Goal: Task Accomplishment & Management: Use online tool/utility

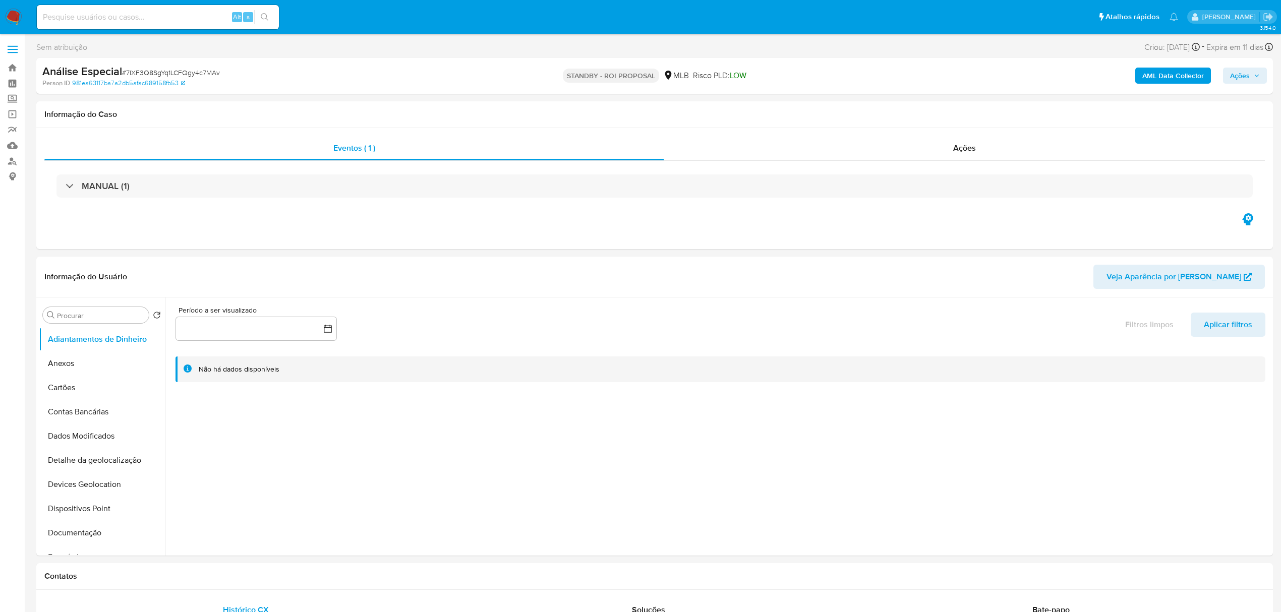
select select "10"
click at [126, 25] on div "Alt s" at bounding box center [158, 17] width 242 height 24
drag, startPoint x: 126, startPoint y: 25, endPoint x: 119, endPoint y: 16, distance: 11.1
click at [119, 16] on input at bounding box center [158, 17] width 242 height 13
paste input "VrL8Z8v3SvIqBYtnGqLrAXxH"
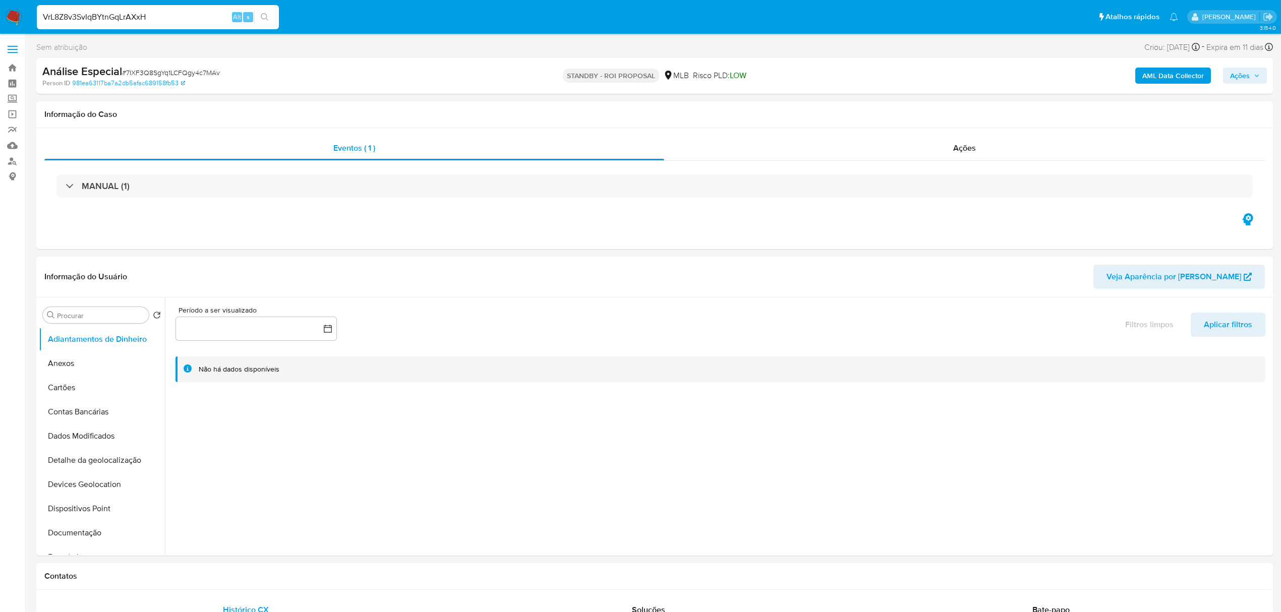
type input "VrL8Z8v3SvIqBYtnGqLrAXxH"
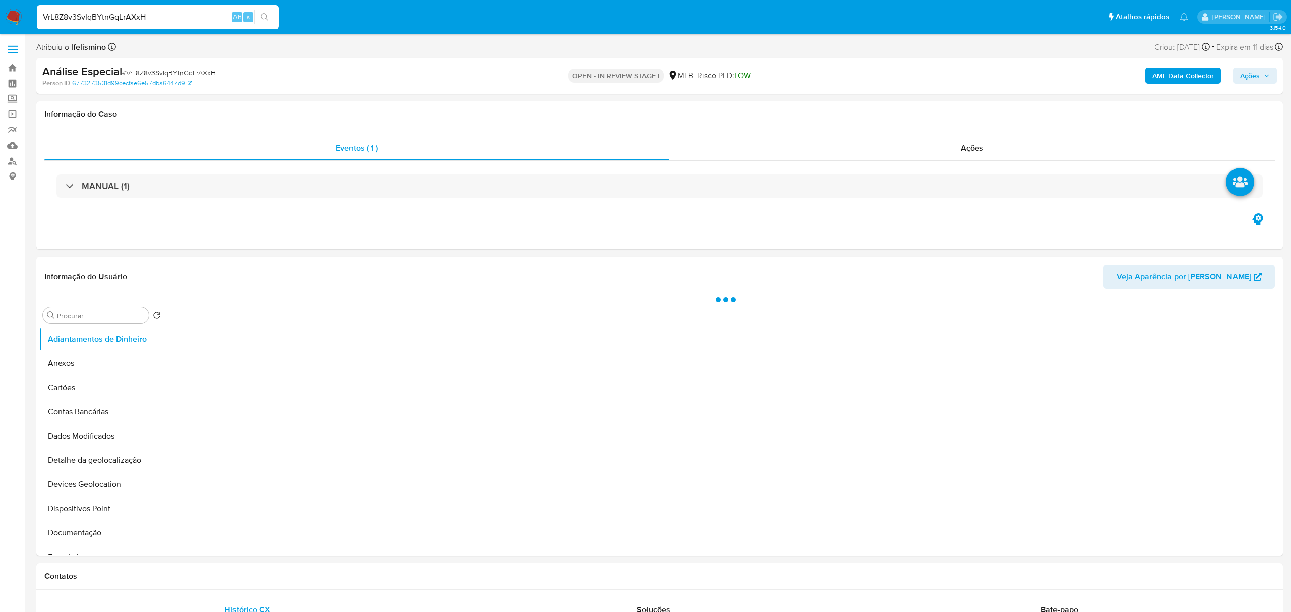
select select "10"
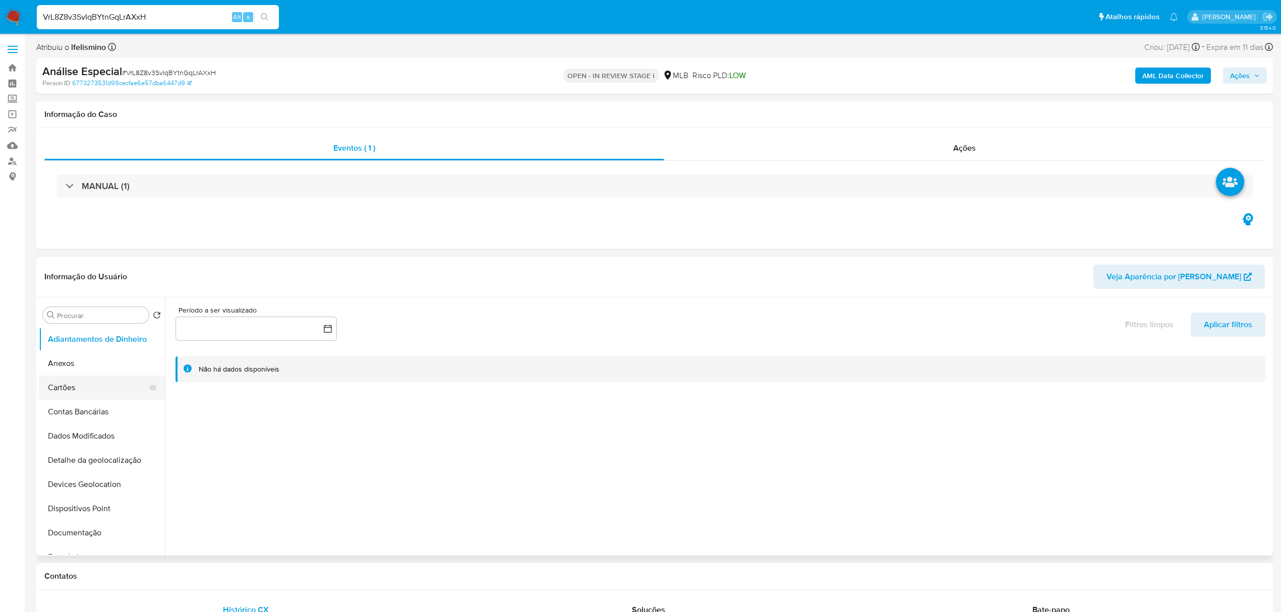
click at [105, 376] on button "Cartões" at bounding box center [98, 388] width 118 height 24
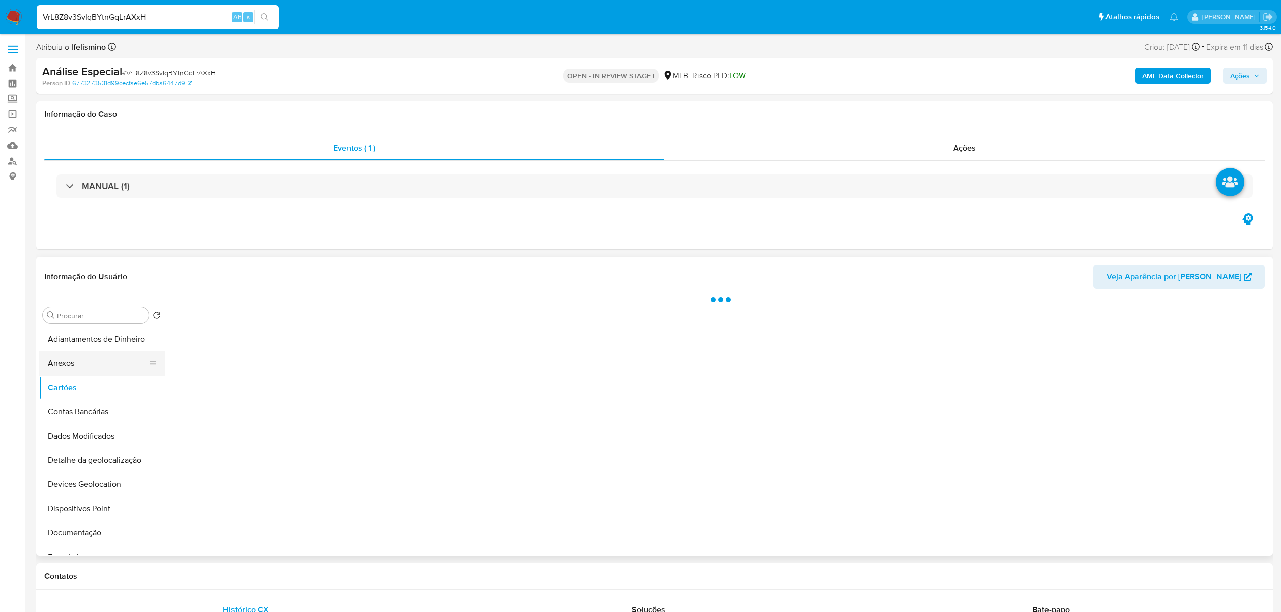
click at [109, 359] on button "Anexos" at bounding box center [98, 363] width 118 height 24
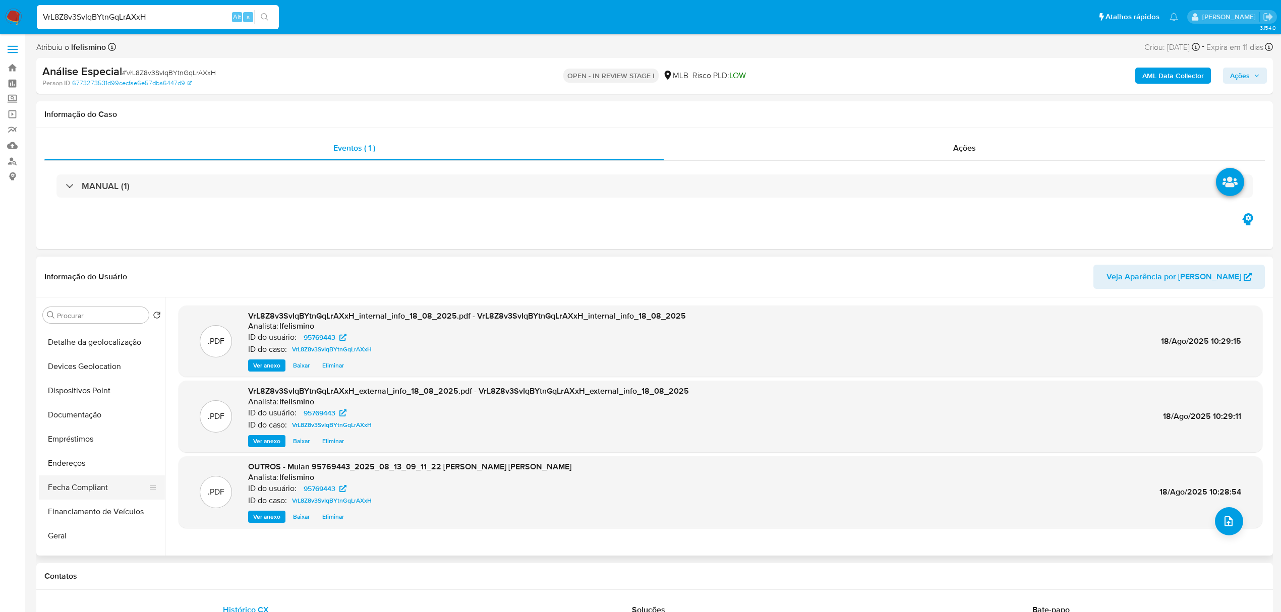
scroll to position [134, 0]
click at [77, 527] on button "Geral" at bounding box center [98, 520] width 118 height 24
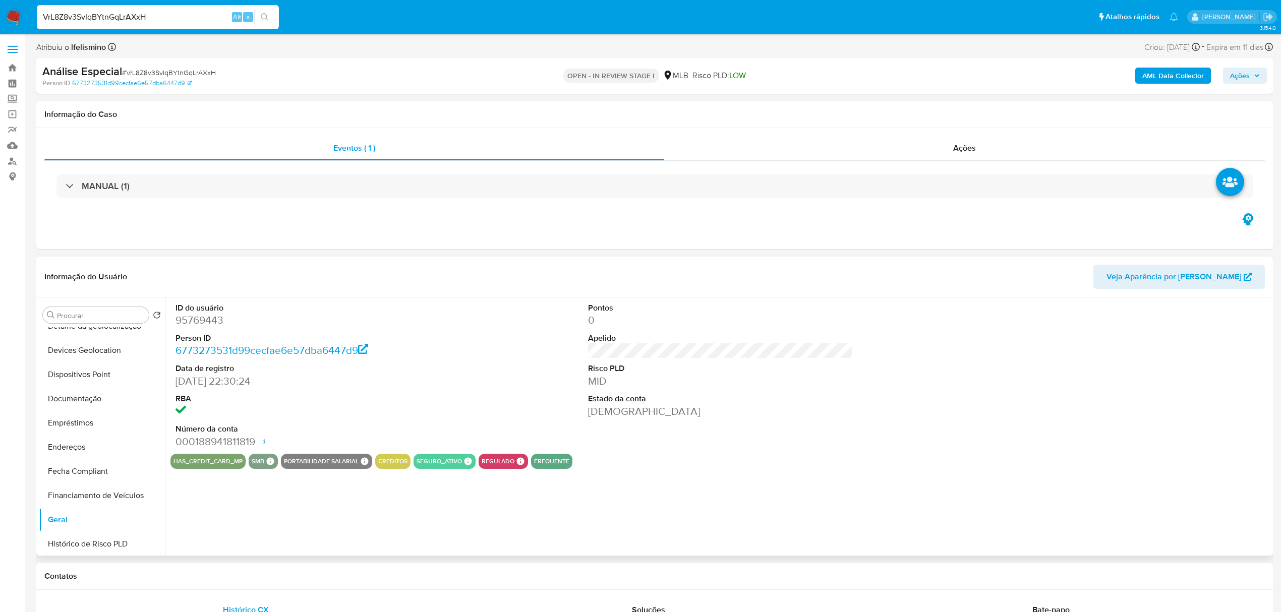
click at [202, 327] on dd "95769443" at bounding box center [307, 320] width 265 height 14
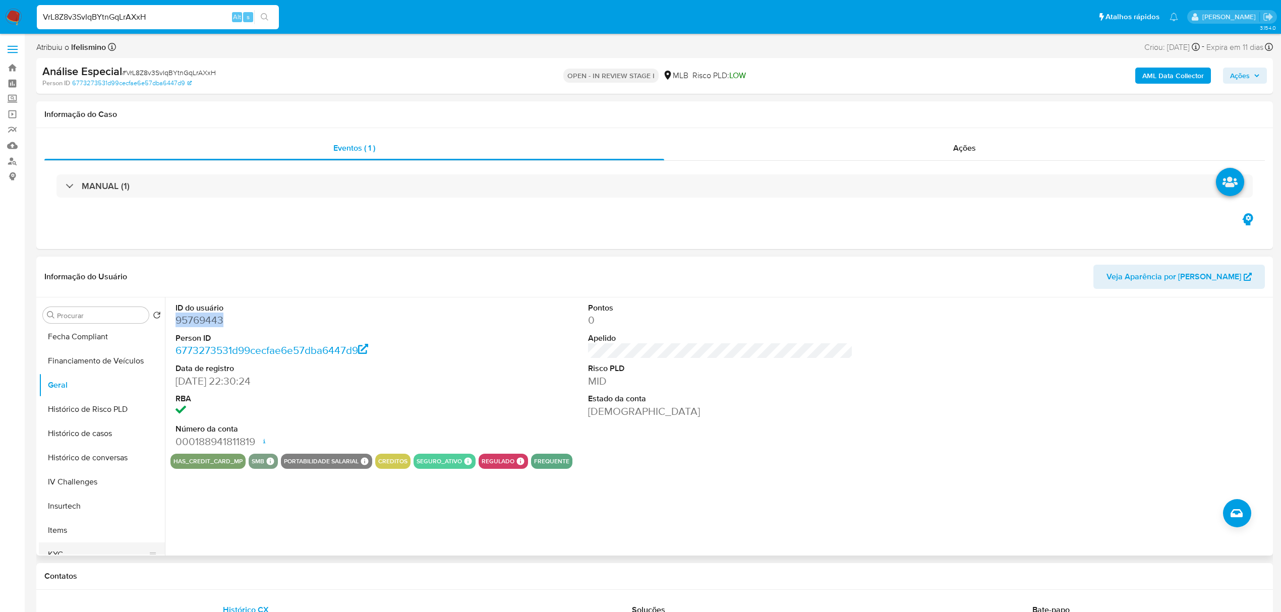
click at [93, 554] on button "KYC" at bounding box center [98, 555] width 118 height 24
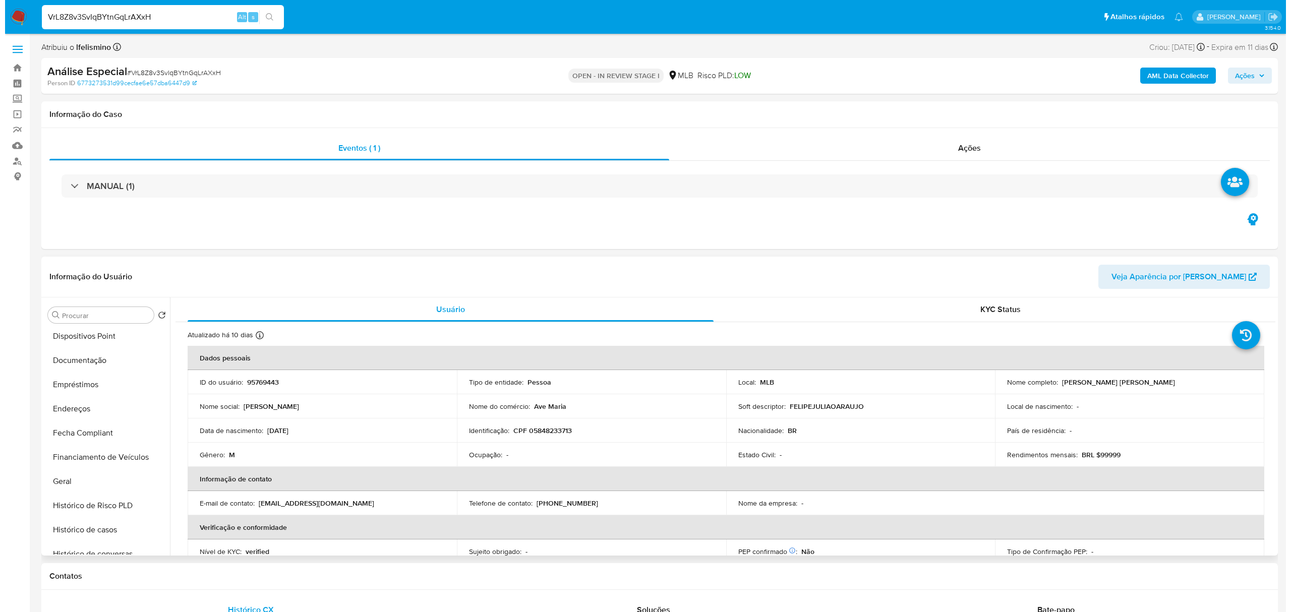
scroll to position [0, 0]
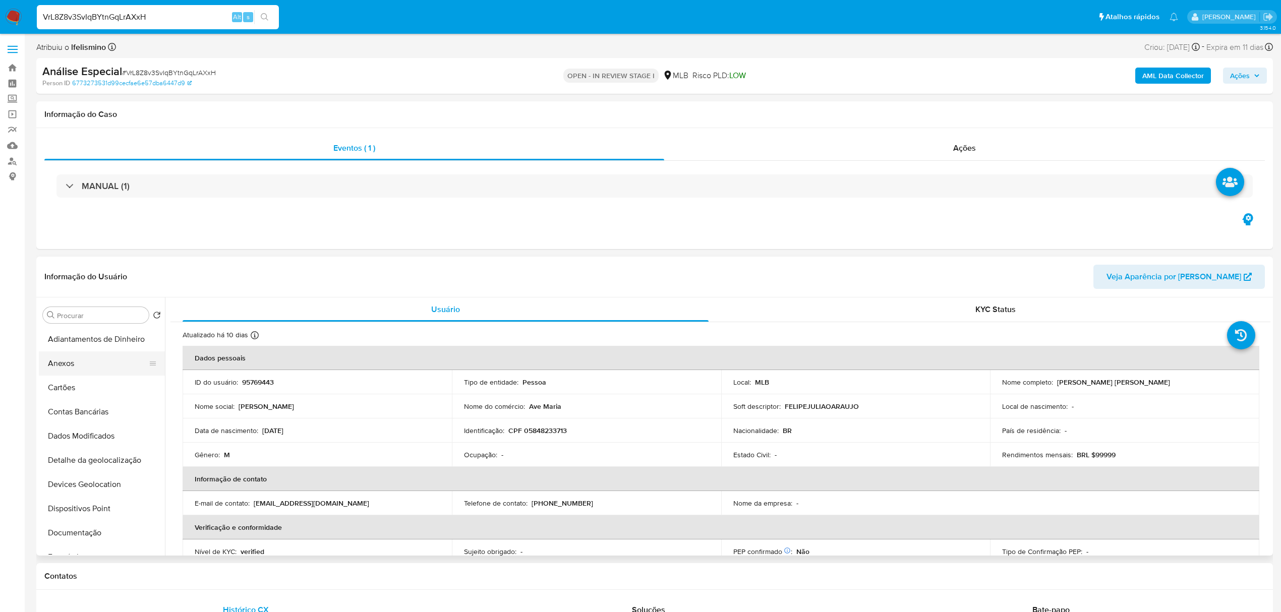
click at [89, 366] on button "Anexos" at bounding box center [98, 363] width 118 height 24
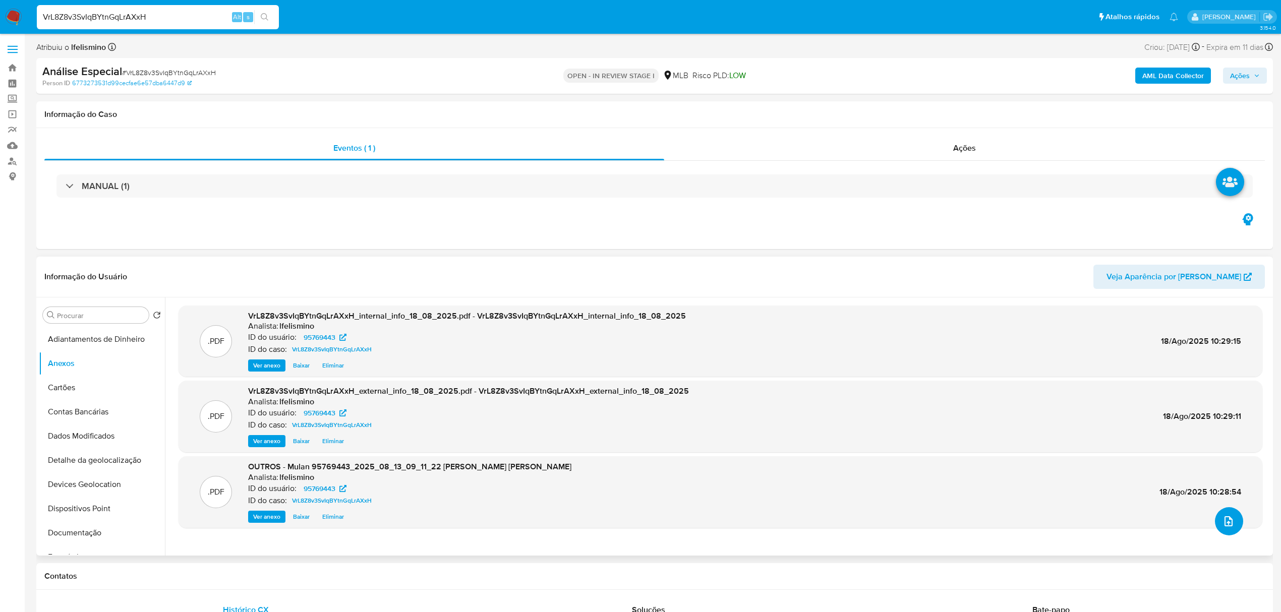
click at [1233, 528] on button "upload-file" at bounding box center [1229, 521] width 28 height 28
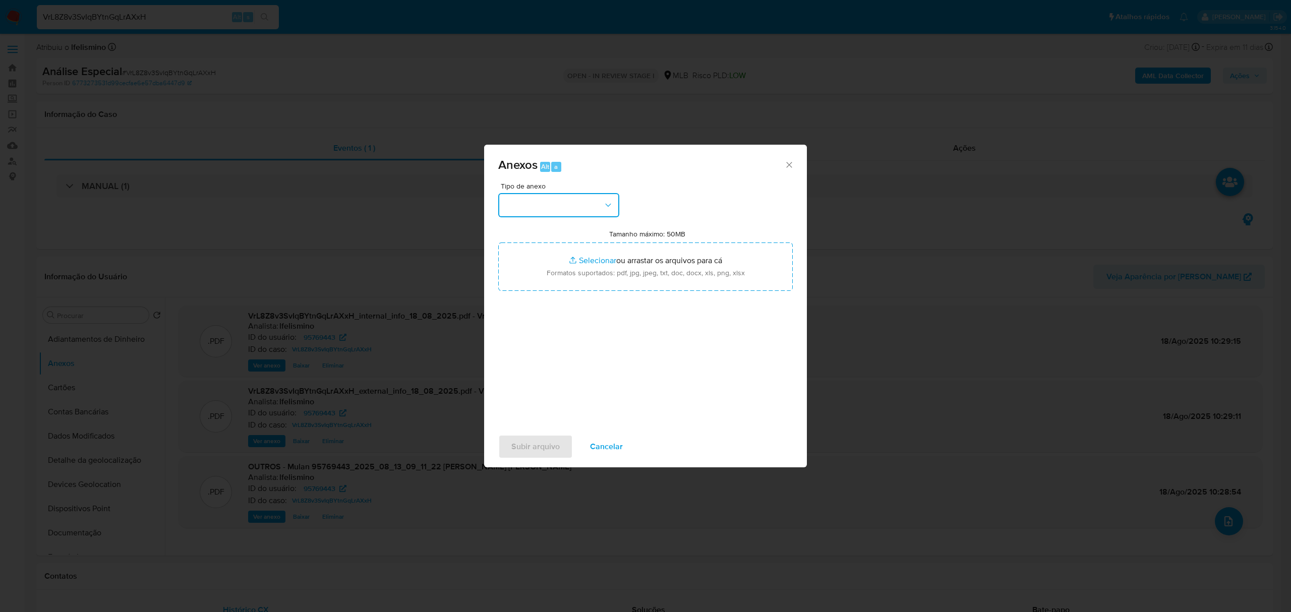
click at [574, 212] on button "button" at bounding box center [558, 205] width 121 height 24
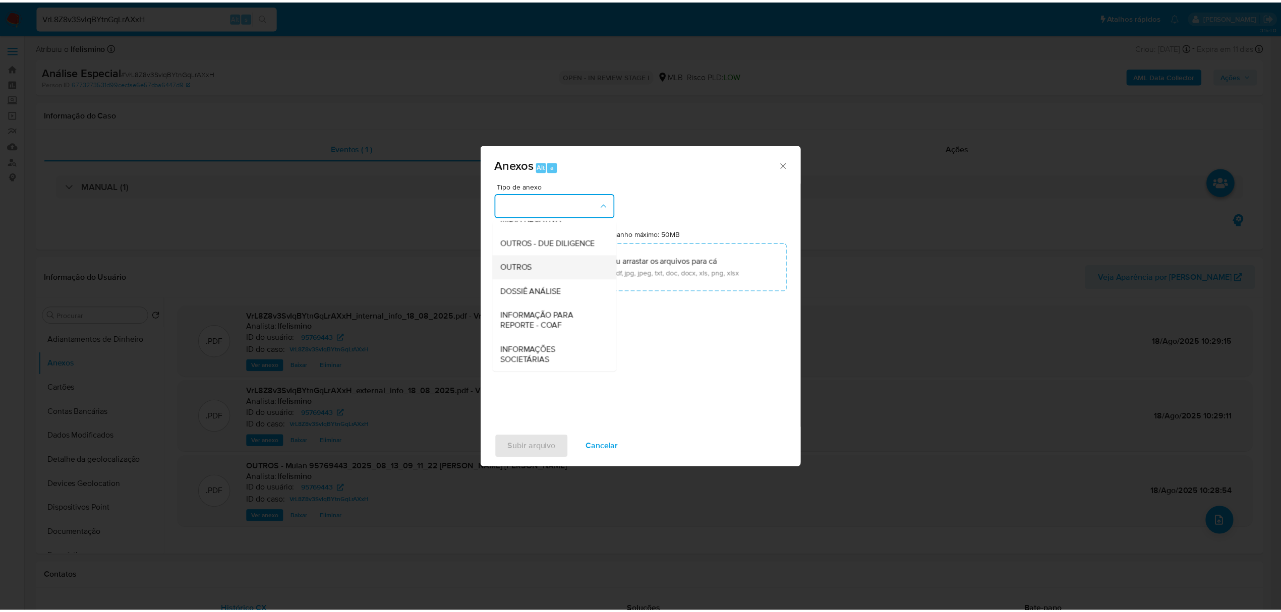
scroll to position [155, 0]
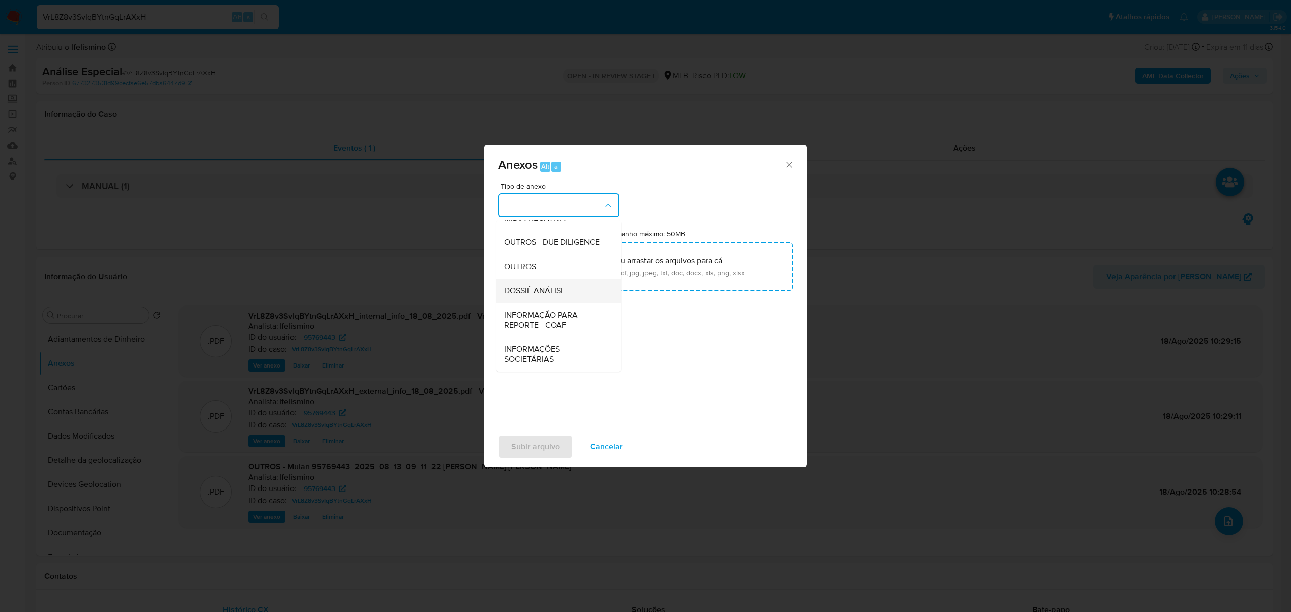
click at [563, 287] on span "DOSSIÊ ANÁLISE" at bounding box center [534, 291] width 61 height 10
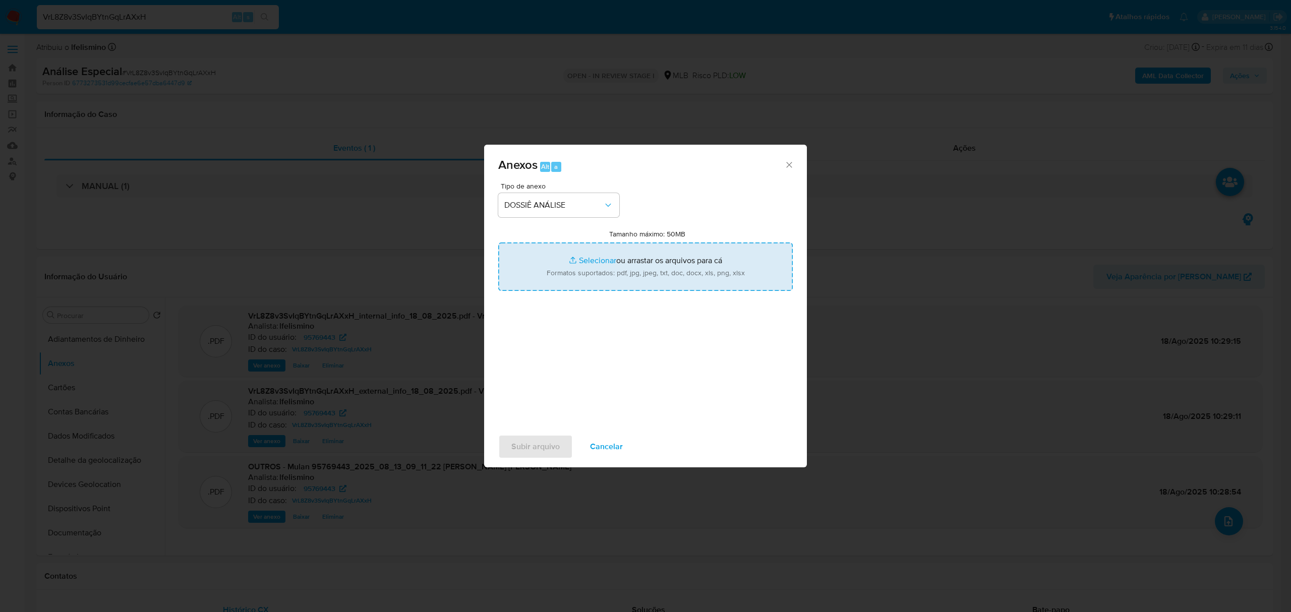
type input "C:\fakepath\SAR - CPF 05848233713 - FELIPE JULIAO ARAUJO DA SILVA.pdf"
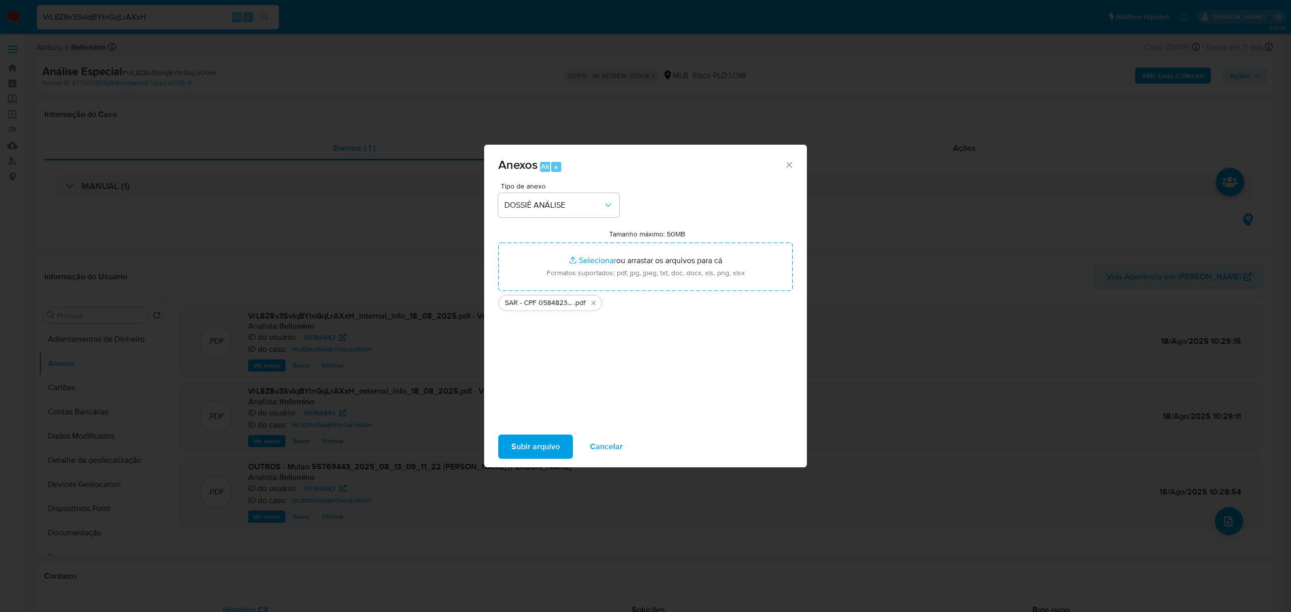
click at [555, 447] on span "Subir arquivo" at bounding box center [535, 447] width 48 height 22
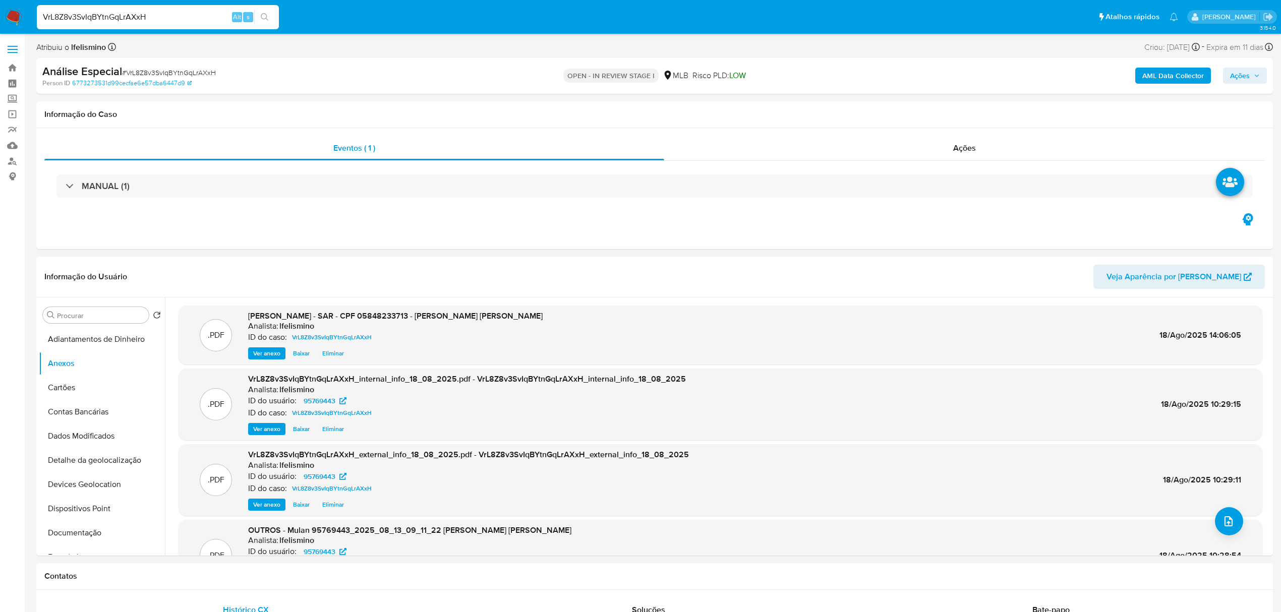
click at [1241, 81] on span "Ações" at bounding box center [1240, 76] width 20 height 16
click at [966, 109] on span "Resolução do caso" at bounding box center [952, 108] width 68 height 12
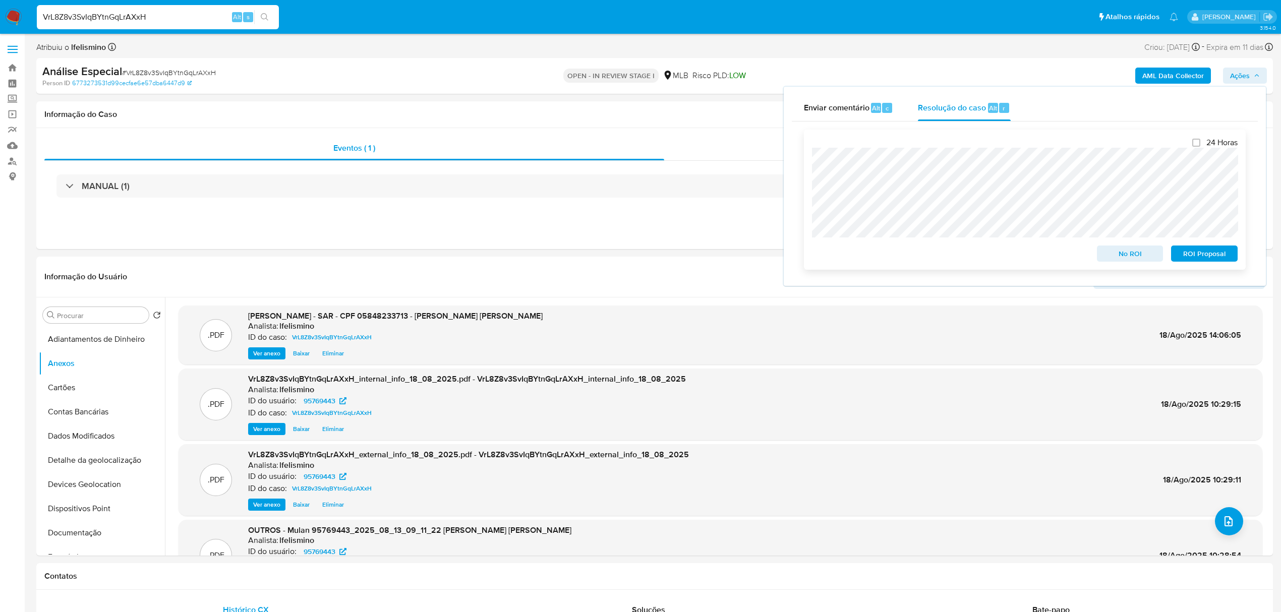
click at [1214, 259] on span "ROI Proposal" at bounding box center [1204, 254] width 52 height 14
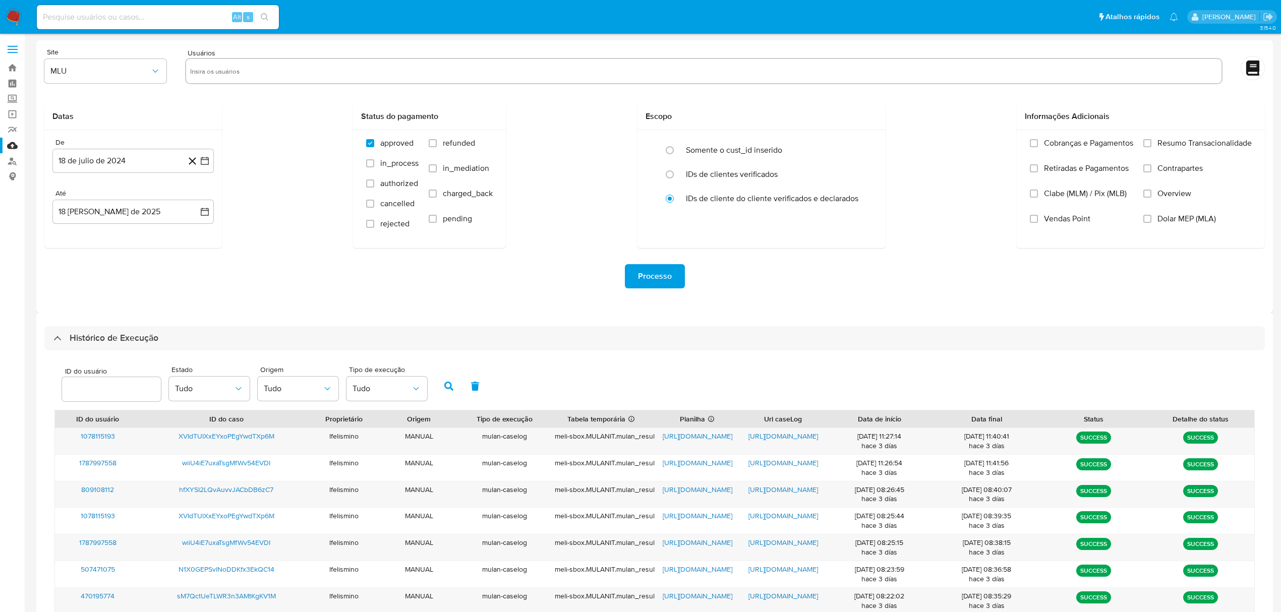
select select "50"
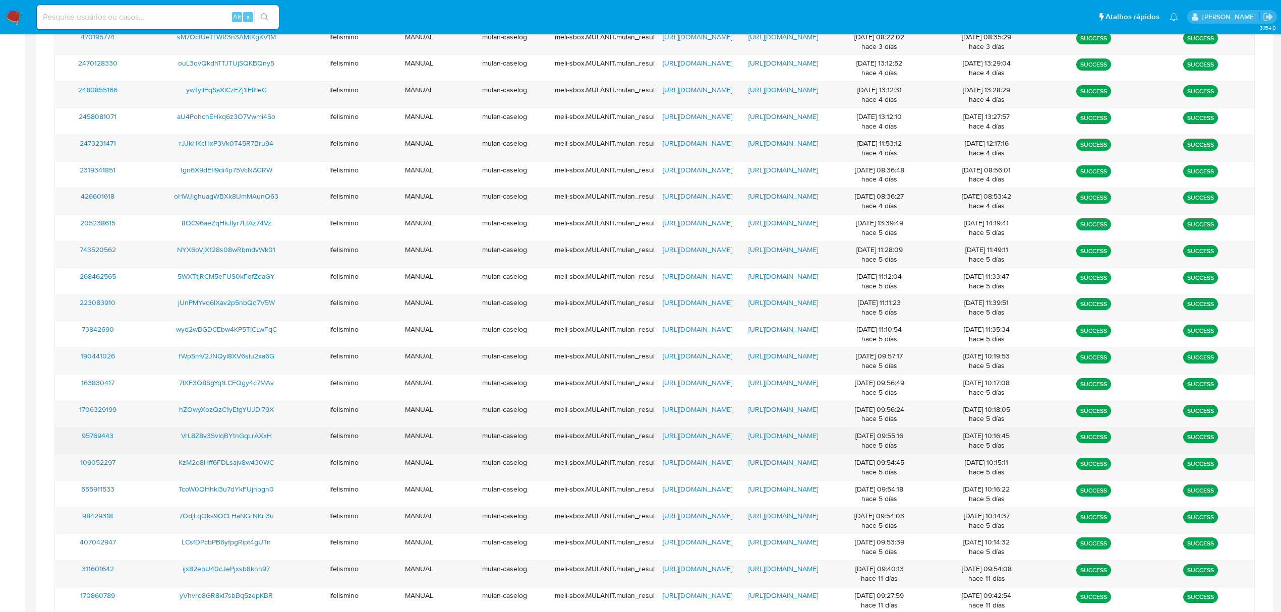
click at [794, 440] on span "https://docs.google.com/document/d/1wJ_hW4RFVJjzB3jN4TWqxE0yR-CEOSZuXgZp4Bk3JFo…" at bounding box center [783, 436] width 70 height 10
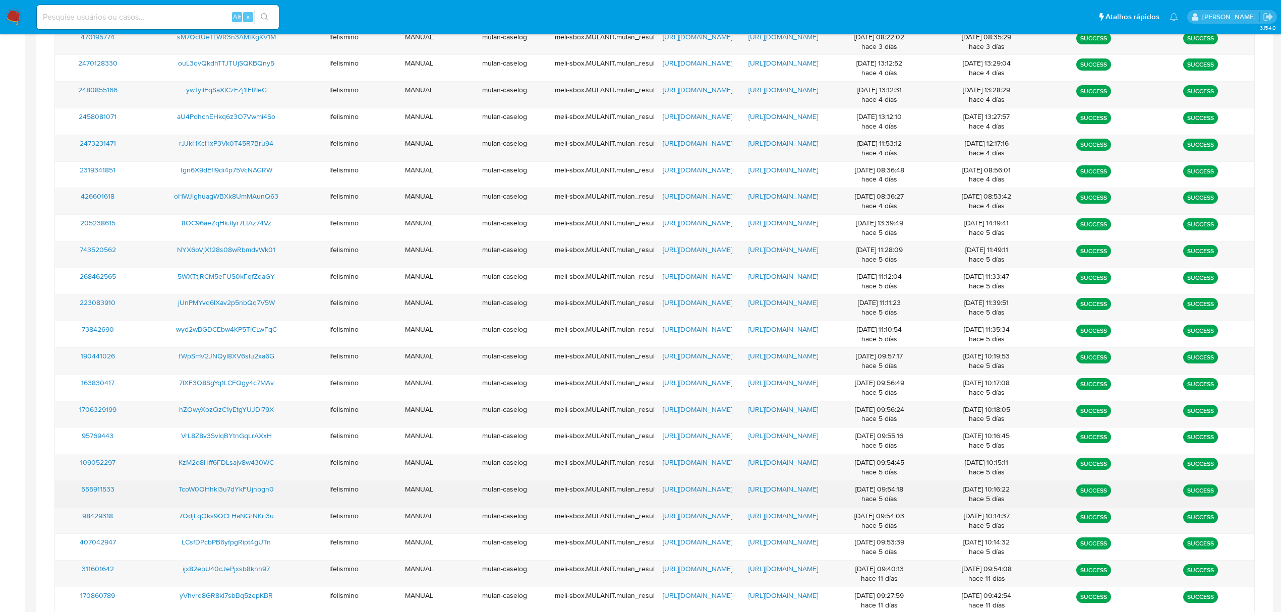
click at [799, 494] on span "https://docs.google.com/document/d/1SY-F4rfAERDoDg3i1OML-riS0EbDvHnpmi27tzeDwEk…" at bounding box center [783, 489] width 70 height 10
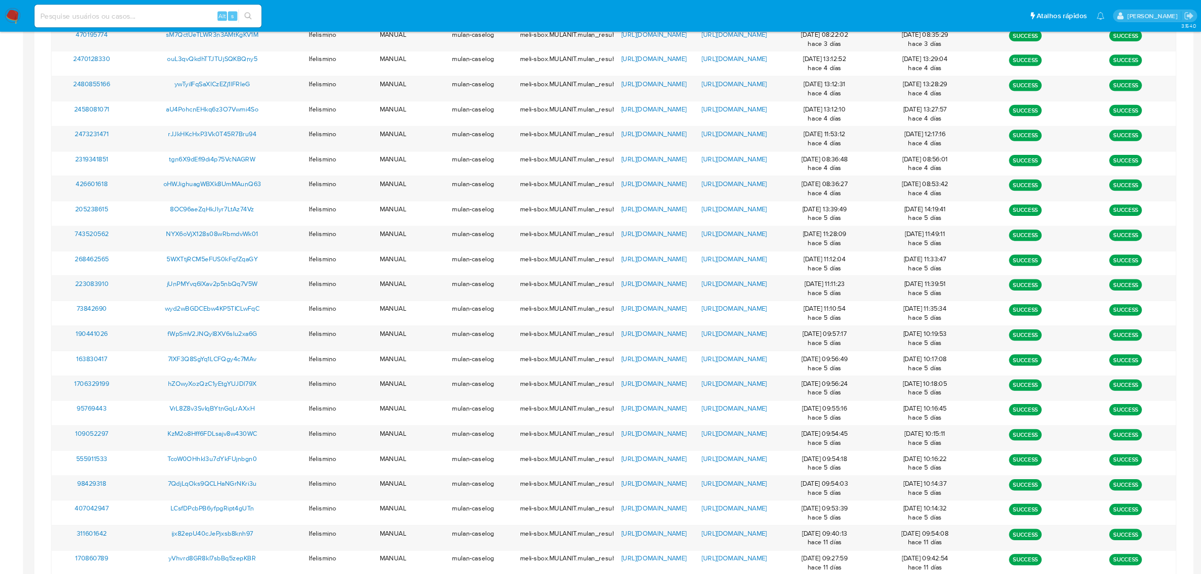
scroll to position [559, 0]
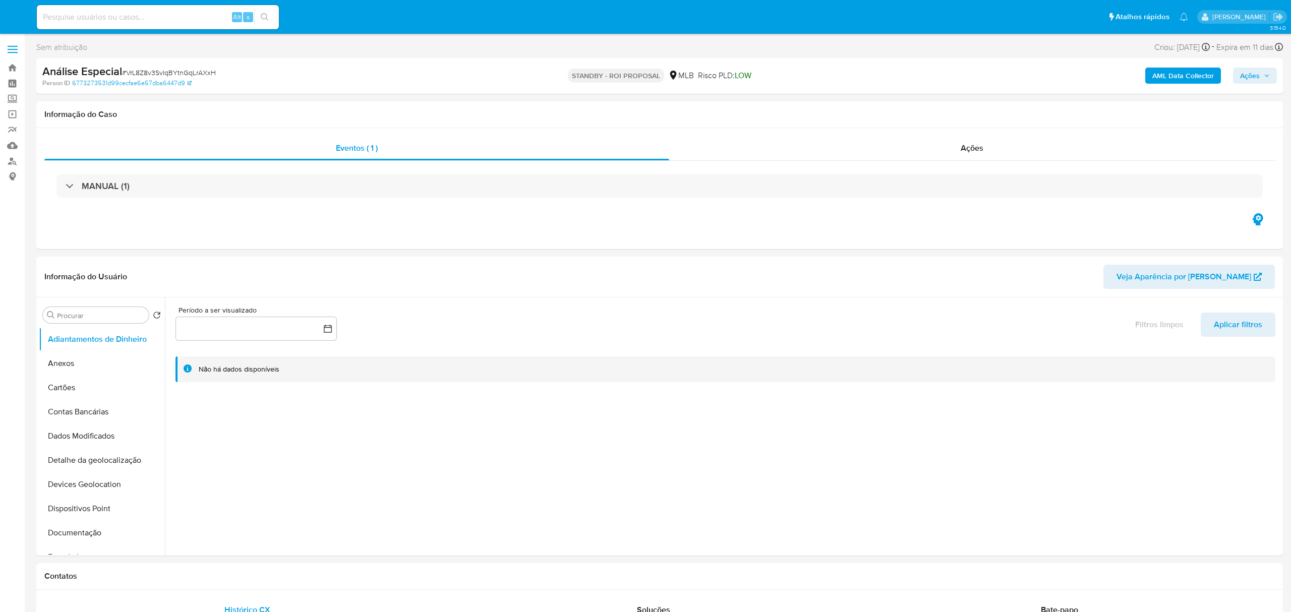
select select "10"
click at [155, 14] on input at bounding box center [158, 17] width 242 height 13
paste input "TcoW0OHhkl3u7dYkFUjnbgn0"
type input "TcoW0OHhkl3u7dYkFUjnbgn0"
click at [261, 15] on icon "search-icon" at bounding box center [265, 17] width 8 height 8
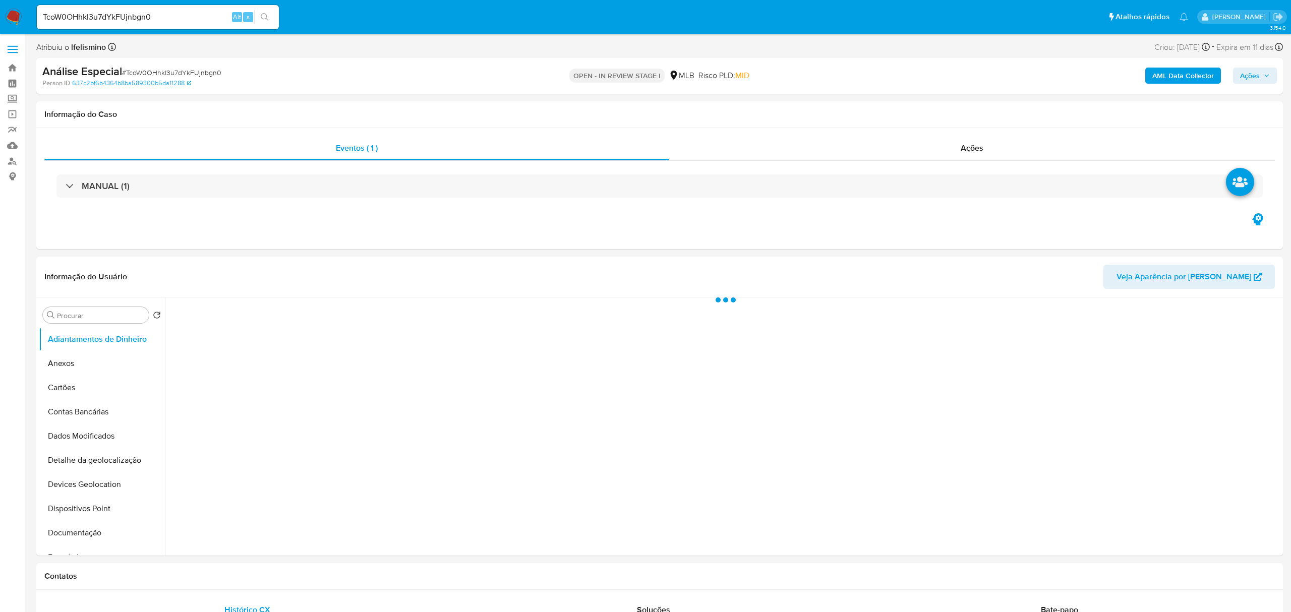
select select "10"
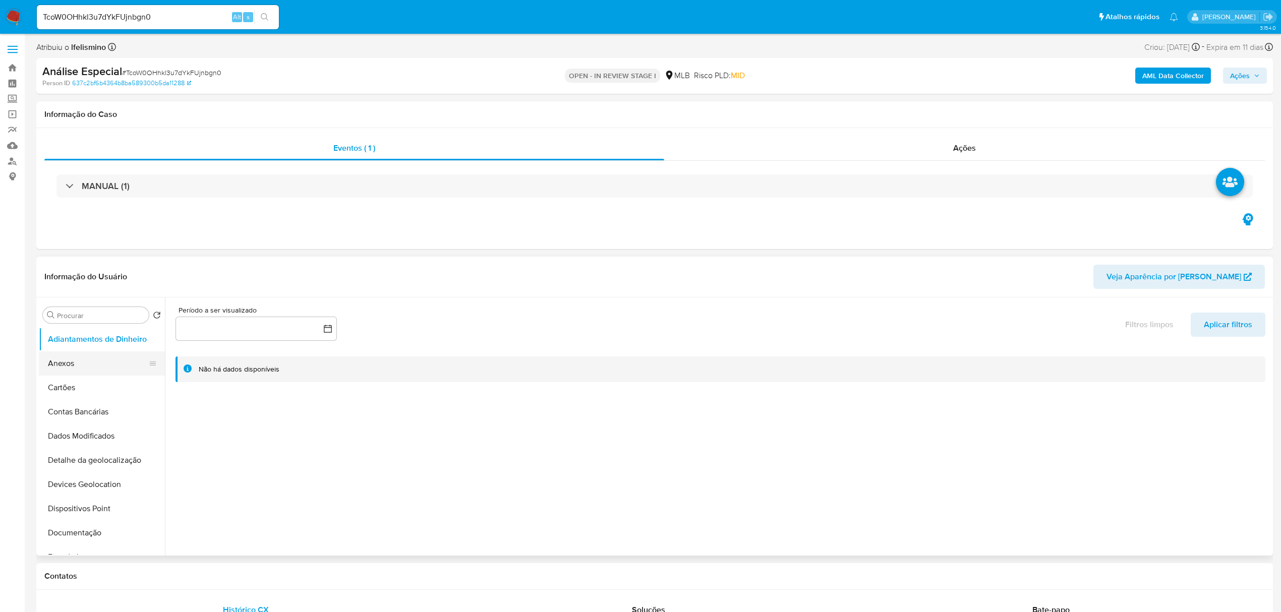
click at [109, 367] on button "Anexos" at bounding box center [98, 363] width 118 height 24
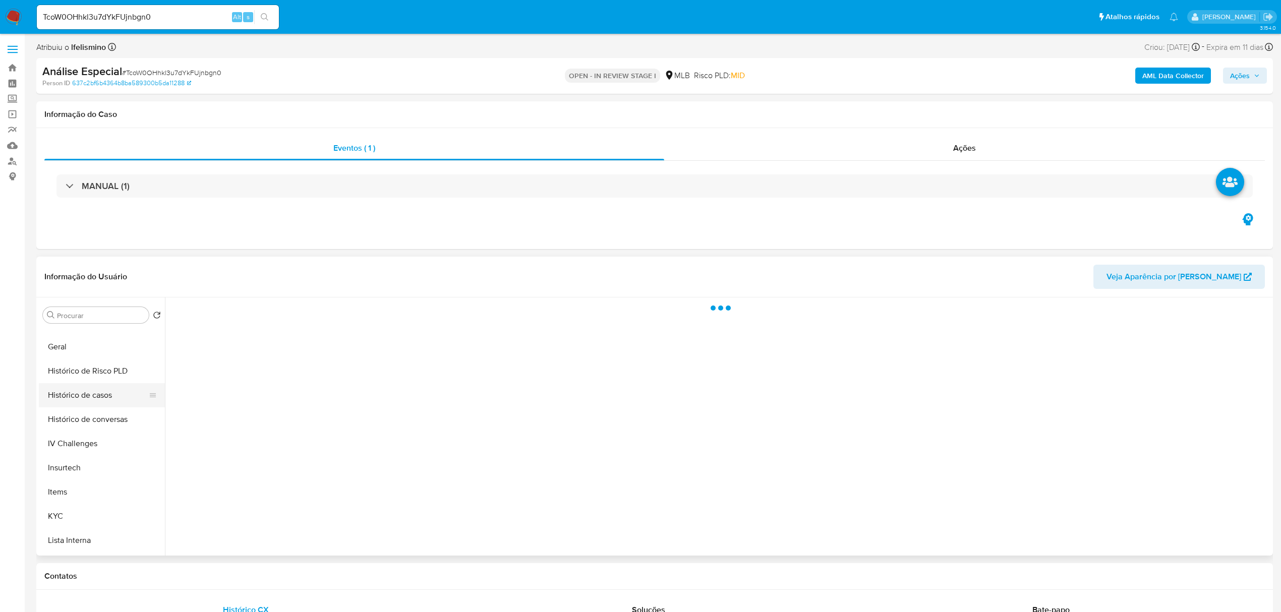
scroll to position [336, 0]
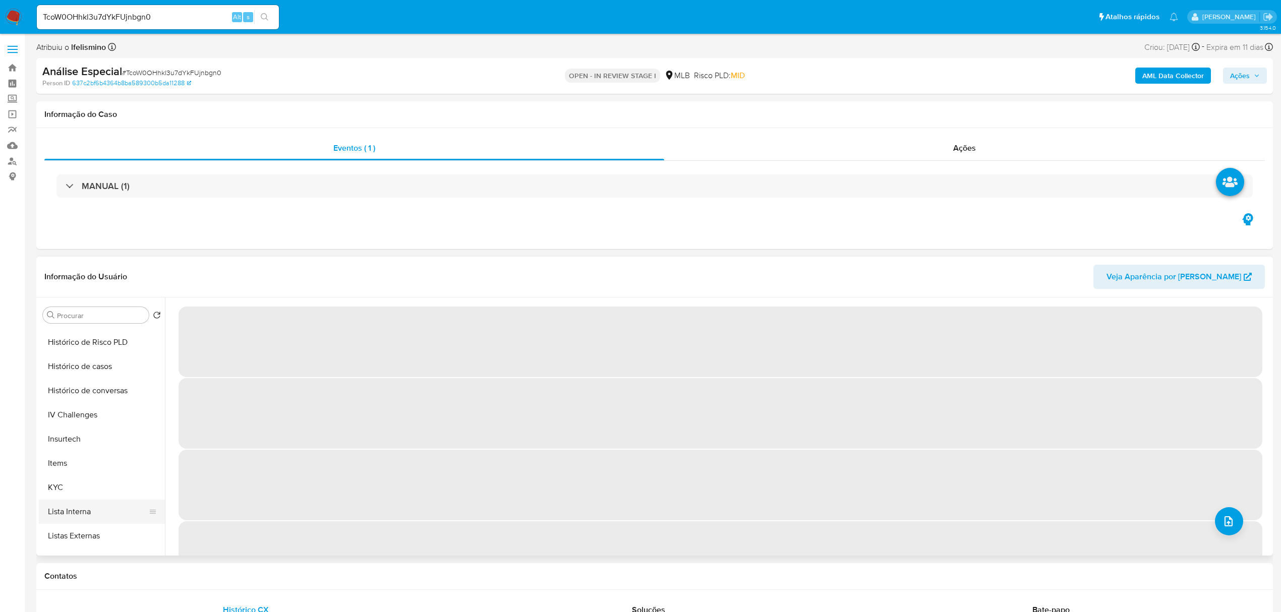
click at [98, 501] on button "Lista Interna" at bounding box center [98, 512] width 118 height 24
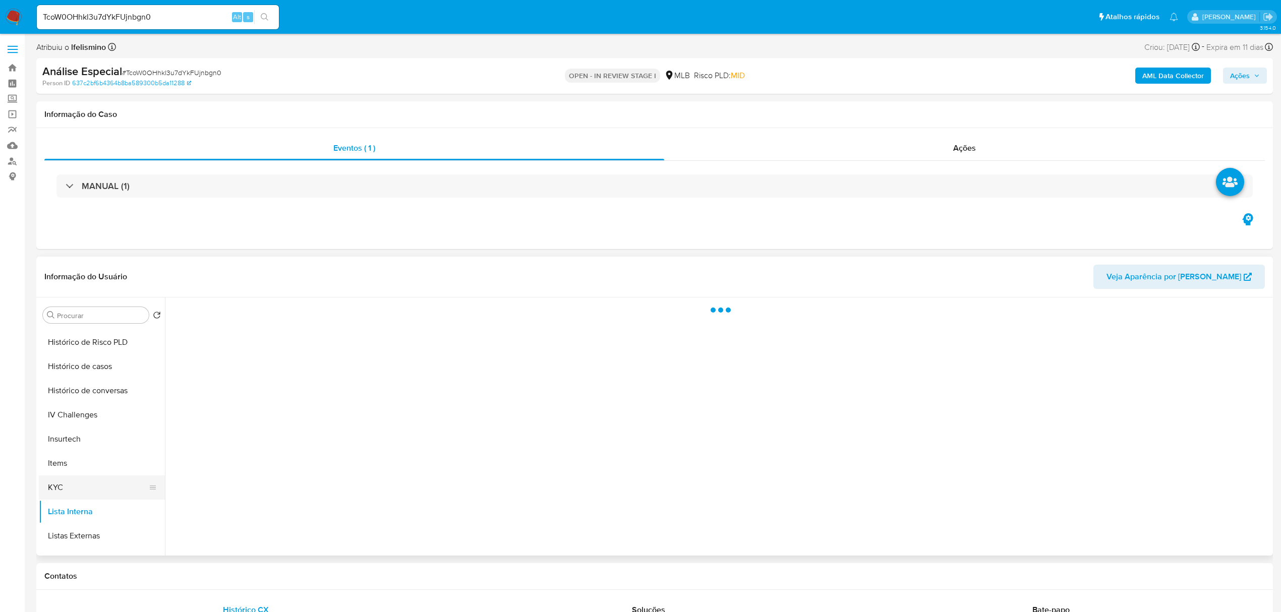
click at [97, 492] on button "KYC" at bounding box center [98, 488] width 118 height 24
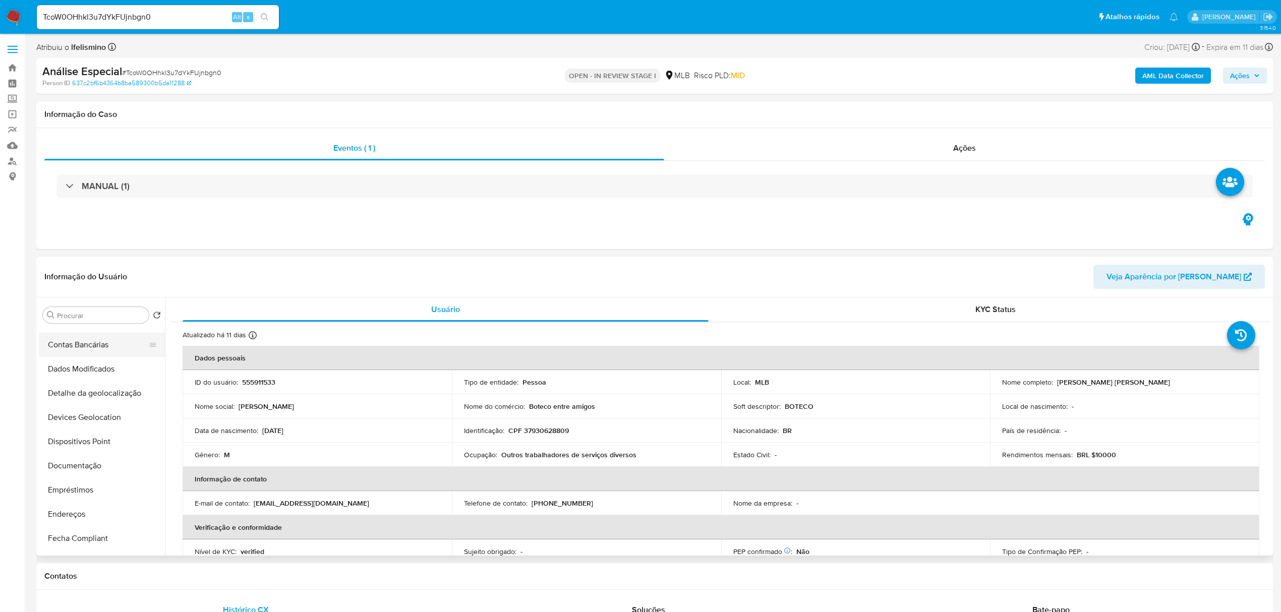
scroll to position [0, 0]
click at [88, 368] on button "Anexos" at bounding box center [98, 363] width 118 height 24
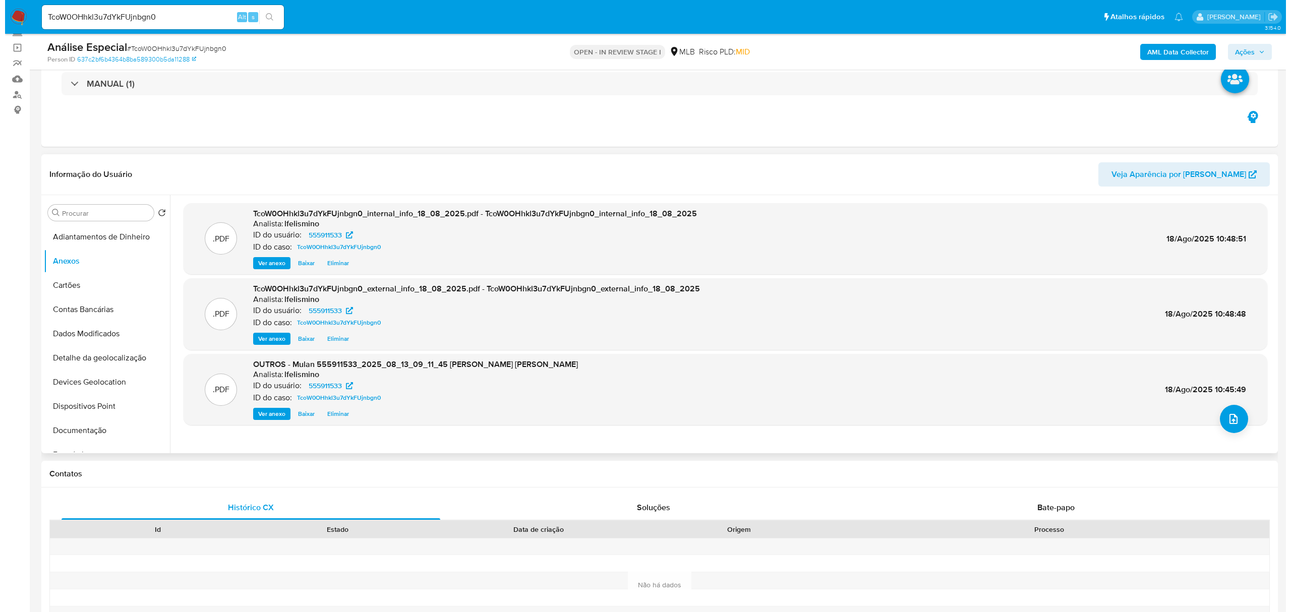
scroll to position [67, 0]
click at [1229, 422] on button "upload-file" at bounding box center [1229, 418] width 28 height 28
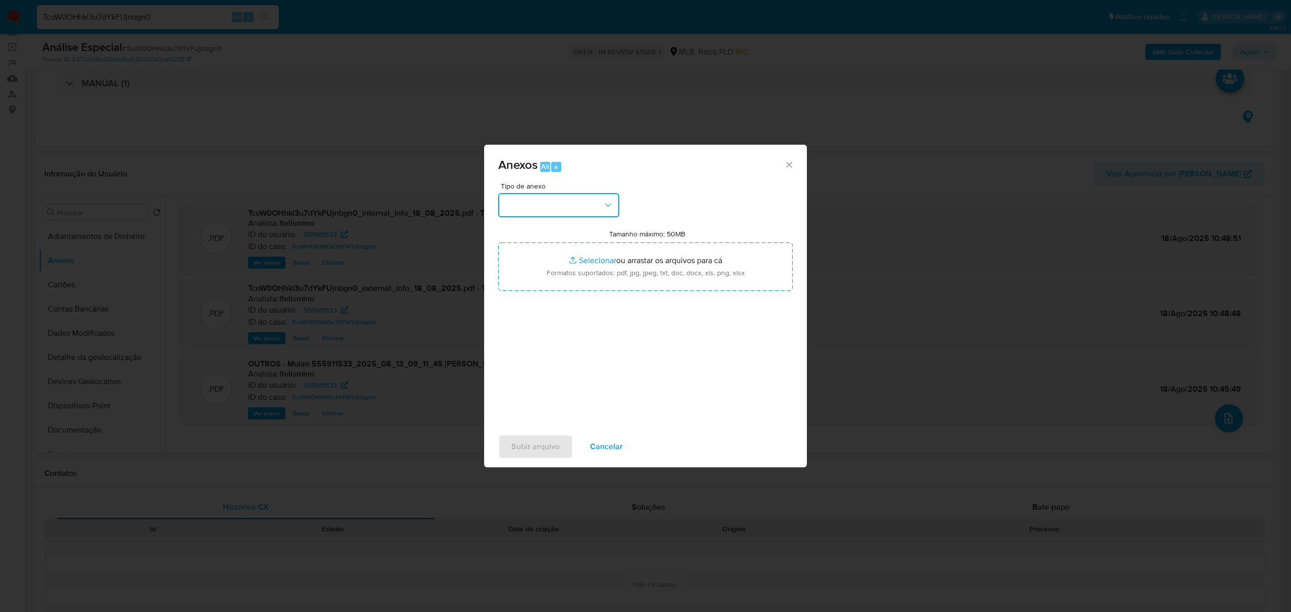
click at [565, 198] on button "button" at bounding box center [558, 205] width 121 height 24
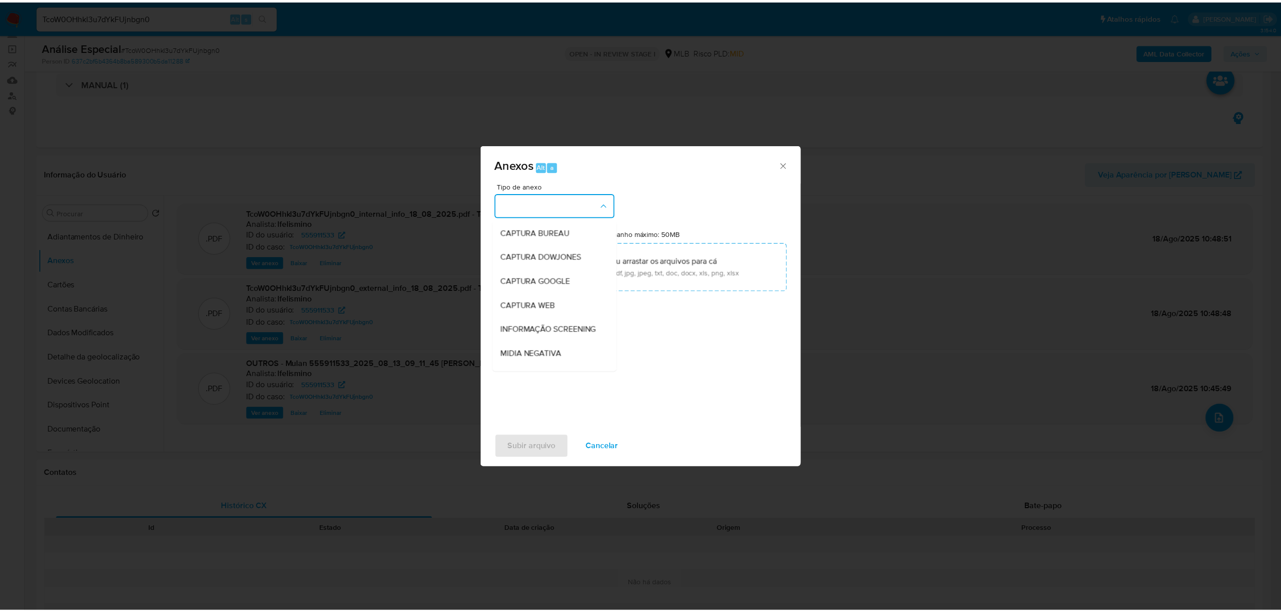
scroll to position [155, 0]
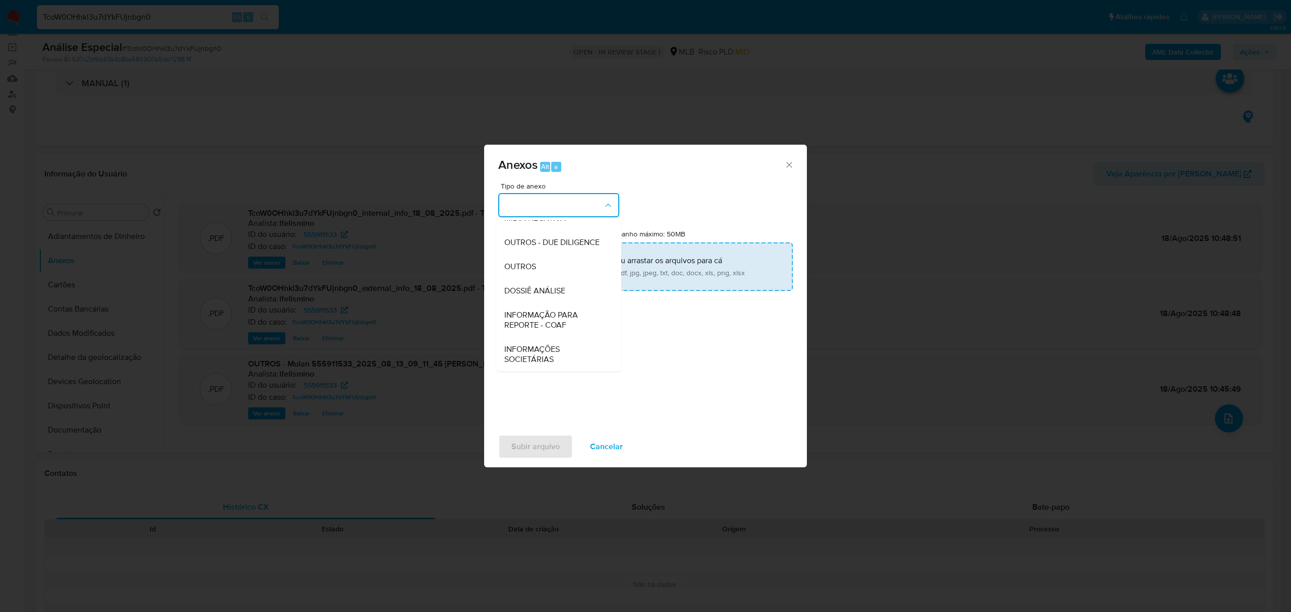
click at [553, 290] on span "DOSSIÊ ANÁLISE" at bounding box center [534, 291] width 61 height 10
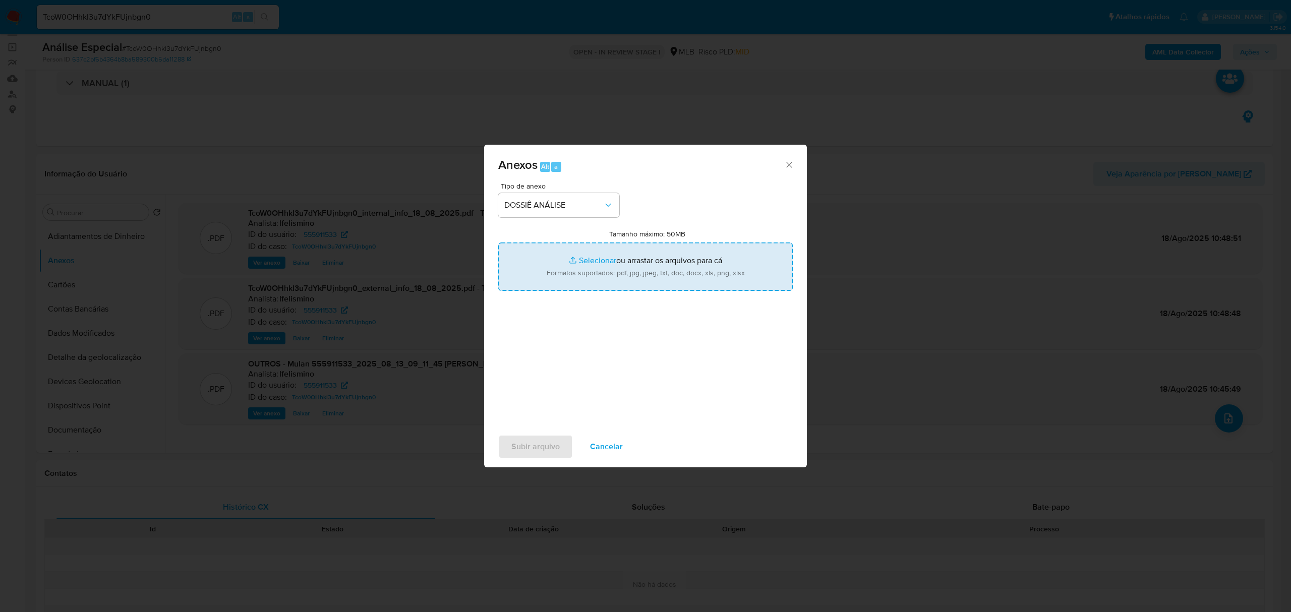
type input "C:\fakepath\SAR - CPF 37930628809 - FRANCISCO DE ALMEIDA ARAUJO.pdf"
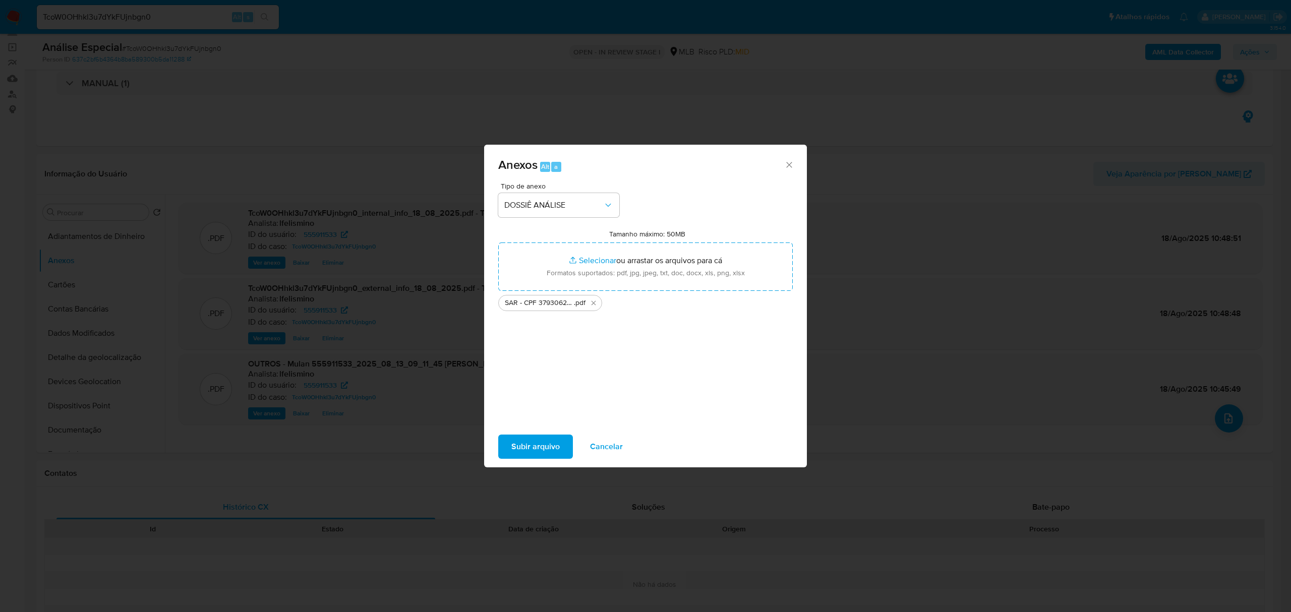
click at [524, 451] on span "Subir arquivo" at bounding box center [535, 447] width 48 height 22
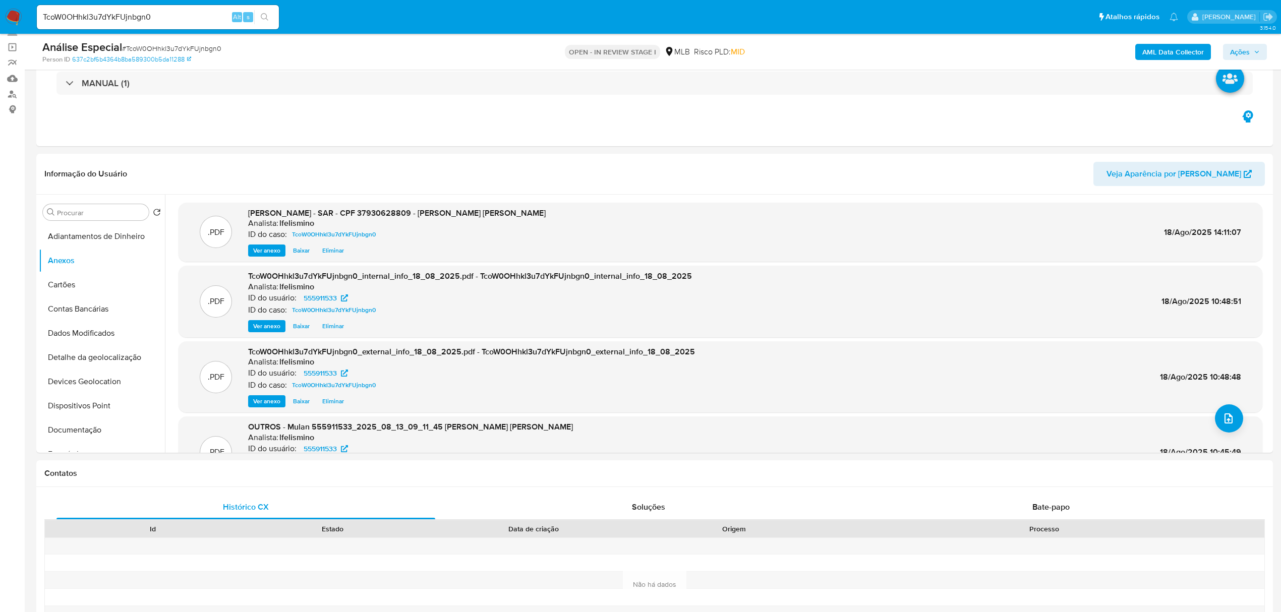
click at [1243, 47] on span "Ações" at bounding box center [1240, 52] width 20 height 16
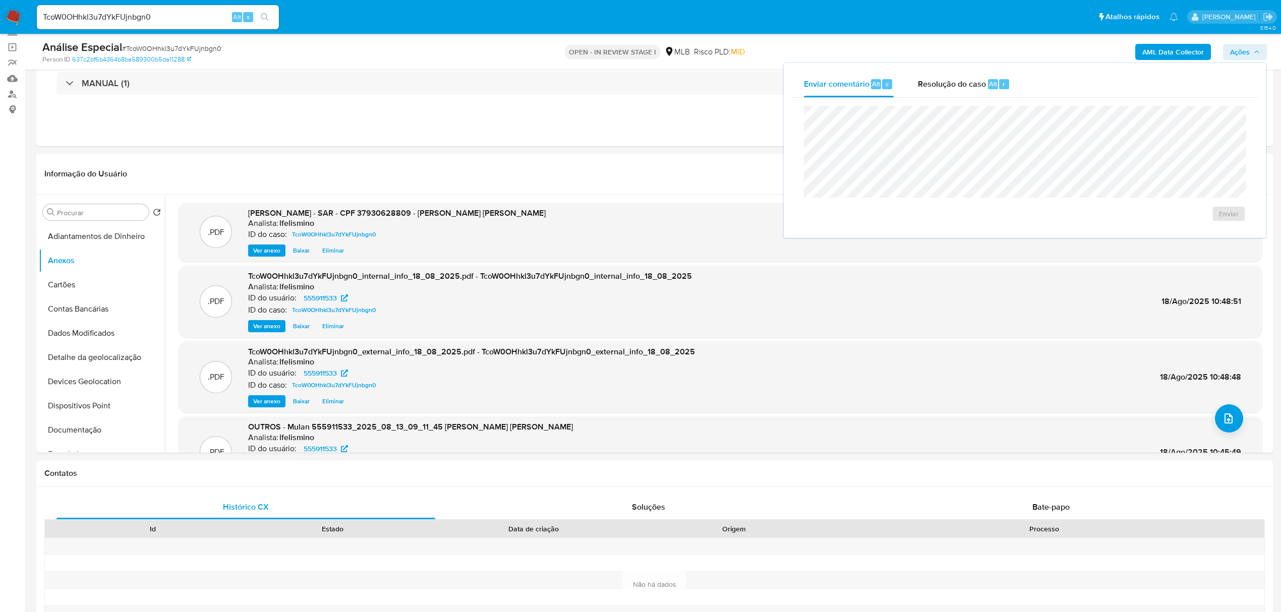
click at [966, 100] on div "Enviar" at bounding box center [1025, 164] width 466 height 132
click at [975, 79] on span "Resolução do caso" at bounding box center [952, 84] width 68 height 12
click at [1183, 228] on span "ROI Proposal" at bounding box center [1204, 230] width 52 height 14
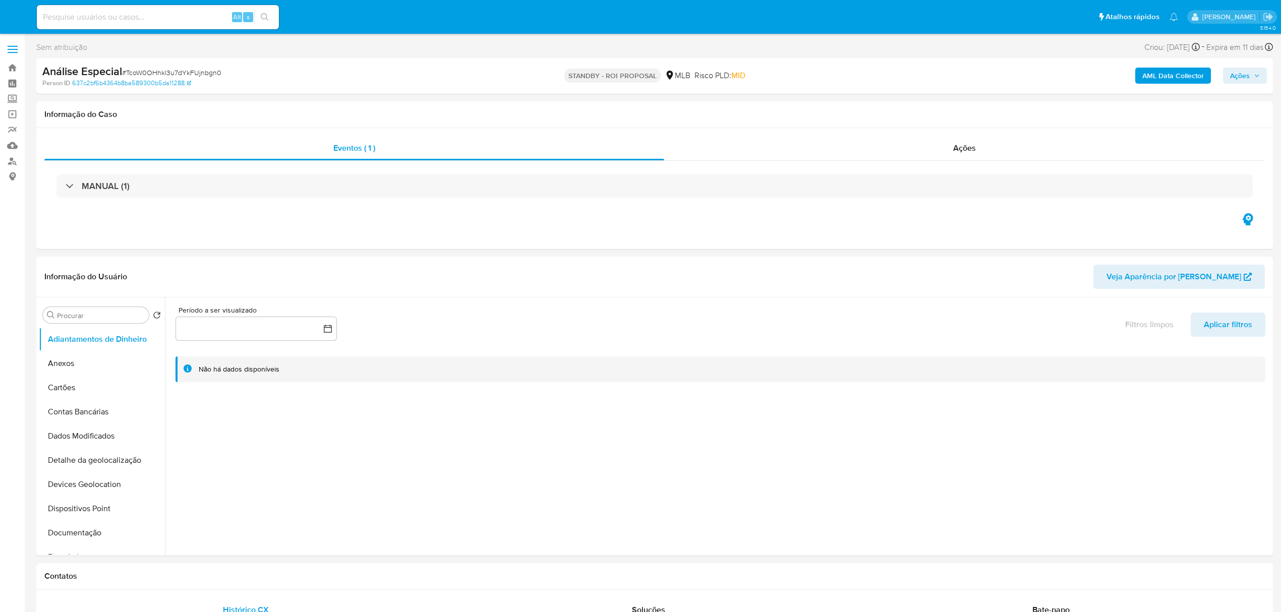
select select "10"
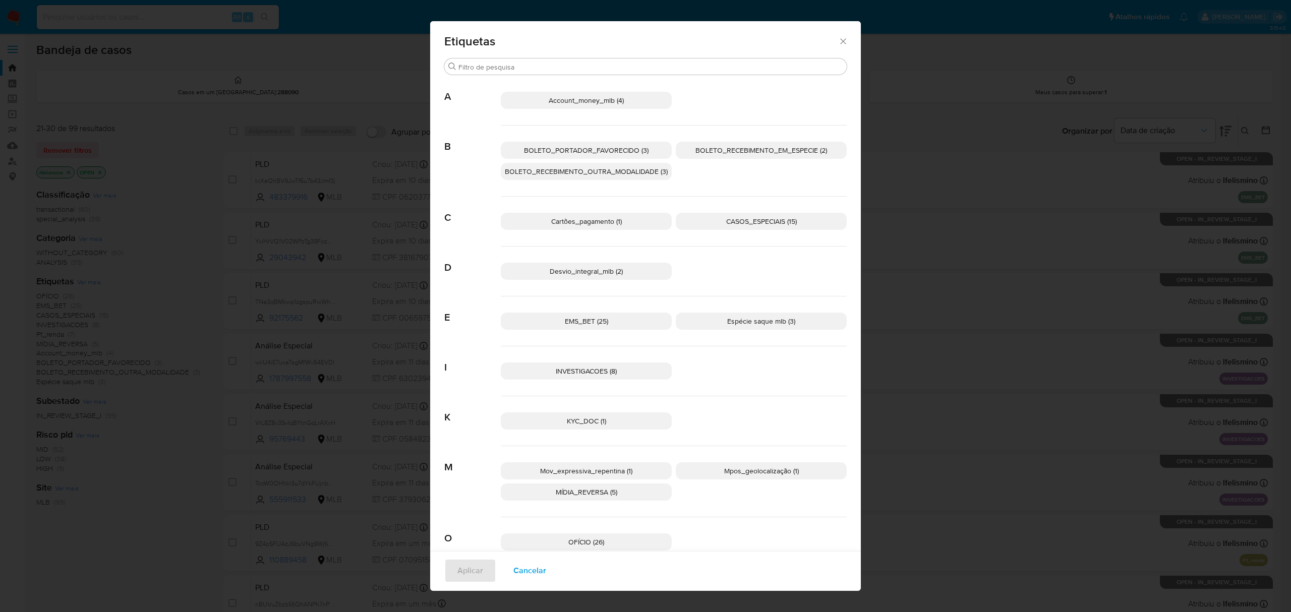
click at [840, 45] on icon "Fechar" at bounding box center [843, 41] width 10 height 10
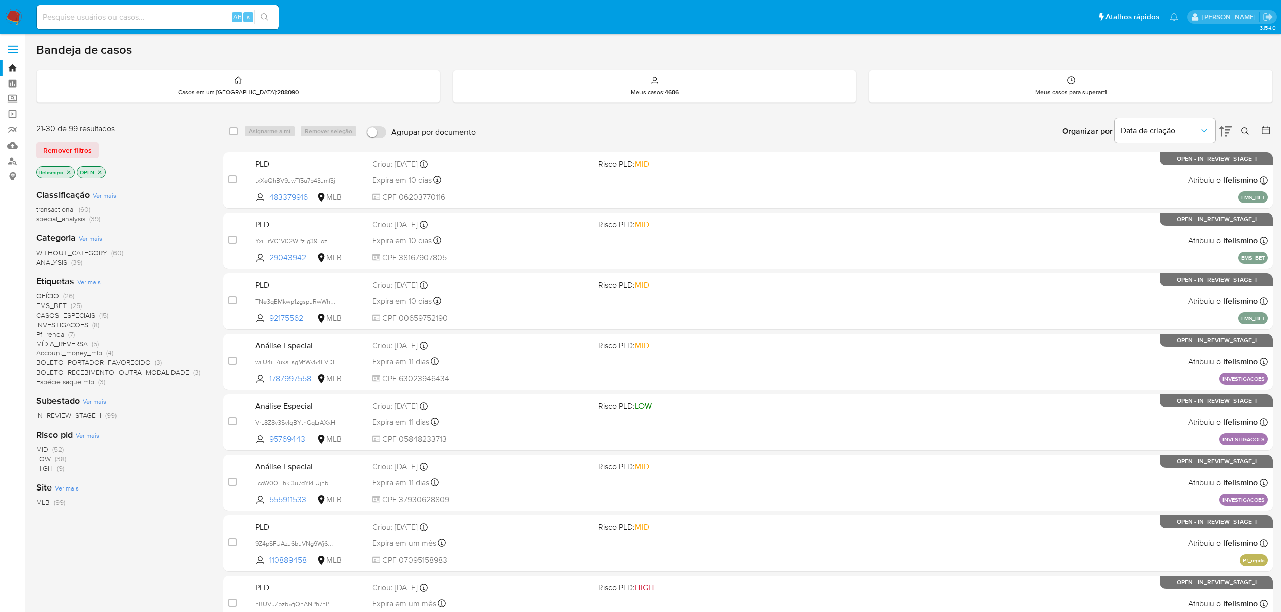
click at [17, 12] on img at bounding box center [13, 17] width 17 height 17
click at [1159, 128] on span "Data de vencimento" at bounding box center [1160, 131] width 79 height 10
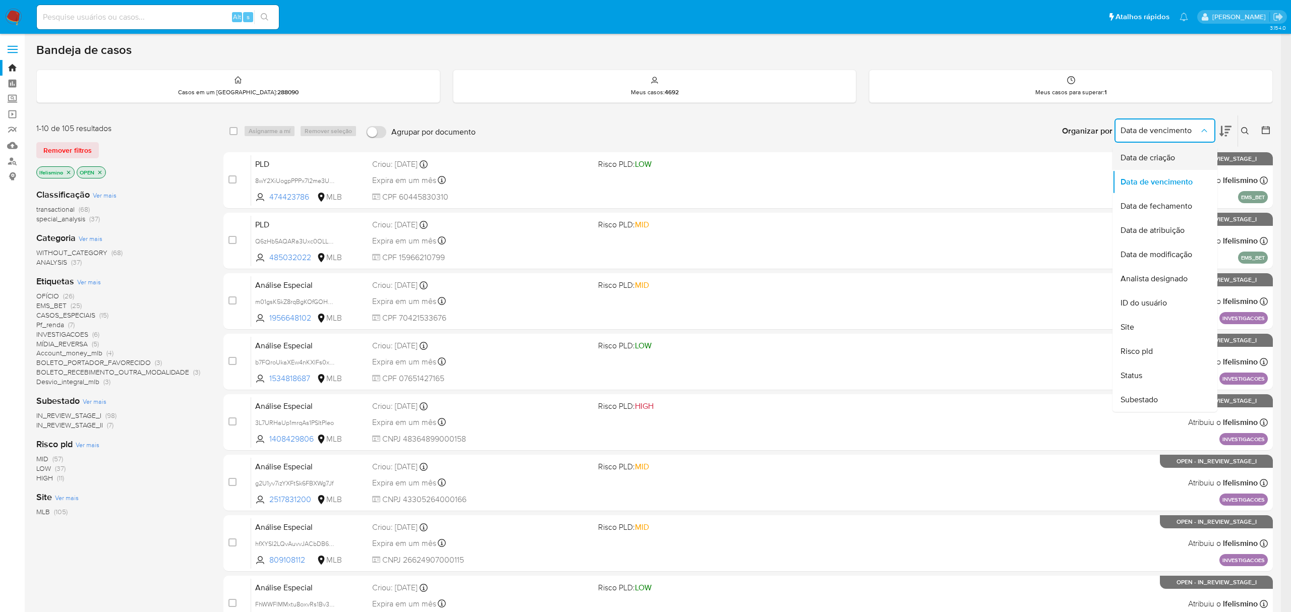
click at [1163, 160] on span "Data de criação" at bounding box center [1148, 158] width 54 height 10
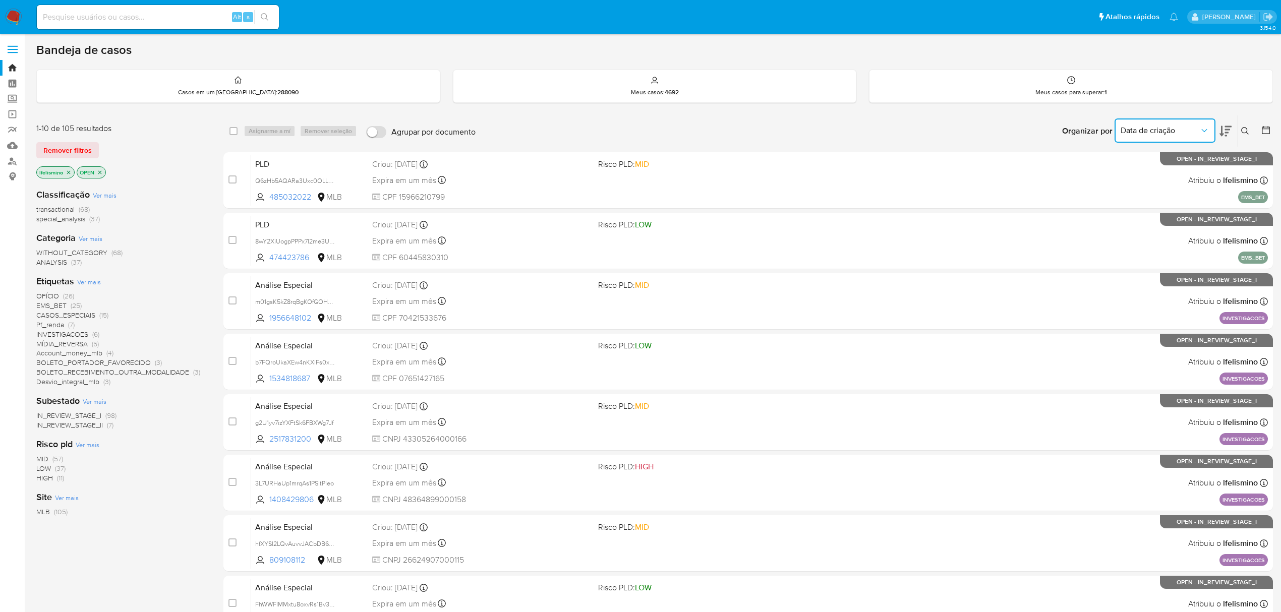
click at [1127, 135] on span "Data de criação" at bounding box center [1160, 131] width 79 height 10
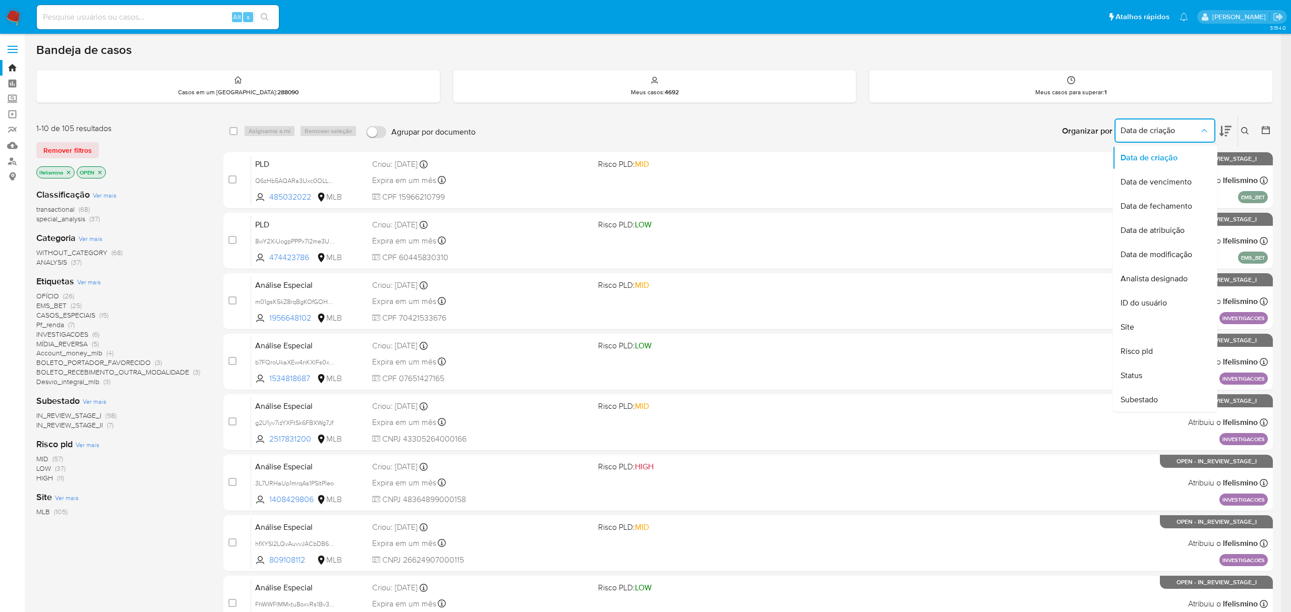
click at [1229, 131] on icon at bounding box center [1225, 131] width 12 height 12
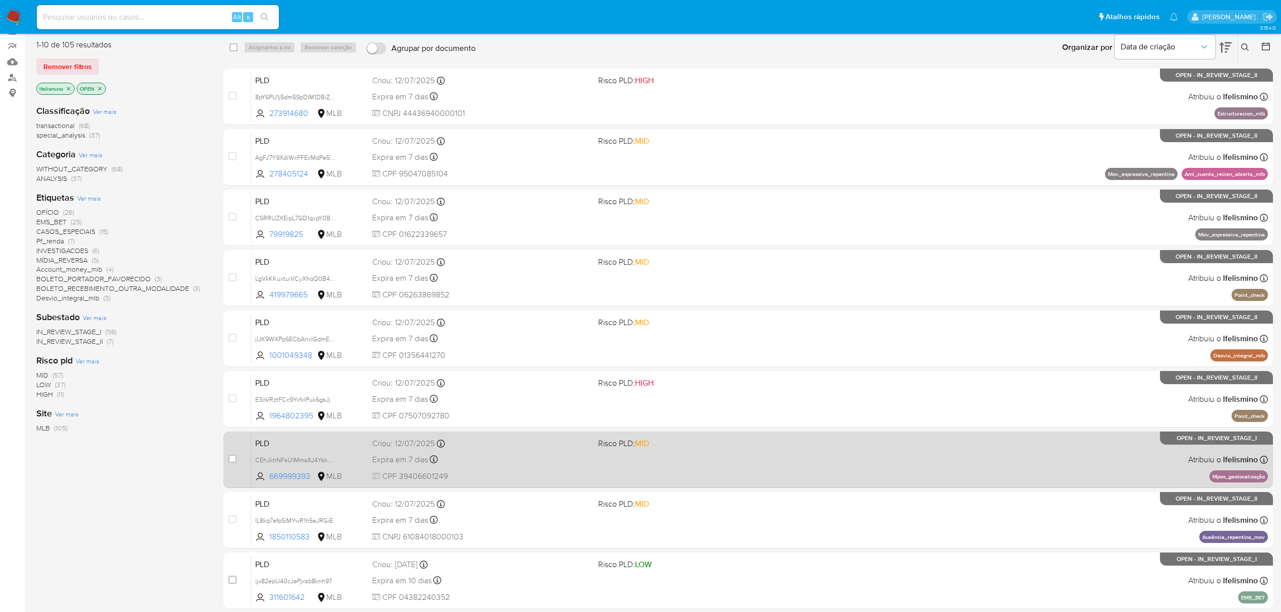
scroll to position [184, 0]
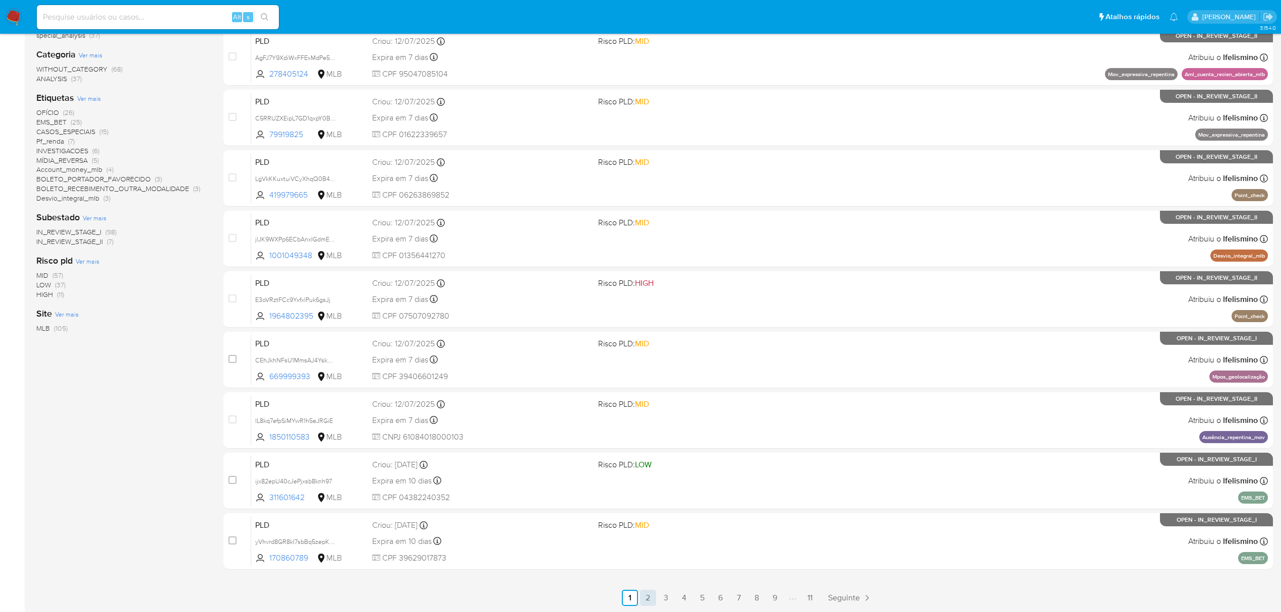
click at [645, 601] on link "2" at bounding box center [648, 598] width 16 height 16
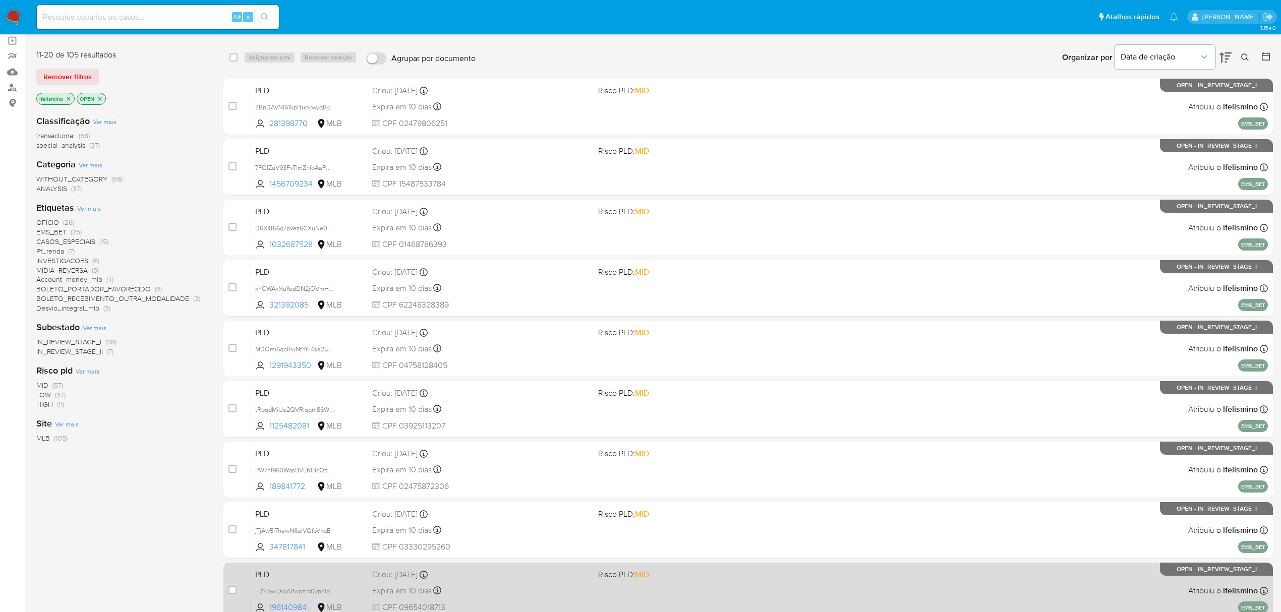
scroll to position [184, 0]
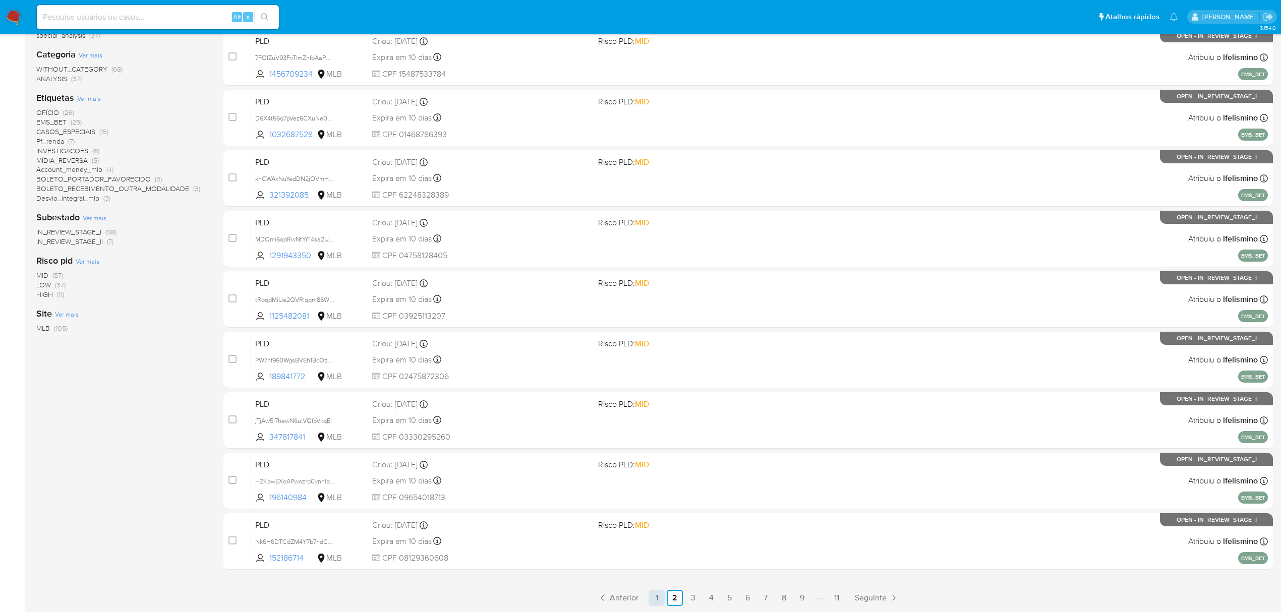
click at [664, 600] on link "1" at bounding box center [657, 598] width 16 height 16
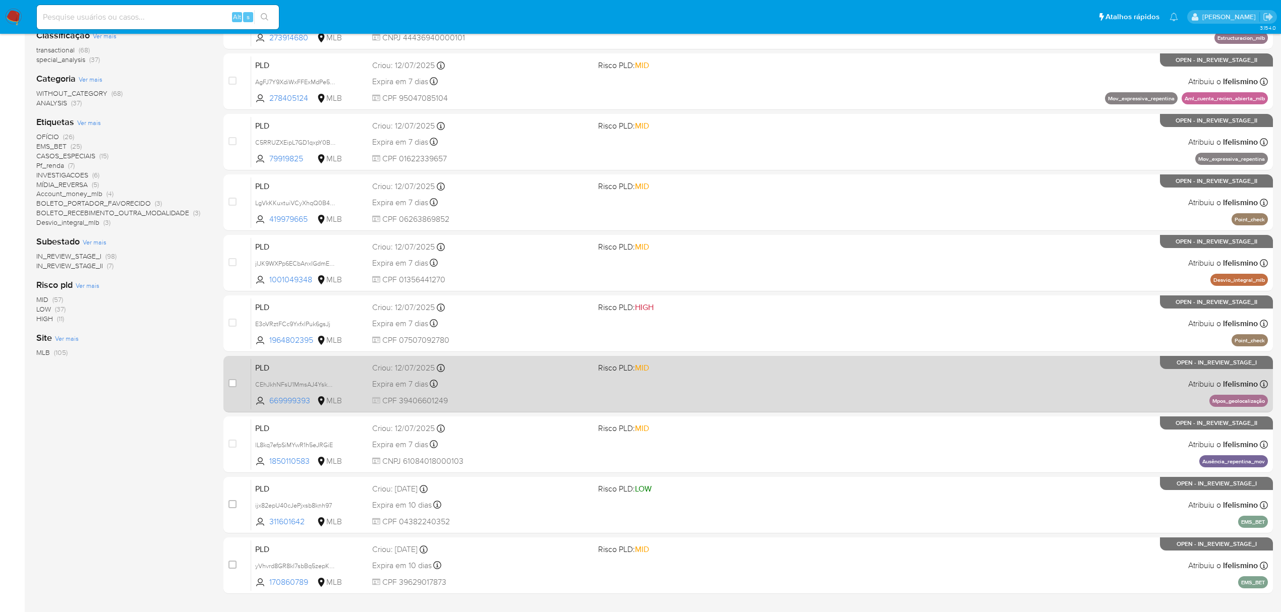
scroll to position [184, 0]
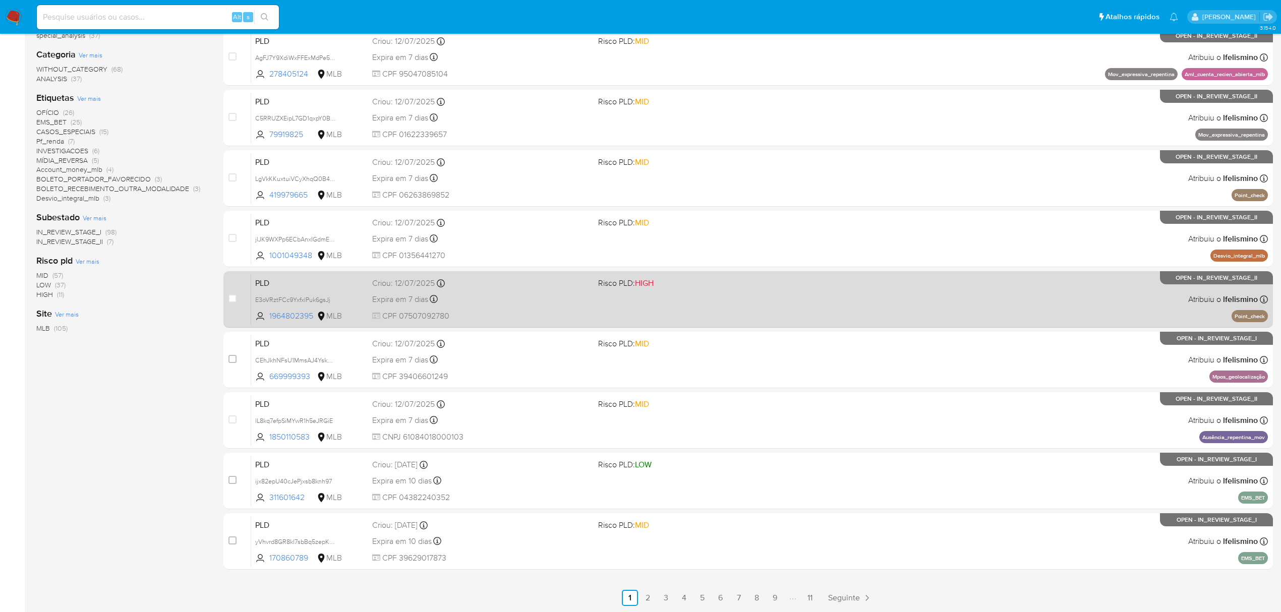
click at [634, 324] on div "PLD E3oVRztFCc9YxfxlPuk6gsJj 1964802395 MLB Risco PLD: HIGH Criou: 12/07/2025 C…" at bounding box center [759, 299] width 1017 height 51
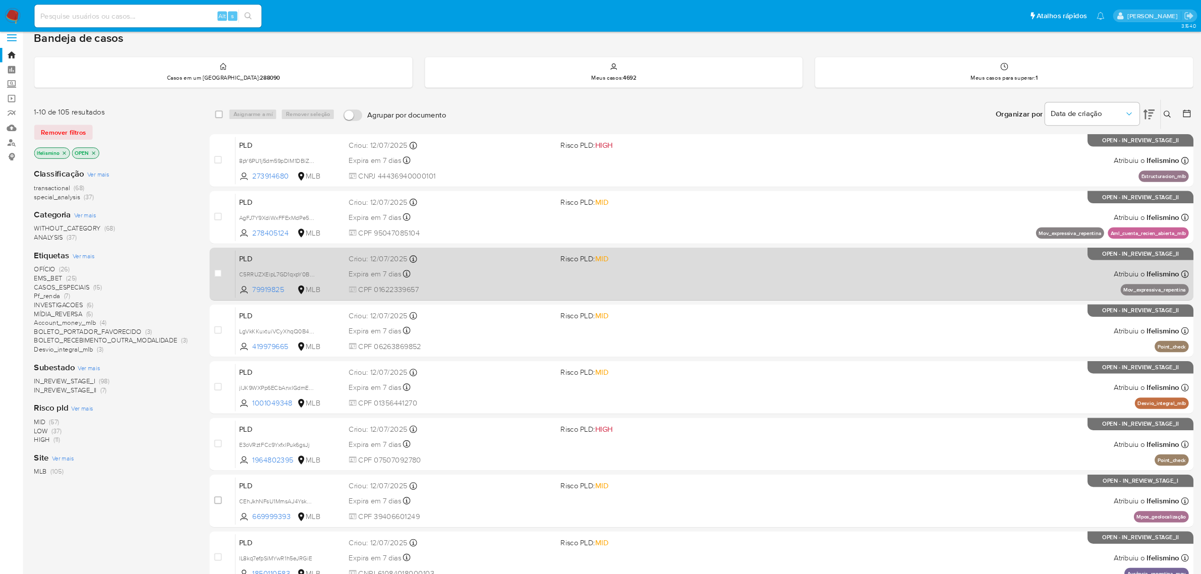
scroll to position [0, 0]
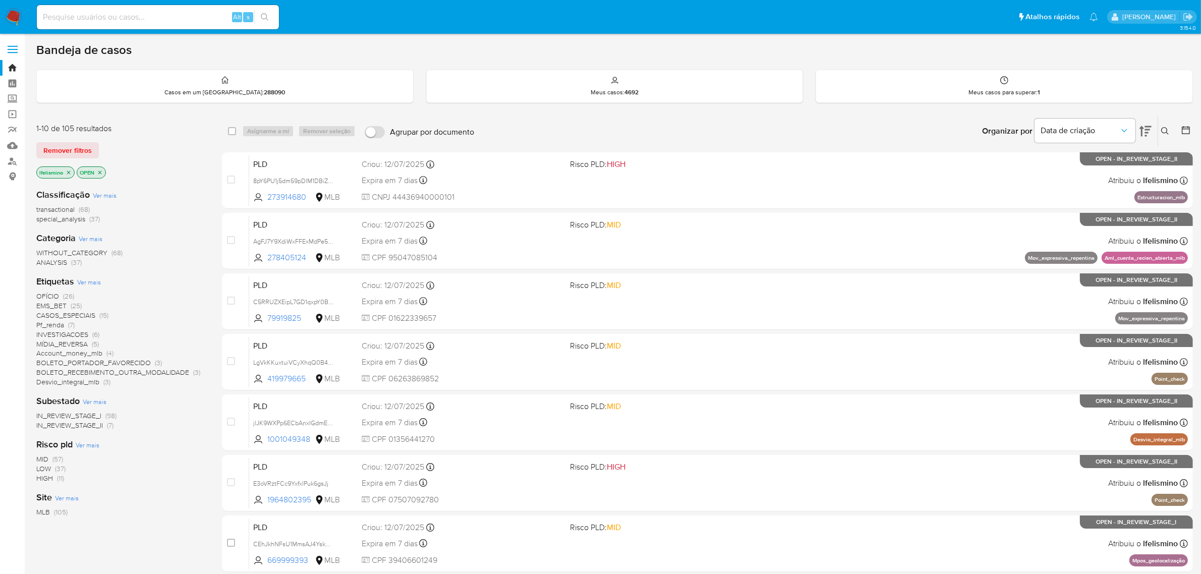
drag, startPoint x: 1285, startPoint y: 1, endPoint x: 532, endPoint y: 122, distance: 762.5
click at [532, 122] on div "Organizar por Data de criação Os resultados não podem ser classificados enquant…" at bounding box center [836, 130] width 714 height 31
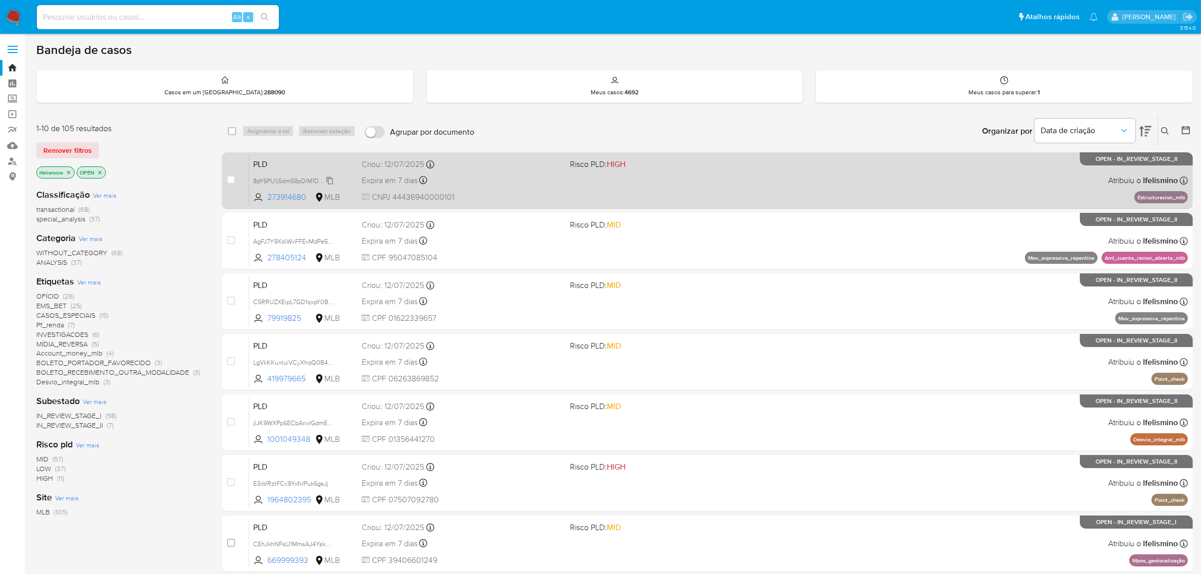
click at [313, 183] on span "8pY6PU1j5dm59pDlM1DBiZZ9" at bounding box center [294, 179] width 82 height 11
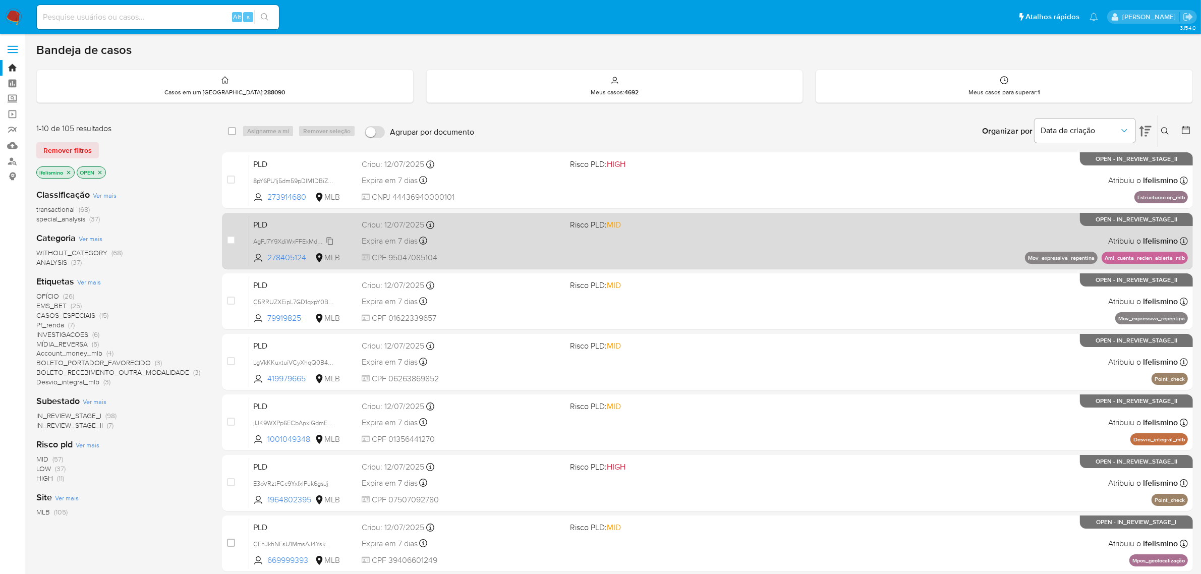
click at [283, 238] on span "AgFJ7Y9XdiWxFFExMdPe5m0G" at bounding box center [297, 240] width 88 height 11
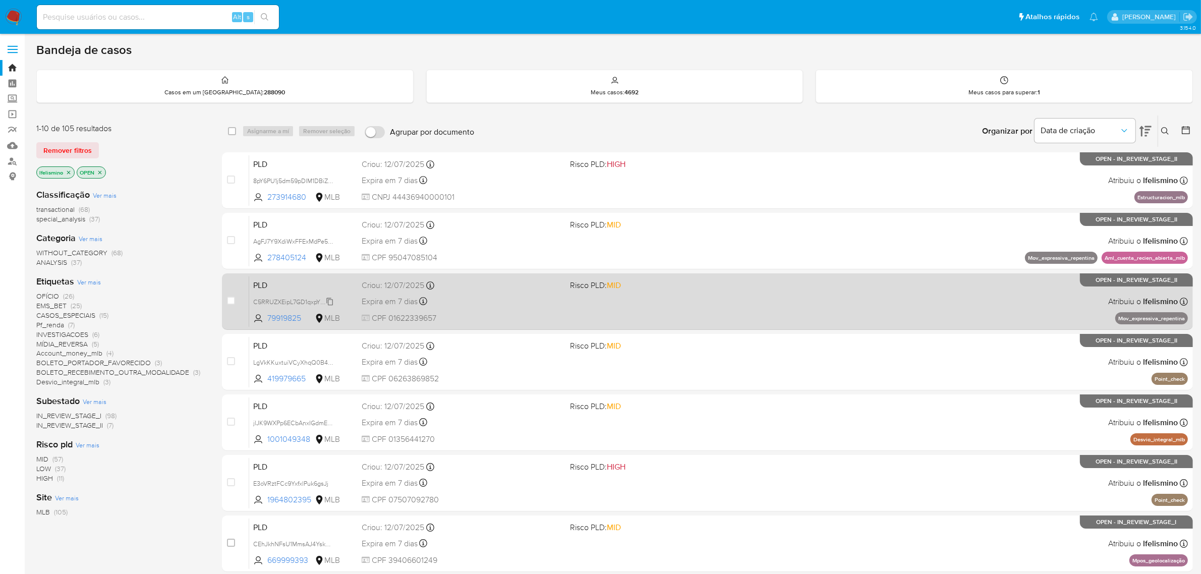
click at [323, 303] on span "C5RRUZXEipL7GD1qxpY0BCIt" at bounding box center [294, 301] width 83 height 11
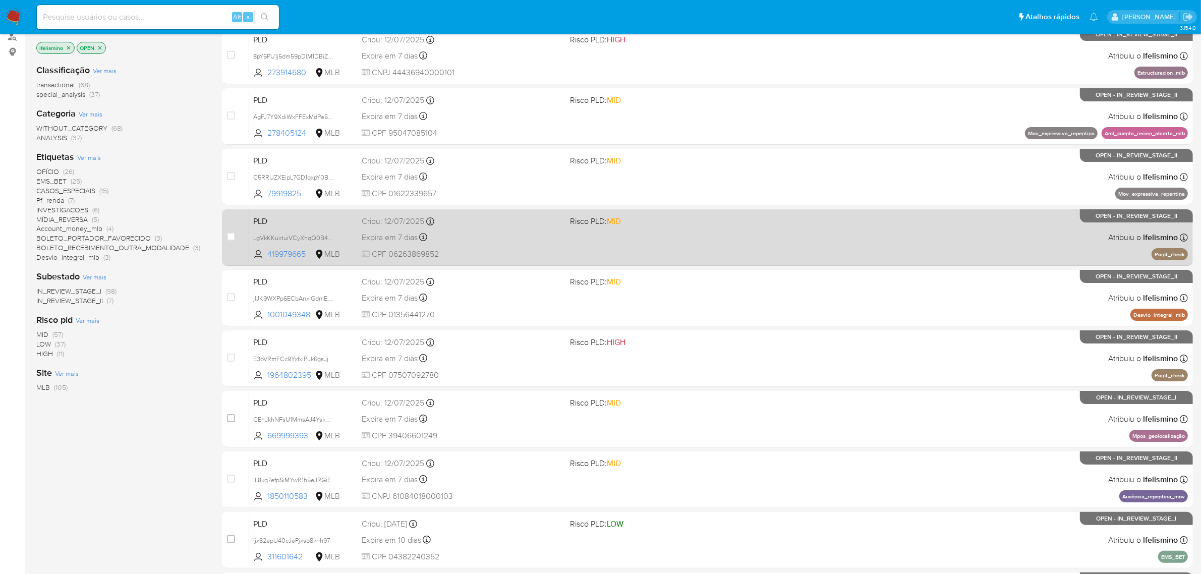
scroll to position [126, 0]
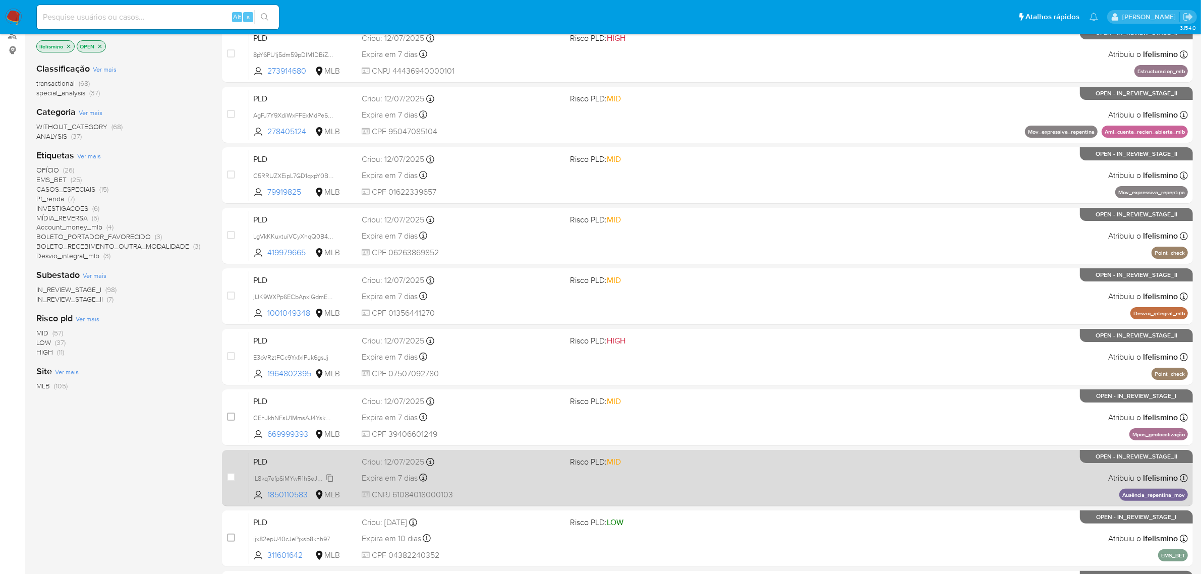
click at [268, 477] on span "lL8kq7efpSiMYwR1h5eJRGiE" at bounding box center [292, 477] width 78 height 11
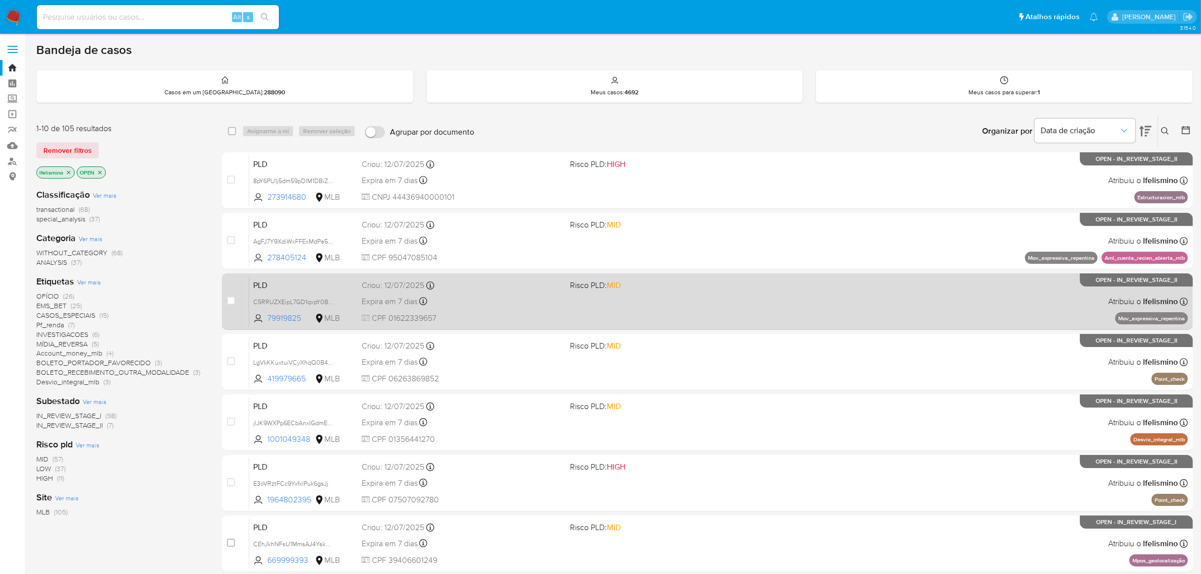
scroll to position [63, 0]
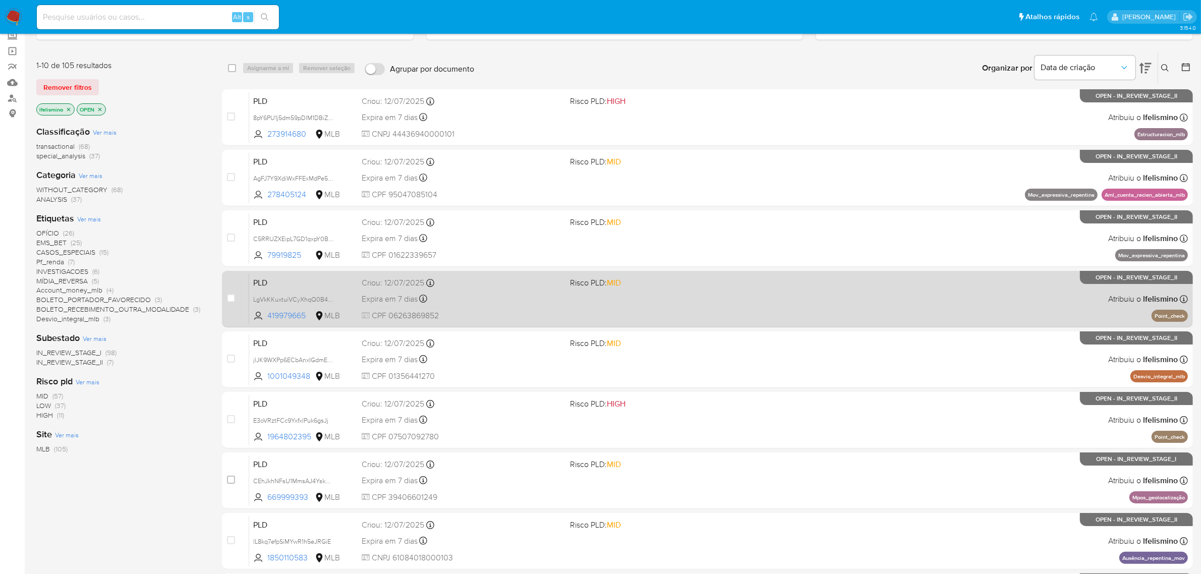
click at [270, 304] on div "PLD LgVkKKuxtuiVCyXhqQ0B4iaX 419979665 MLB Risco PLD: MID Criou: 12/07/2025 Cri…" at bounding box center [718, 298] width 938 height 51
click at [274, 294] on span "LgVkKKuxtuiVCyXhqQ0B4iaX" at bounding box center [295, 298] width 84 height 11
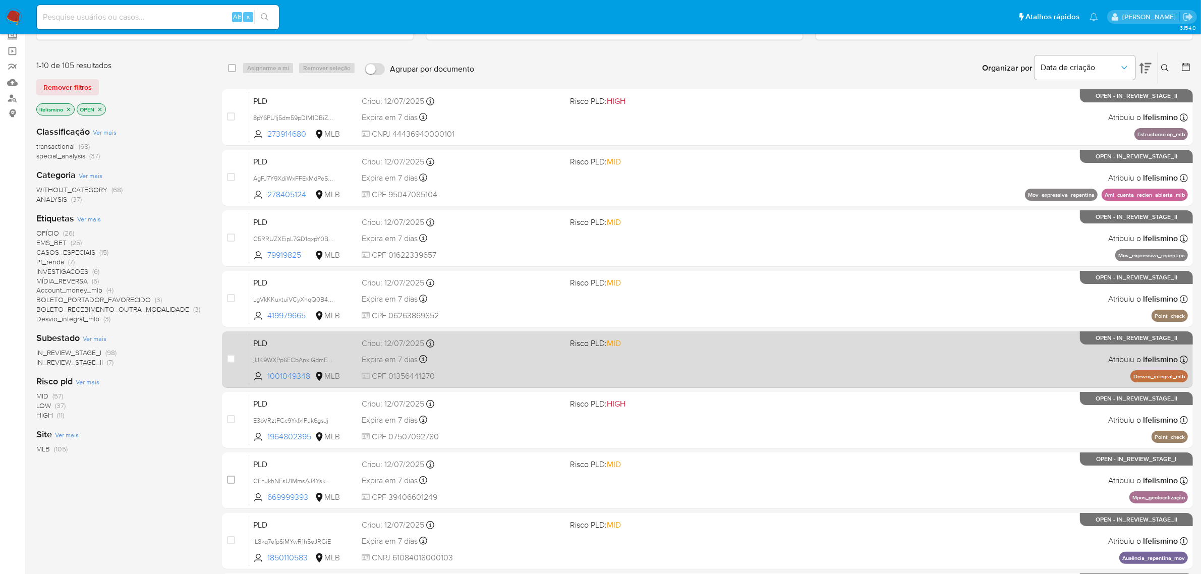
click at [304, 363] on span "jlJK9WXPp6ECbAnxIGdmENBV" at bounding box center [296, 359] width 87 height 11
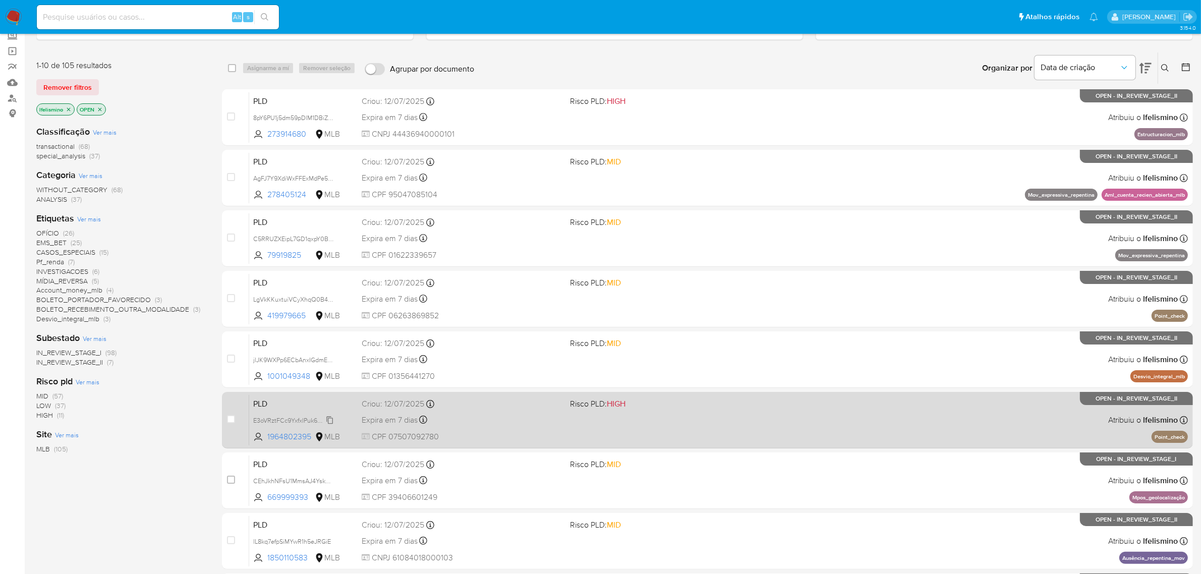
click at [323, 422] on span "E3oVRztFCc9YxfxlPuk6gsJj" at bounding box center [290, 419] width 75 height 11
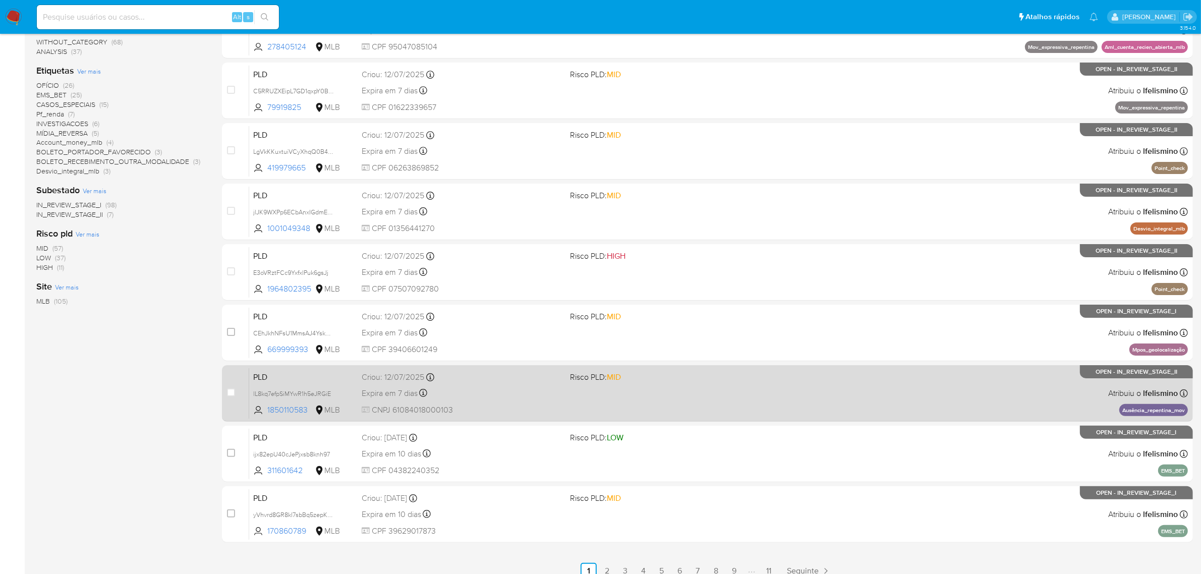
scroll to position [221, 0]
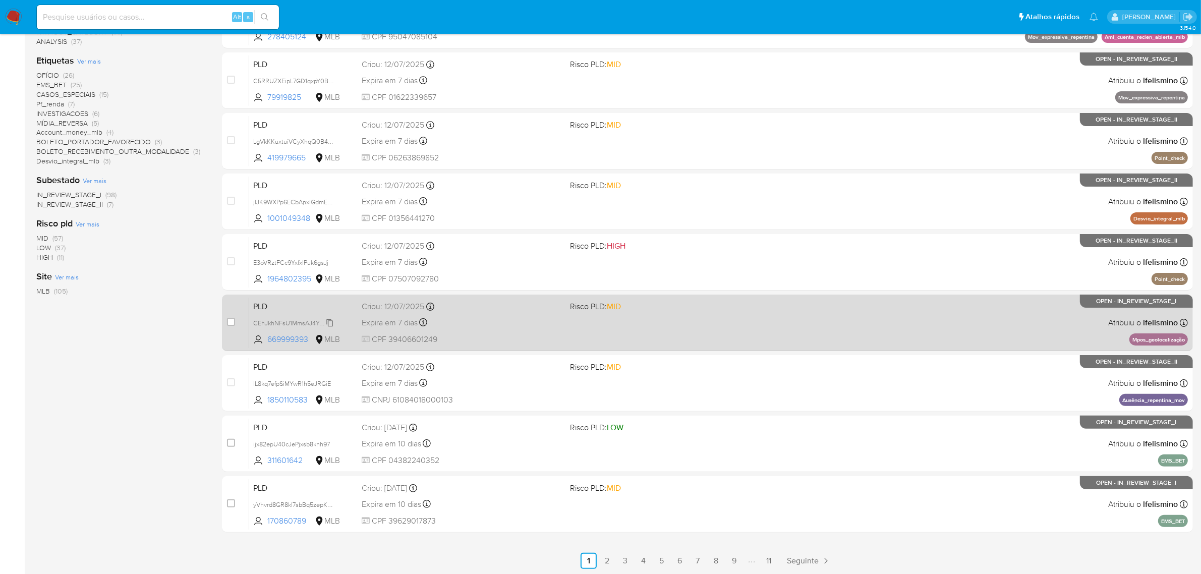
click at [298, 320] on span "CEhJkhNFsU1MmsAJ4YskqDWZ" at bounding box center [297, 322] width 89 height 11
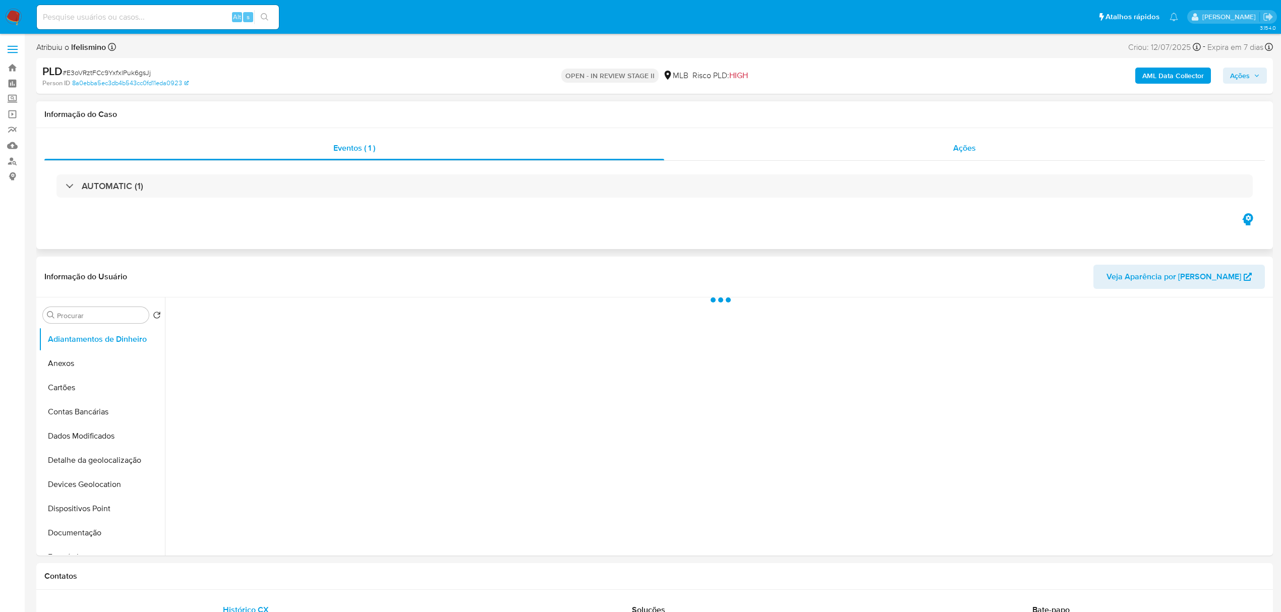
click at [953, 149] on div "Ações" at bounding box center [964, 148] width 601 height 24
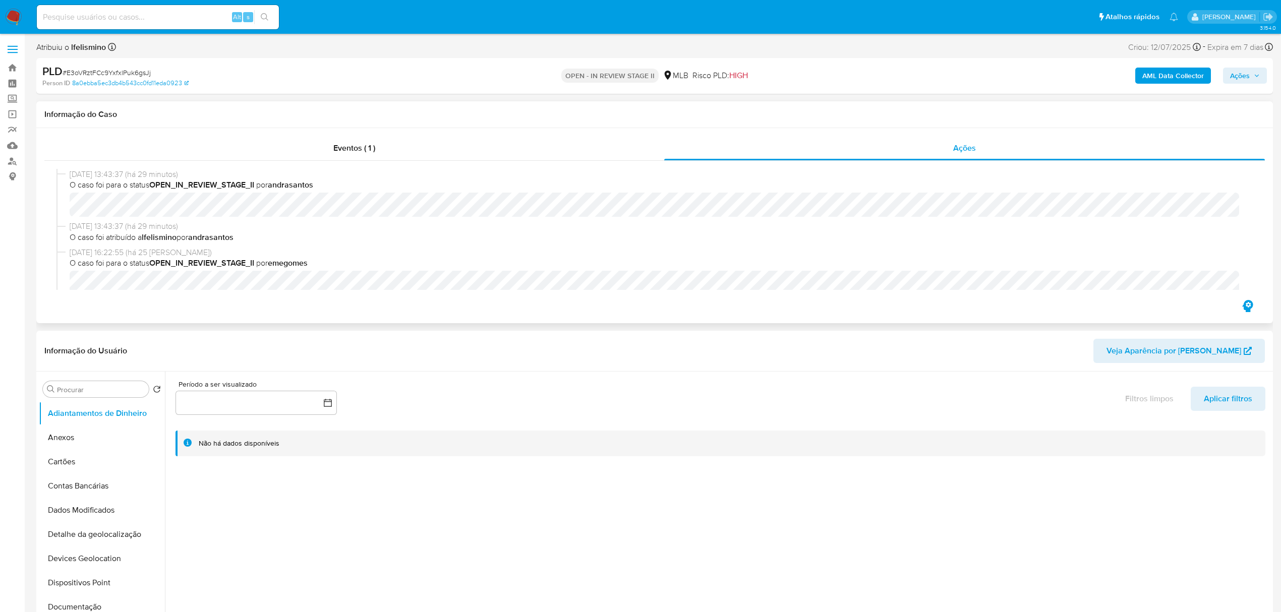
scroll to position [35, 0]
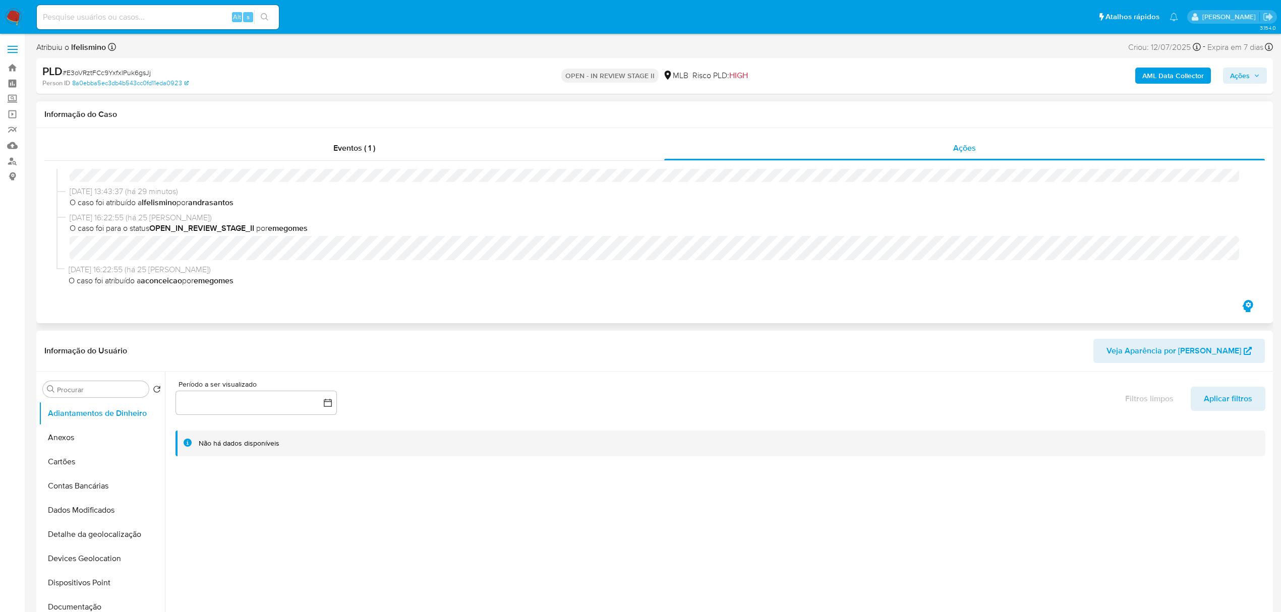
select select "10"
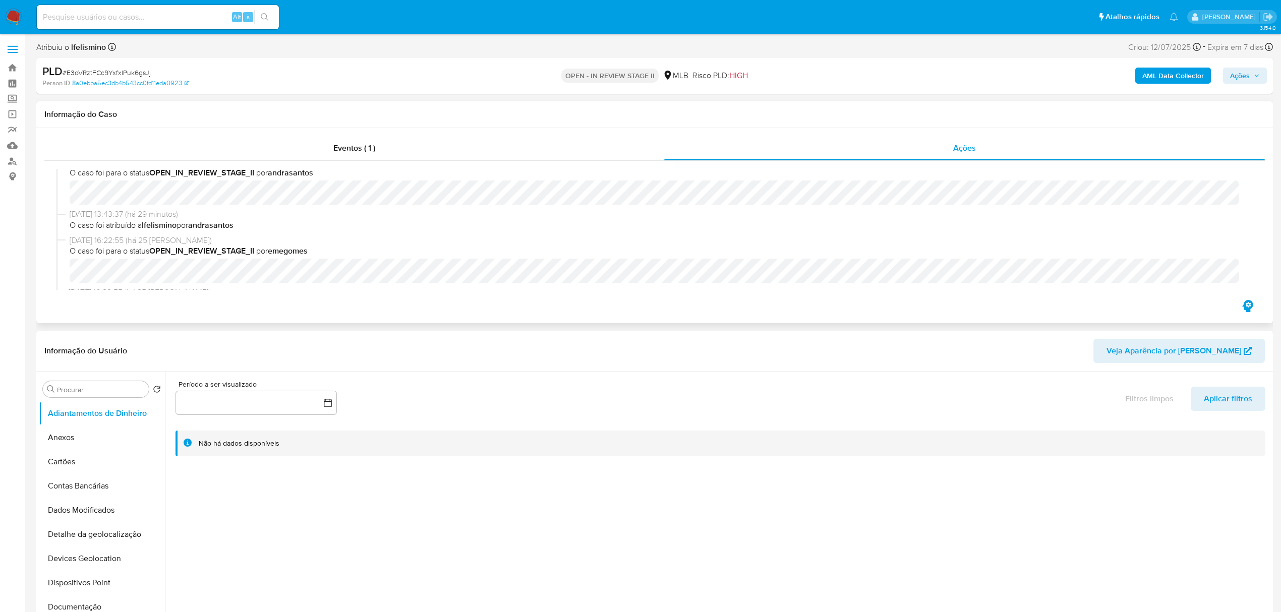
scroll to position [0, 0]
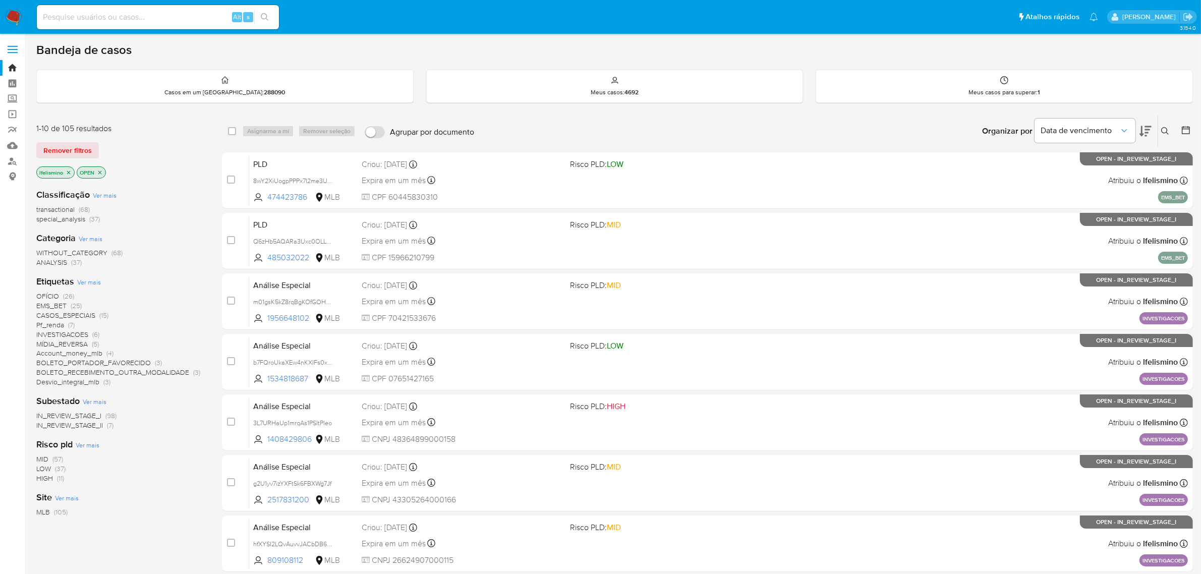
drag, startPoint x: 161, startPoint y: 19, endPoint x: 158, endPoint y: 23, distance: 5.4
click at [161, 21] on input at bounding box center [158, 17] width 242 height 13
paste input "8pY6PU1j5dm59pDlM1DBiZZ9"
type input "8pY6PU1j5dm59pDlM1DBiZZ9"
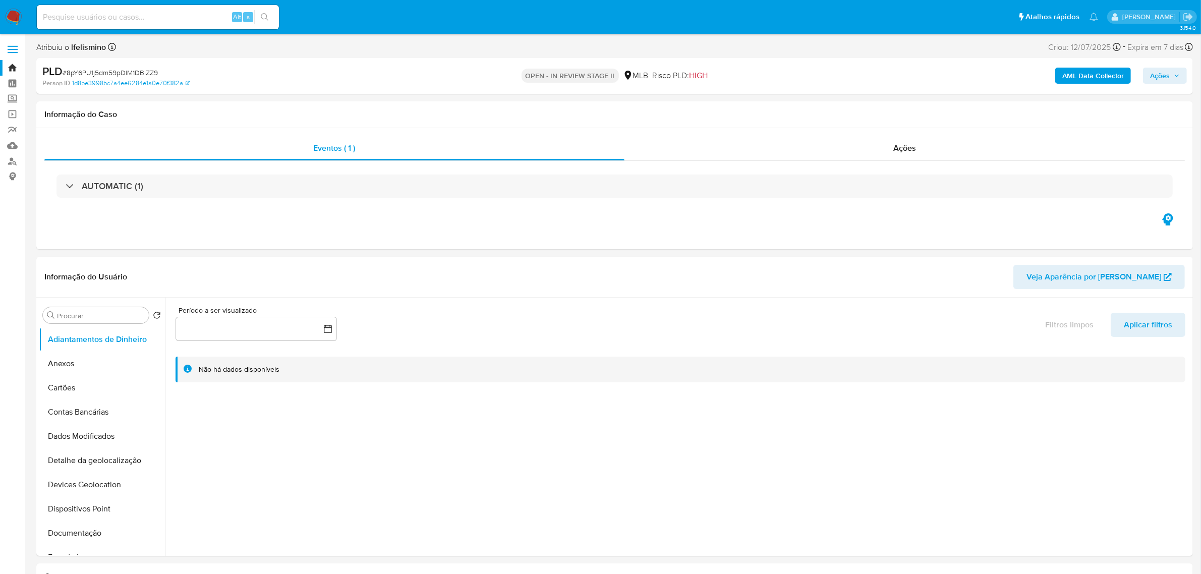
select select "10"
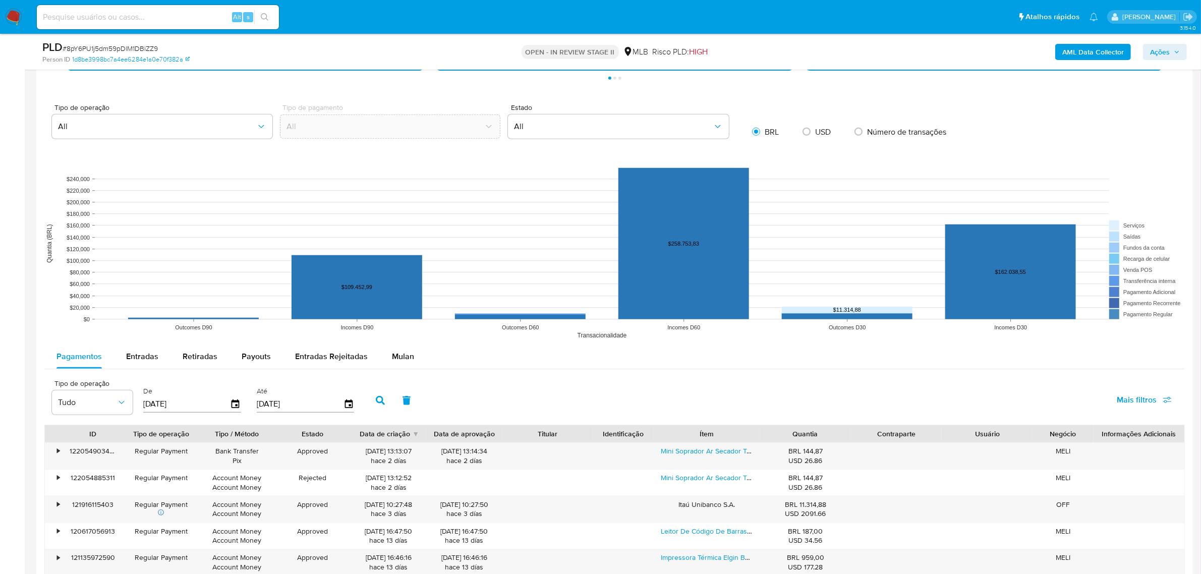
scroll to position [946, 0]
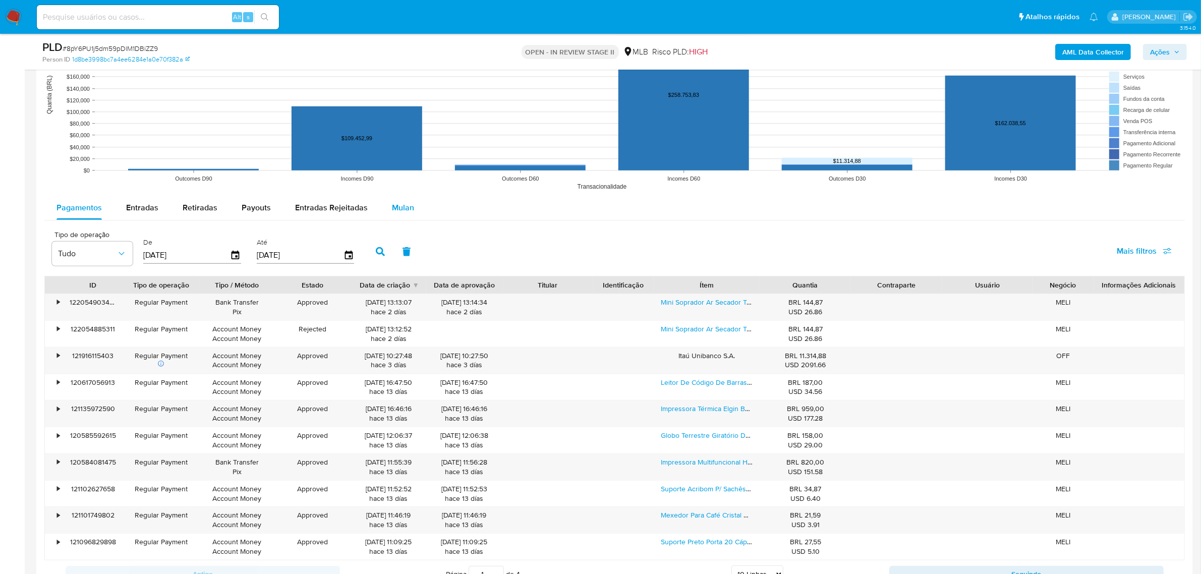
click at [406, 215] on div "Mulan" at bounding box center [403, 208] width 22 height 24
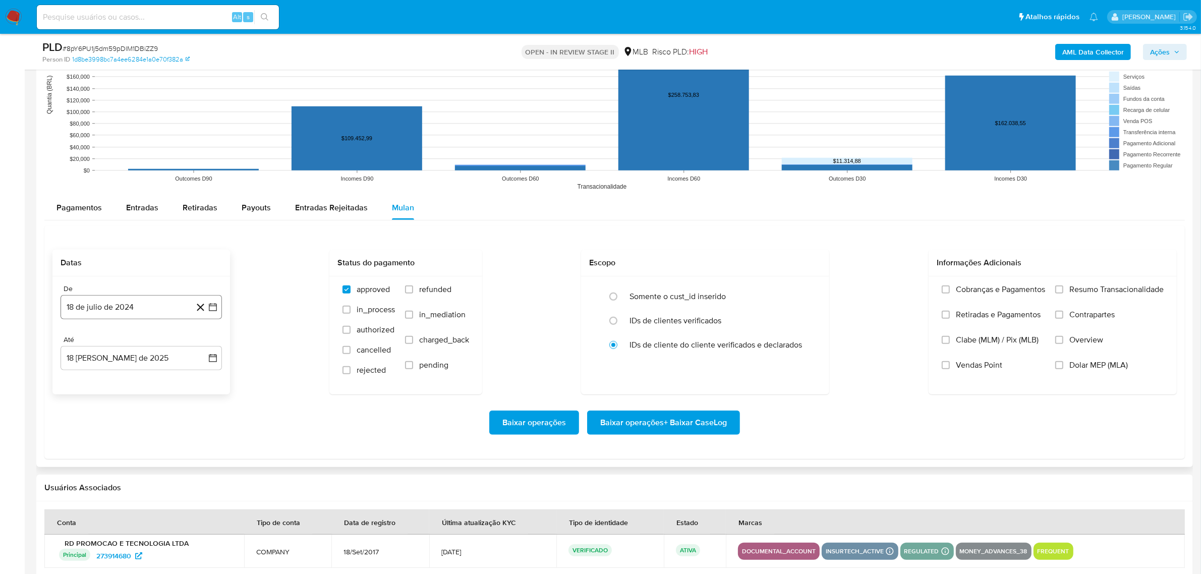
click at [142, 309] on button "18 de julio de 2024" at bounding box center [141, 307] width 161 height 24
click at [137, 334] on div "julio 2024 julio 2024 lun lunes mar martes mié miércoles jue jueves vie viernes…" at bounding box center [141, 401] width 161 height 159
click at [144, 341] on span "julio 2024" at bounding box center [136, 343] width 38 height 10
click at [196, 344] on icon "Año siguiente" at bounding box center [202, 343] width 12 height 12
click at [180, 407] on button "jun" at bounding box center [183, 408] width 28 height 16
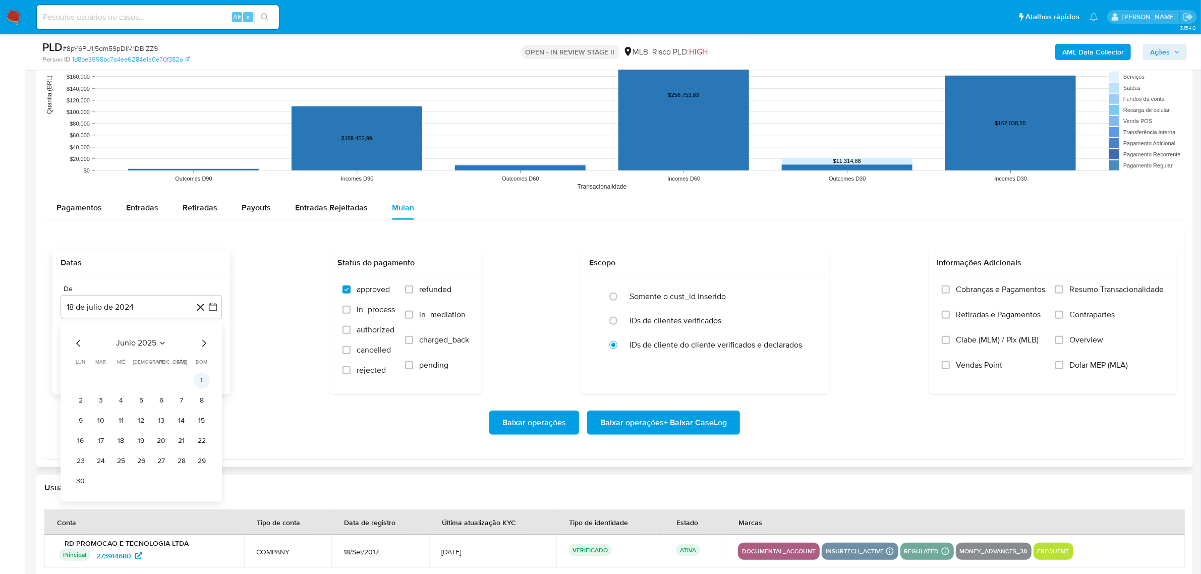
click at [205, 379] on button "1" at bounding box center [202, 381] width 16 height 16
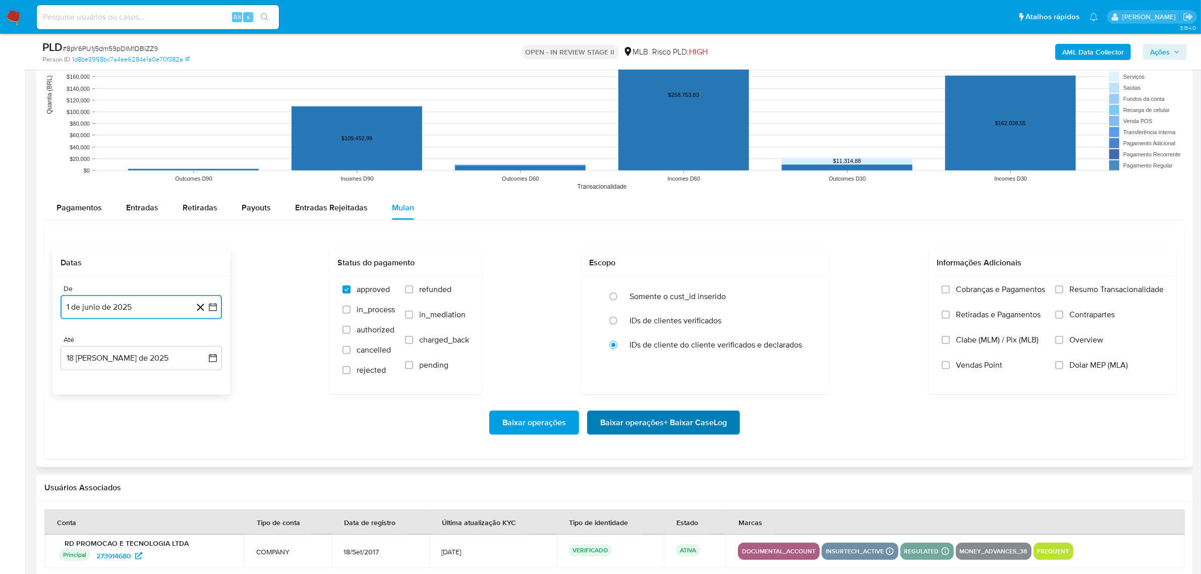
click at [622, 432] on span "Baixar operações + Baixar CaseLog" at bounding box center [663, 423] width 127 height 22
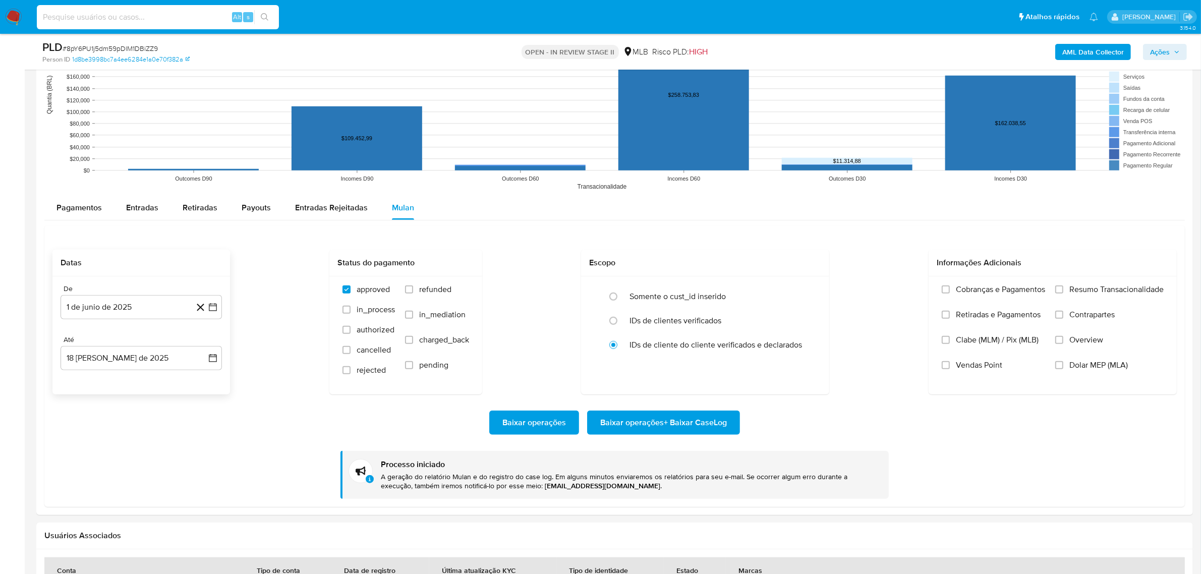
paste input "LgVkKKuxtuiVCyXhqQ0B4iaX"
type input "LgVkKKuxtuiVCyXhqQ0B4iaX"
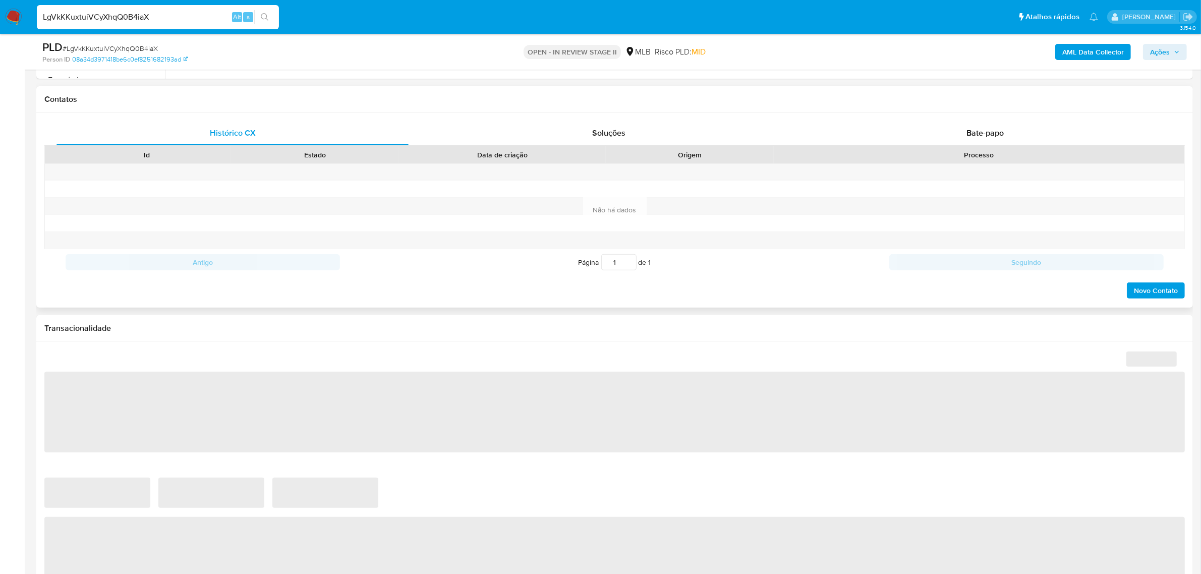
select select "10"
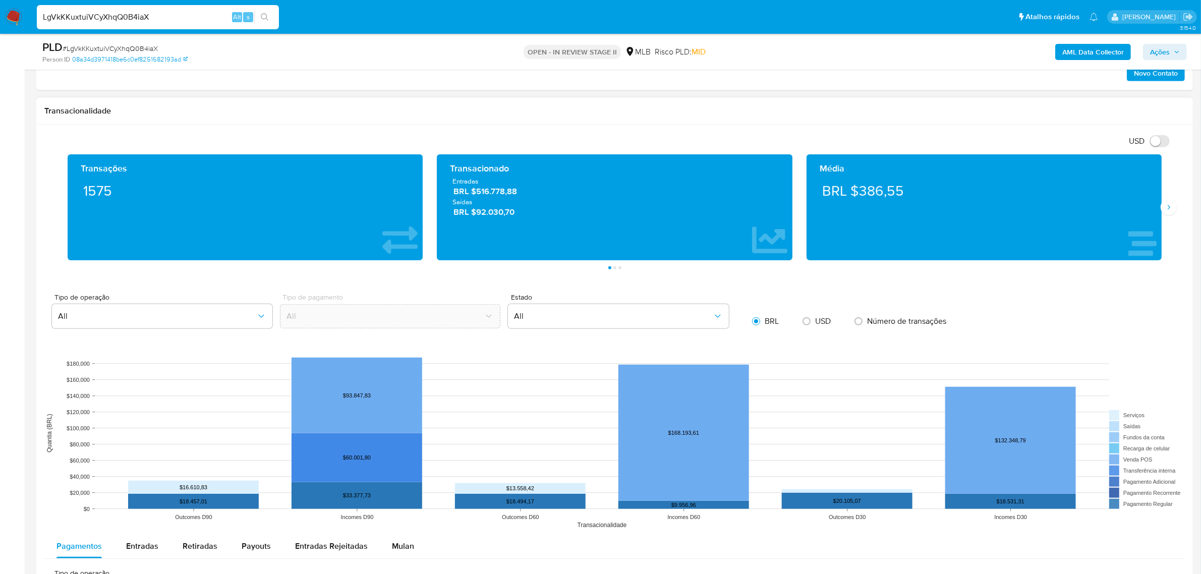
scroll to position [756, 0]
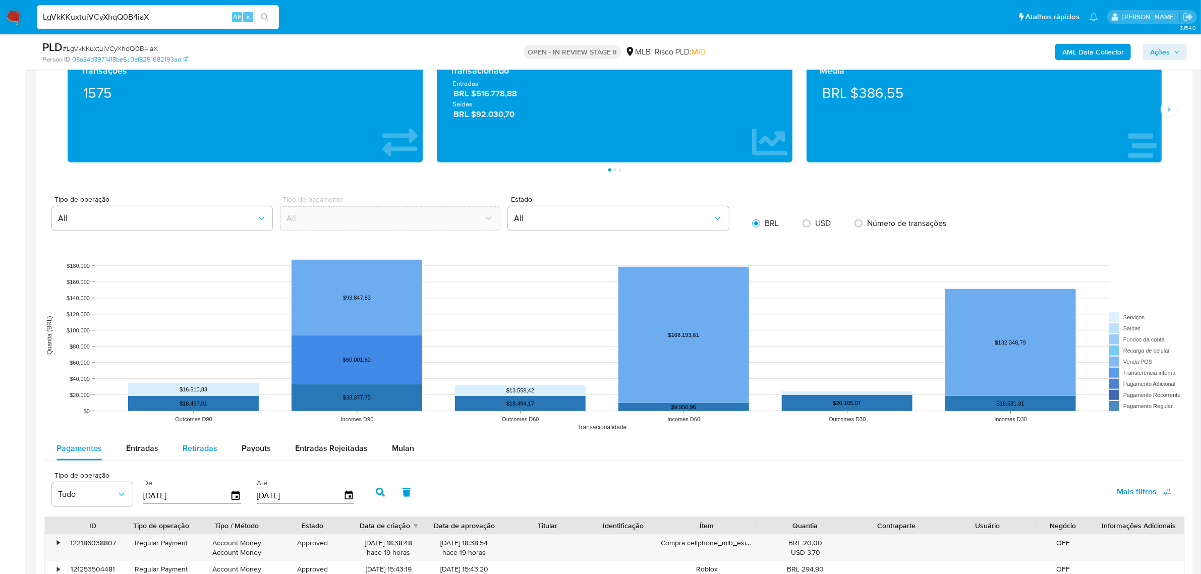
drag, startPoint x: 399, startPoint y: 449, endPoint x: 200, endPoint y: 459, distance: 199.5
click at [399, 447] on span "Mulan" at bounding box center [403, 448] width 22 height 12
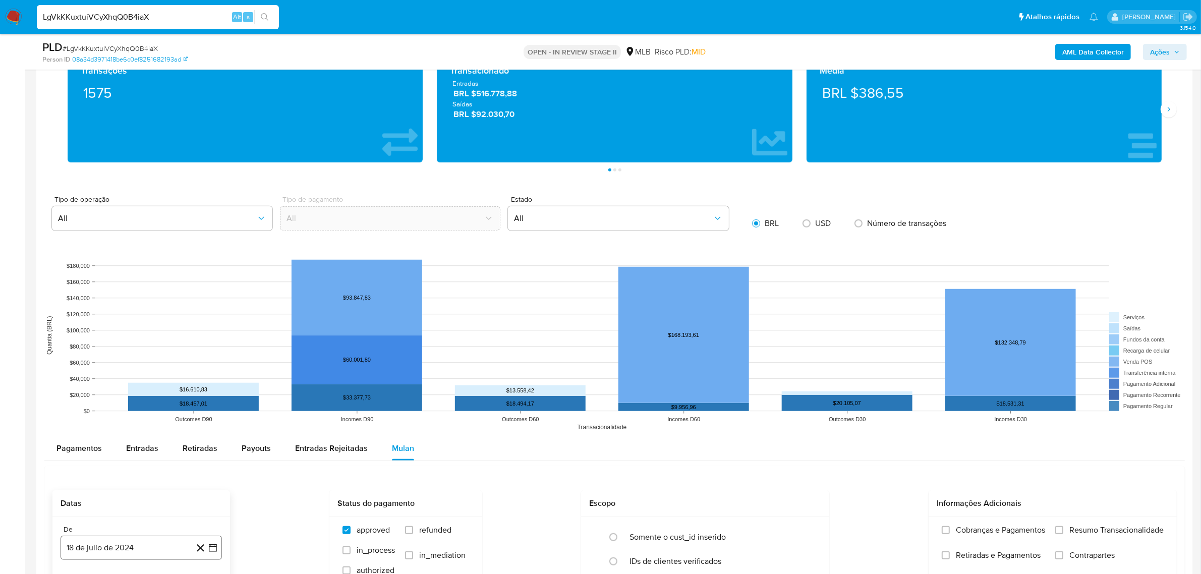
drag, startPoint x: 136, startPoint y: 535, endPoint x: 135, endPoint y: 540, distance: 5.6
click at [135, 540] on div "De 18 de julio de 2024 18-07-2024" at bounding box center [141, 542] width 161 height 35
click at [155, 543] on button "18 de julio de 2024" at bounding box center [141, 548] width 161 height 24
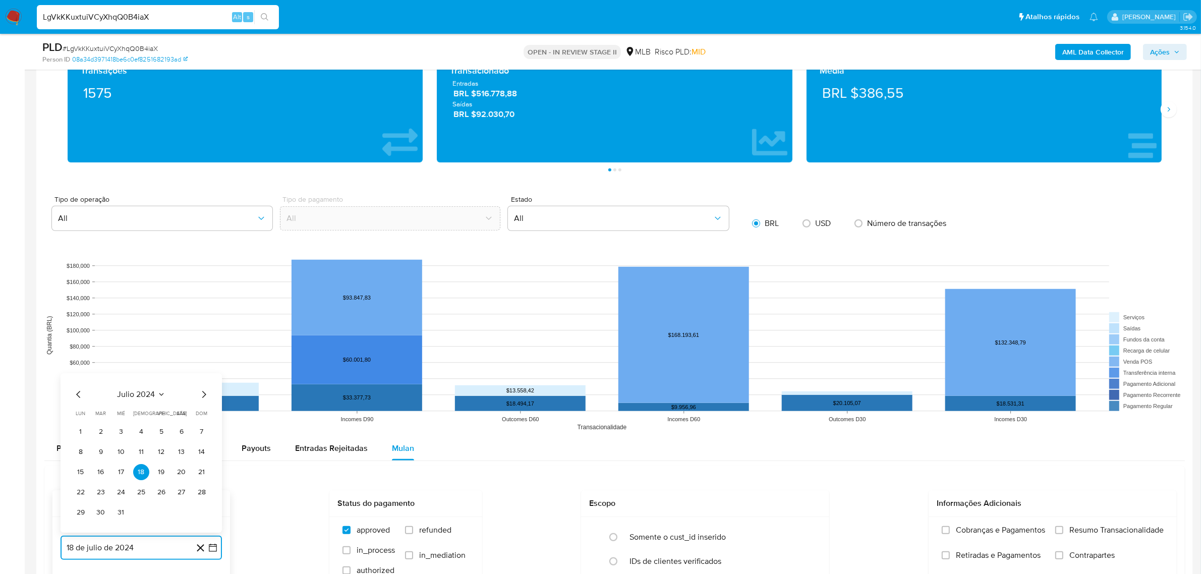
click at [142, 395] on span "julio 2024" at bounding box center [136, 394] width 38 height 10
click at [199, 384] on icon "Año siguiente" at bounding box center [202, 383] width 12 height 12
click at [183, 450] on span "jun" at bounding box center [184, 448] width 12 height 8
click at [200, 411] on button "1" at bounding box center [202, 411] width 16 height 16
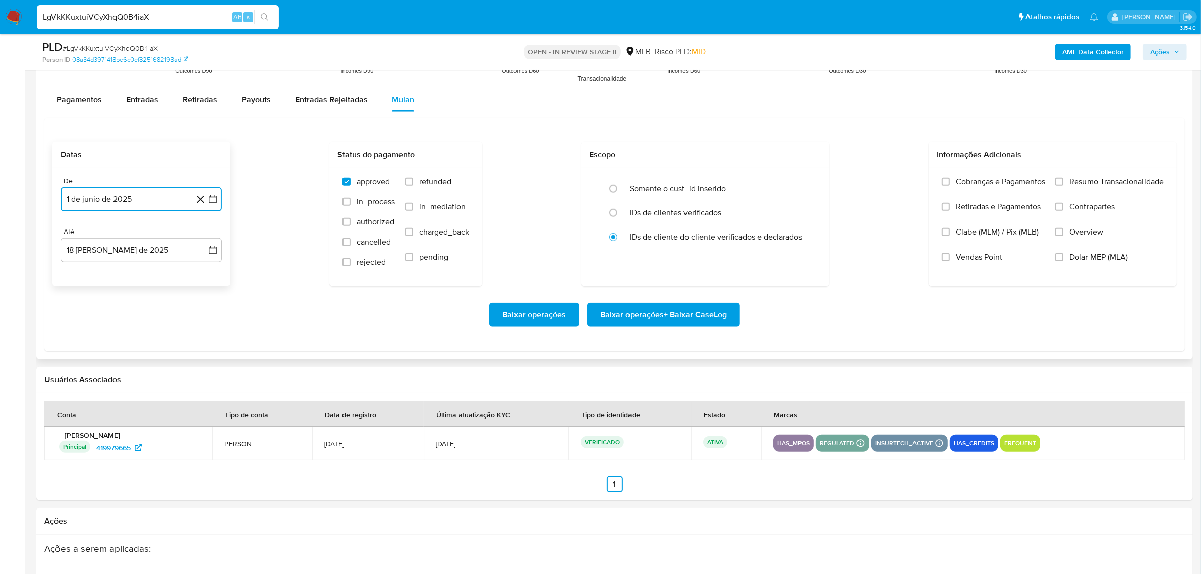
scroll to position [1135, 0]
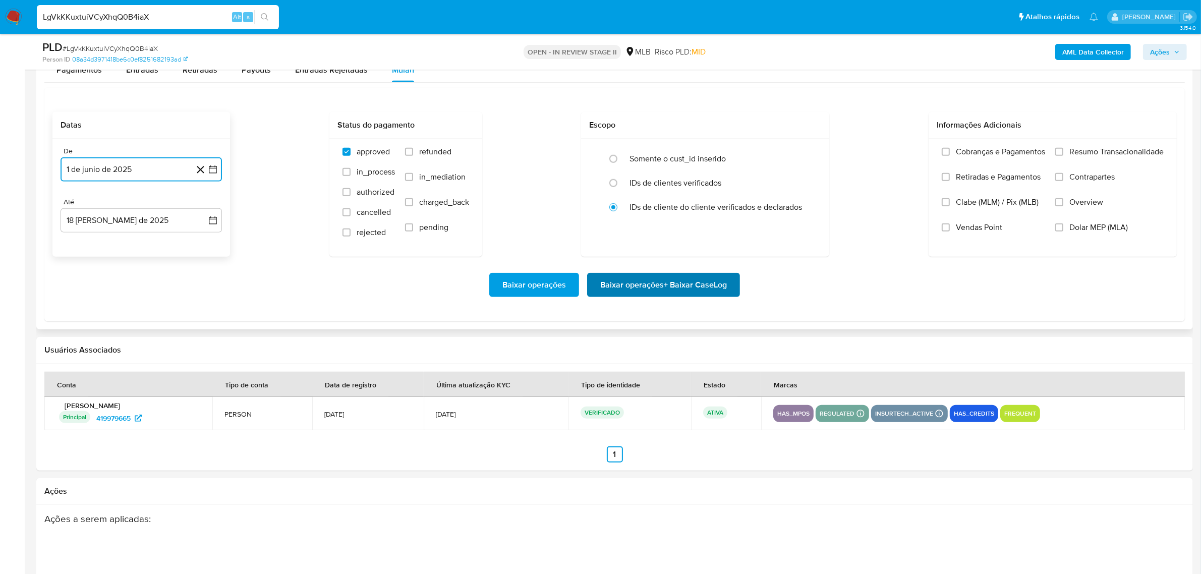
click at [629, 284] on span "Baixar operações + Baixar CaseLog" at bounding box center [663, 285] width 127 height 22
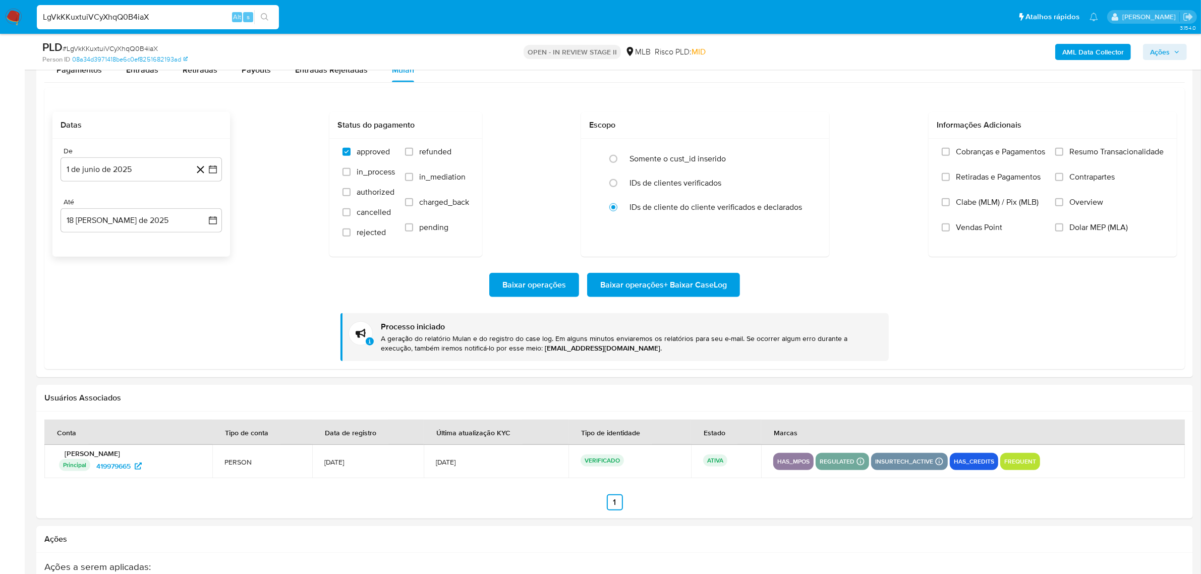
click at [105, 13] on input "LgVkKKuxtuiVCyXhqQ0B4iaX" at bounding box center [158, 17] width 242 height 13
paste input "jlJK9WXPp6ECbAnxIGdmENBV"
type input "jlJK9WXPp6ECbAnxIGdmENBV"
click at [255, 15] on button "search-icon" at bounding box center [264, 17] width 21 height 14
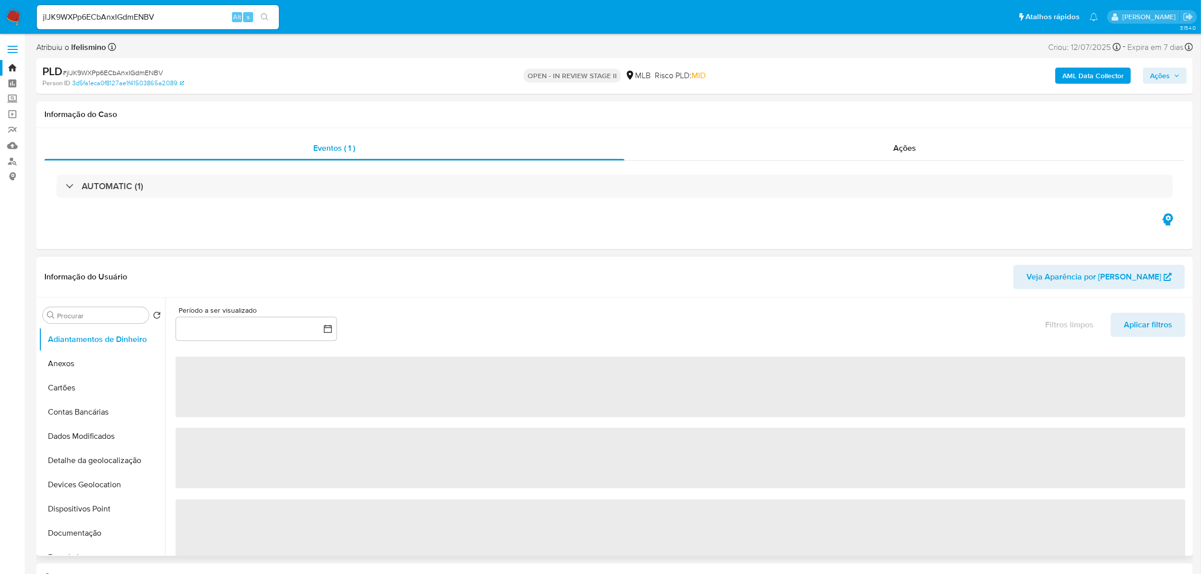
select select "10"
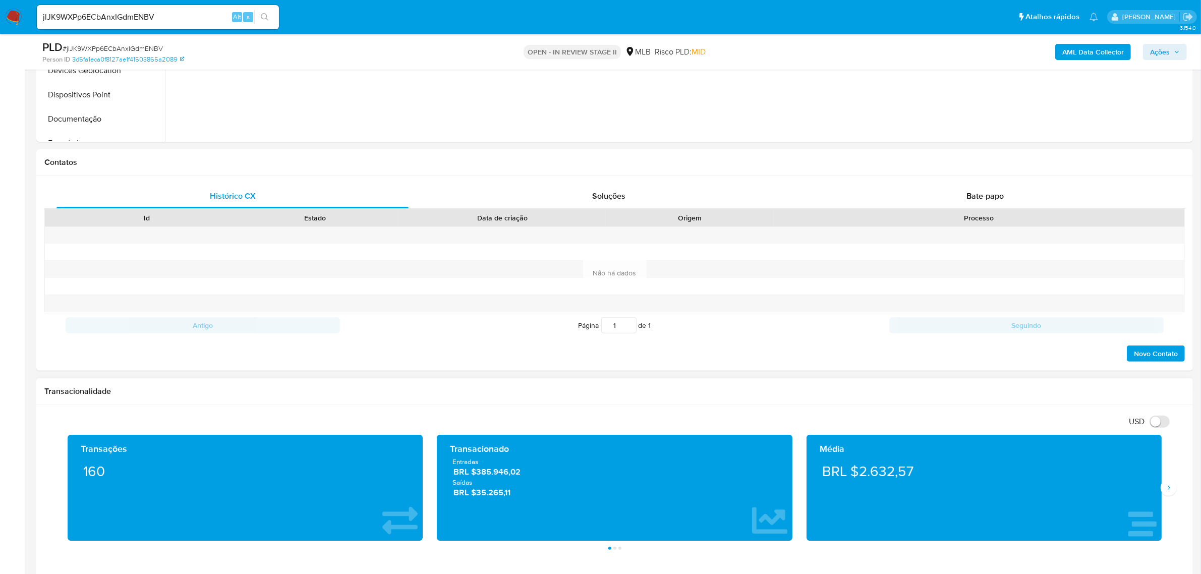
scroll to position [756, 0]
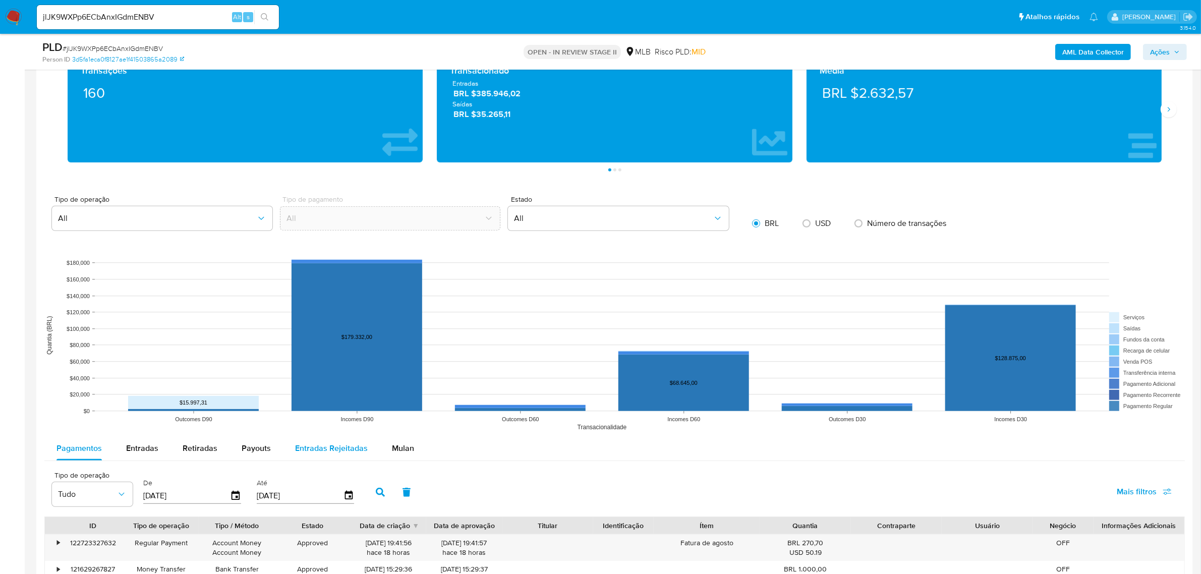
drag, startPoint x: 400, startPoint y: 445, endPoint x: 306, endPoint y: 460, distance: 95.6
click at [401, 446] on span "Mulan" at bounding box center [403, 448] width 22 height 12
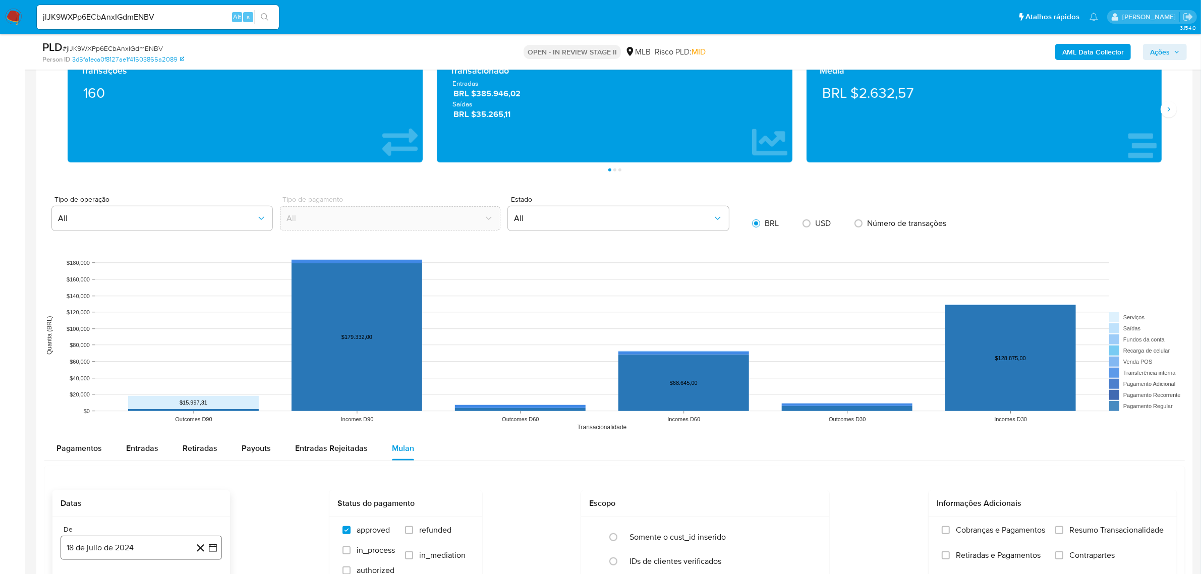
click at [134, 546] on button "18 de julio de 2024" at bounding box center [141, 548] width 161 height 24
click at [139, 391] on span "julio 2024" at bounding box center [136, 394] width 38 height 10
click at [201, 381] on icon "Año siguiente" at bounding box center [202, 382] width 4 height 7
click at [178, 451] on span "jun" at bounding box center [184, 448] width 12 height 8
click at [203, 419] on button "1" at bounding box center [202, 411] width 16 height 16
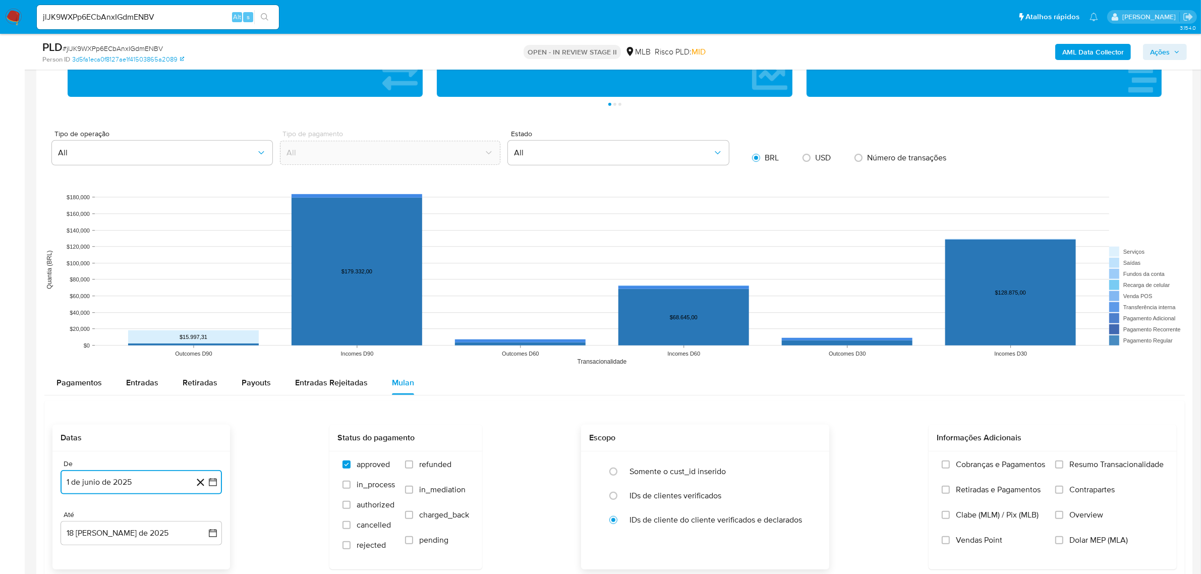
scroll to position [883, 0]
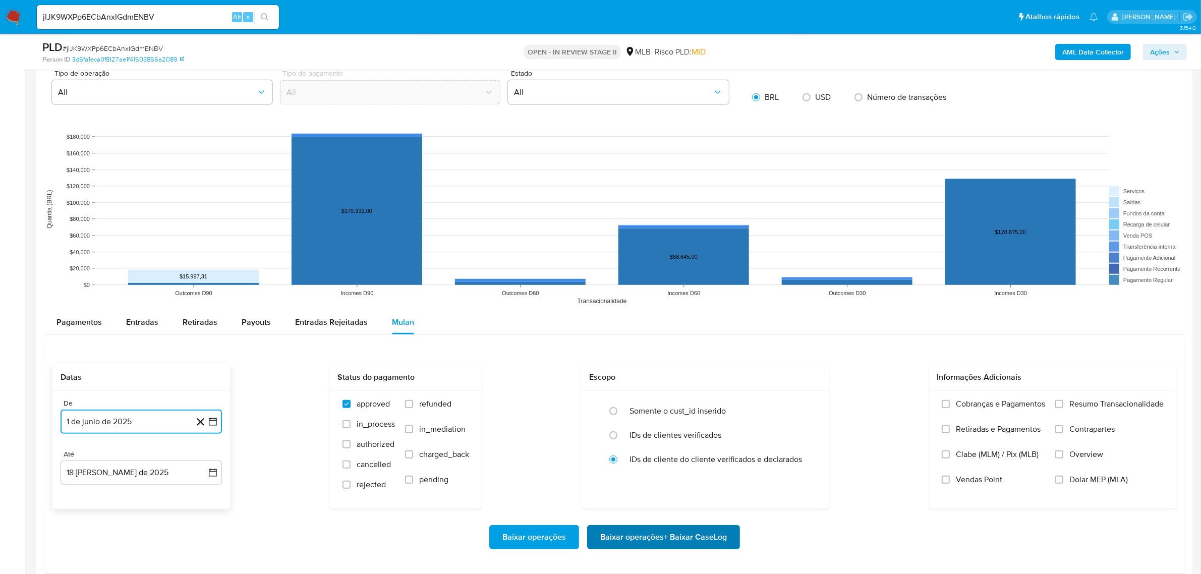
click at [628, 533] on span "Baixar operações + Baixar CaseLog" at bounding box center [663, 537] width 127 height 22
click at [134, 14] on input "jlJK9WXPp6ECbAnxIGdmENBV" at bounding box center [158, 17] width 242 height 13
paste input "E3oVRztFCc9YxfxlPuk6gsJj"
type input "E3oVRztFCc9YxfxlPuk6gsJj"
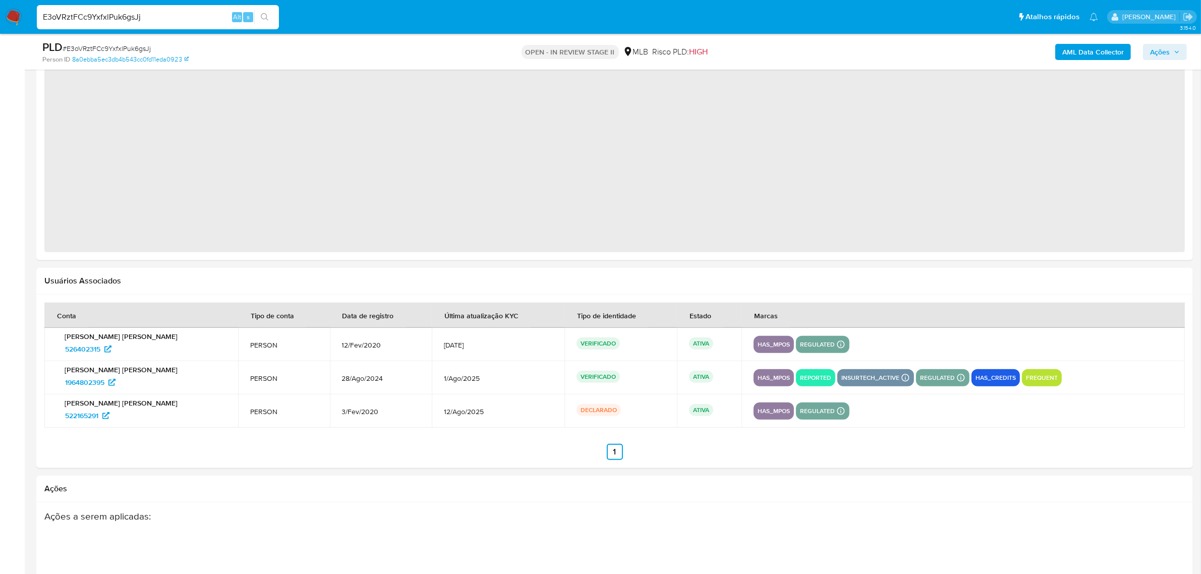
select select "10"
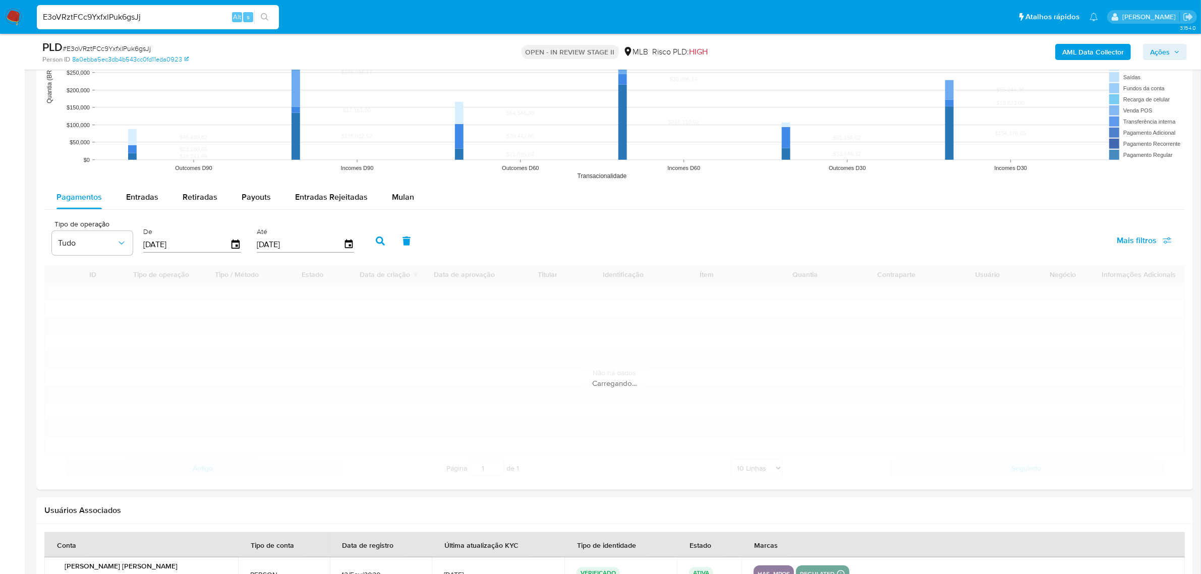
scroll to position [819, 0]
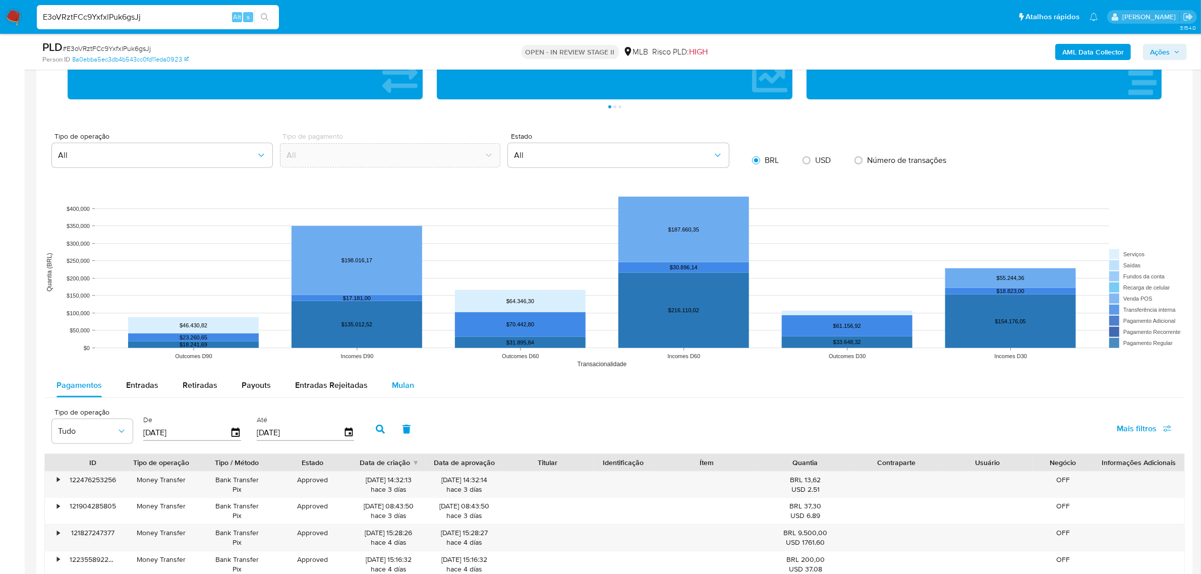
click at [394, 385] on span "Mulan" at bounding box center [403, 385] width 22 height 12
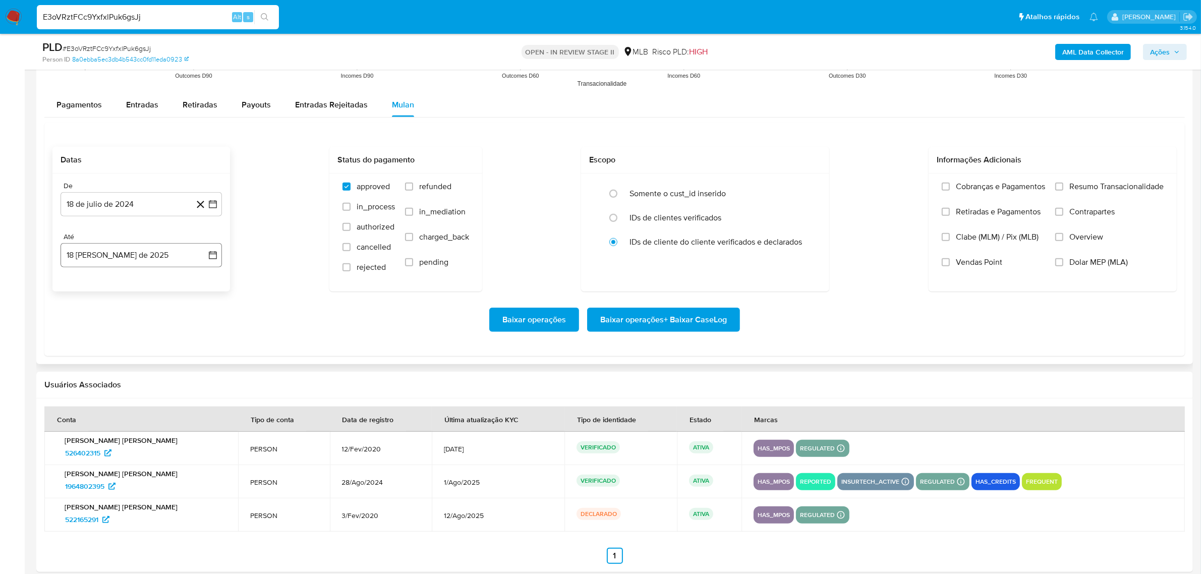
scroll to position [1055, 0]
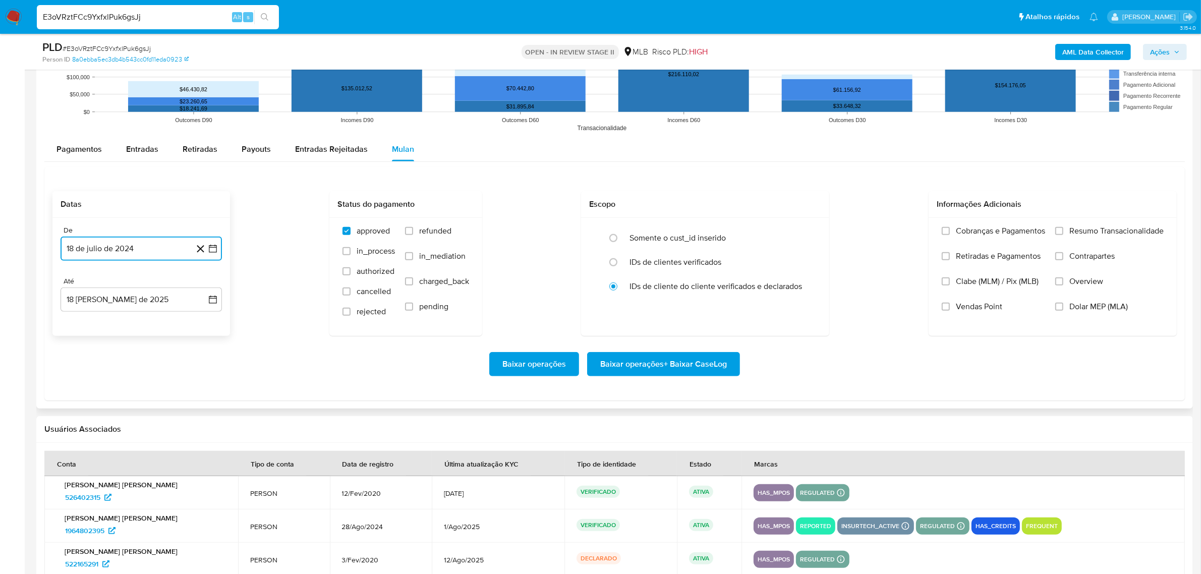
click at [160, 248] on button "18 de julio de 2024" at bounding box center [141, 249] width 161 height 24
click at [138, 283] on span "julio 2024" at bounding box center [136, 284] width 38 height 10
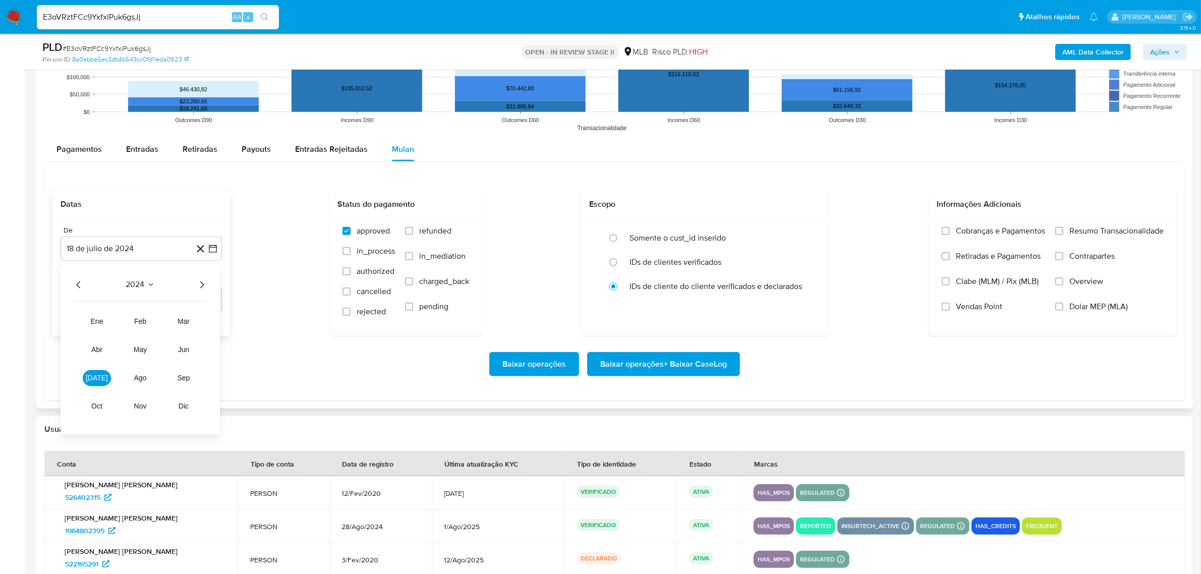
click at [196, 285] on icon "Año siguiente" at bounding box center [202, 284] width 12 height 12
click at [175, 347] on button "jun" at bounding box center [183, 349] width 28 height 16
click at [203, 323] on button "1" at bounding box center [202, 322] width 16 height 16
click at [680, 381] on div "Baixar operações Baixar operações + Baixar CaseLog" at bounding box center [614, 364] width 1124 height 56
click at [681, 359] on span "Baixar operações + Baixar CaseLog" at bounding box center [663, 364] width 127 height 22
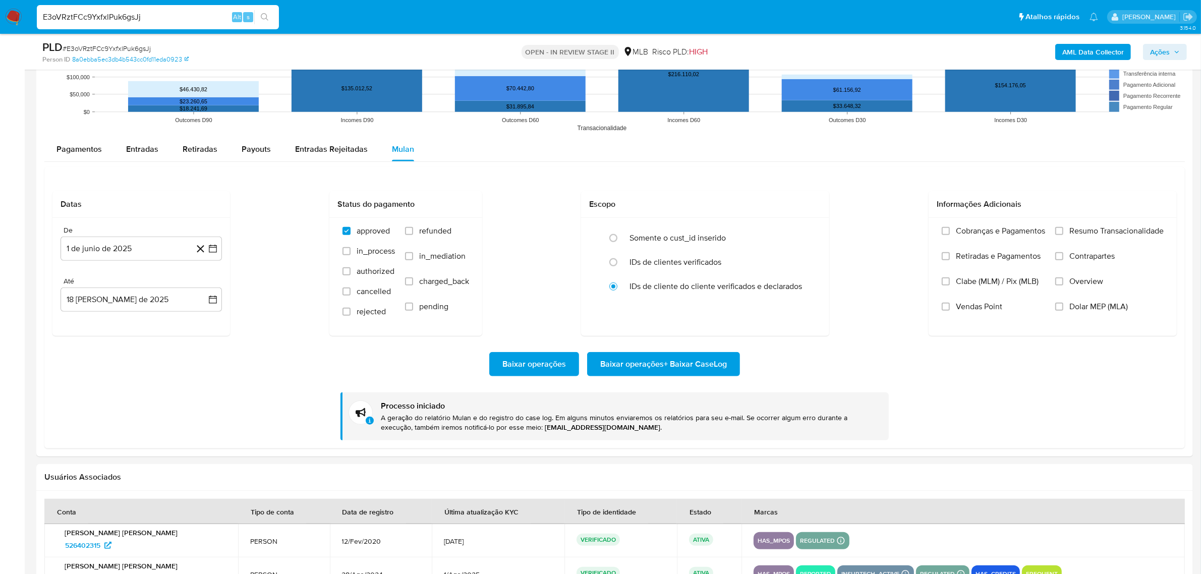
click at [102, 11] on input "E3oVRztFCc9YxfxlPuk6gsJj" at bounding box center [158, 17] width 242 height 13
paste input "CEhJkhNFsU1MmsAJ4YskqDWZ"
type input "CEhJkhNFsU1MmsAJ4YskqDWZ"
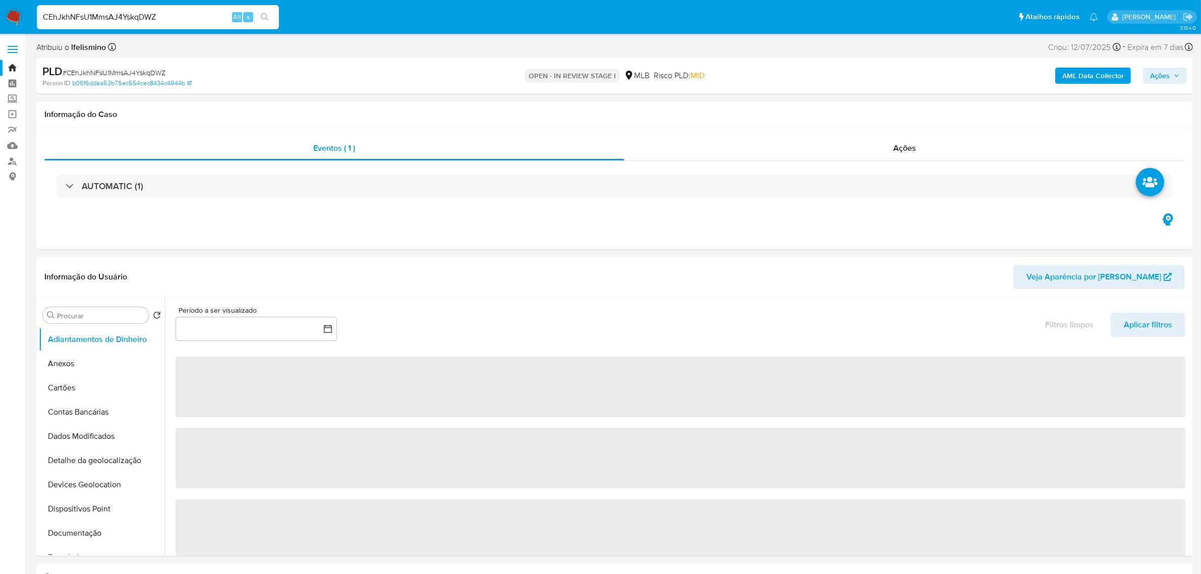
select select "10"
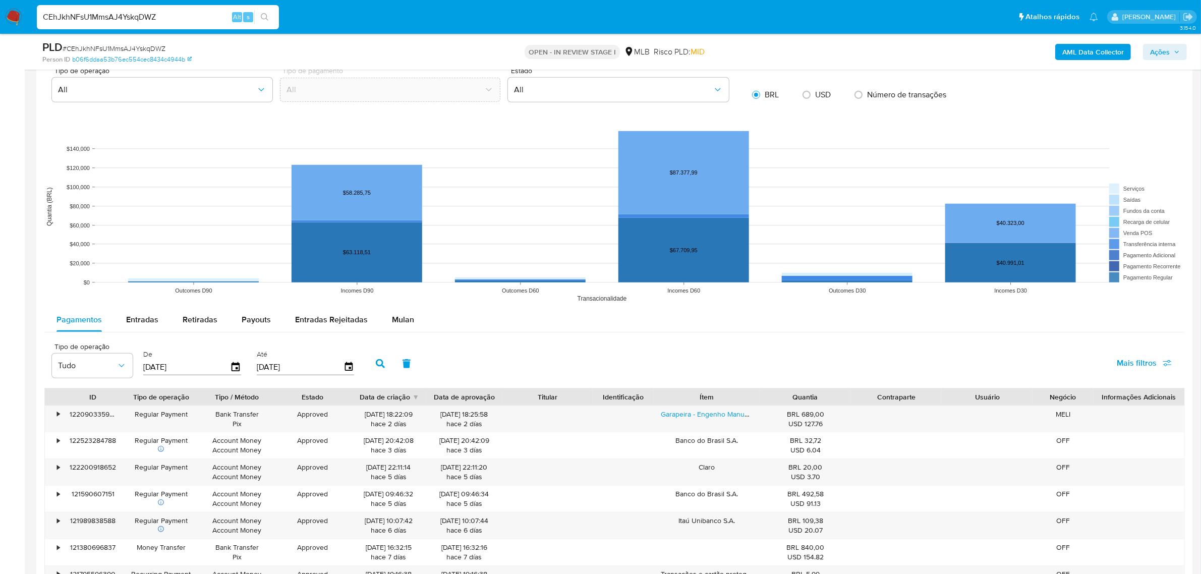
scroll to position [1009, 0]
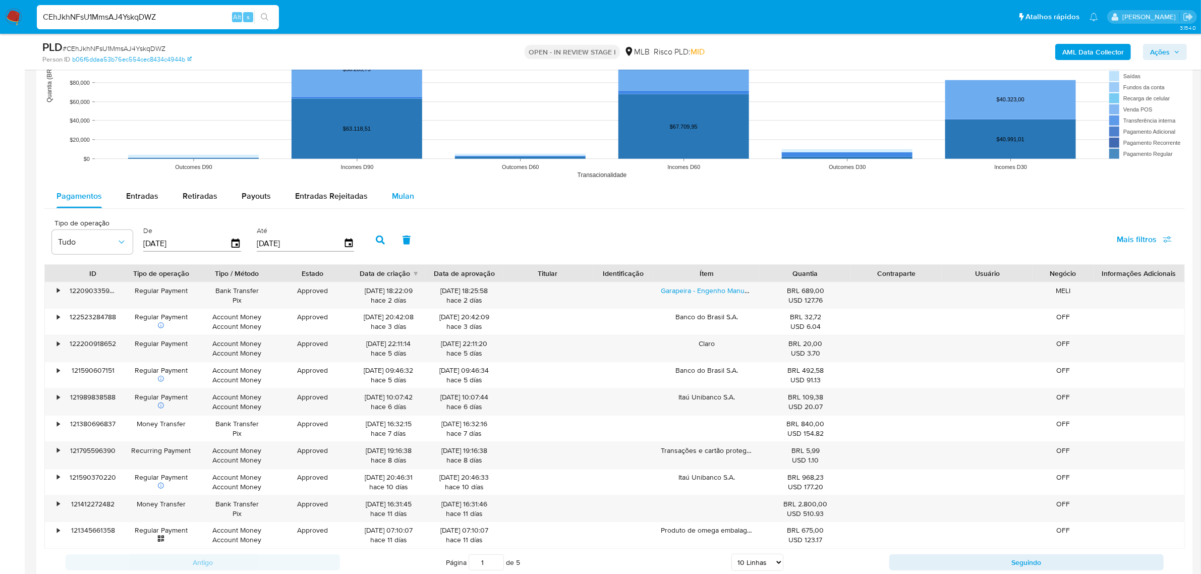
click at [403, 200] on span "Mulan" at bounding box center [403, 196] width 22 height 12
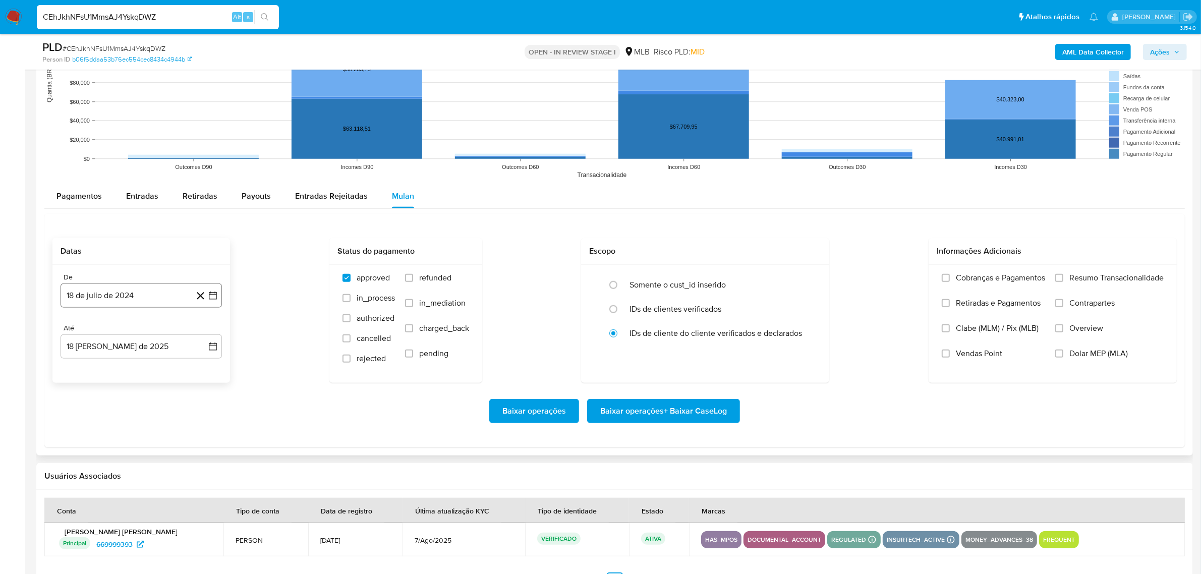
click at [137, 298] on button "18 de julio de 2024" at bounding box center [141, 295] width 161 height 24
click at [137, 331] on span "julio 2024" at bounding box center [136, 331] width 38 height 10
click at [201, 328] on icon "Año siguiente" at bounding box center [202, 331] width 12 height 12
click at [174, 393] on button "jun" at bounding box center [183, 396] width 28 height 16
click at [199, 367] on button "1" at bounding box center [202, 369] width 16 height 16
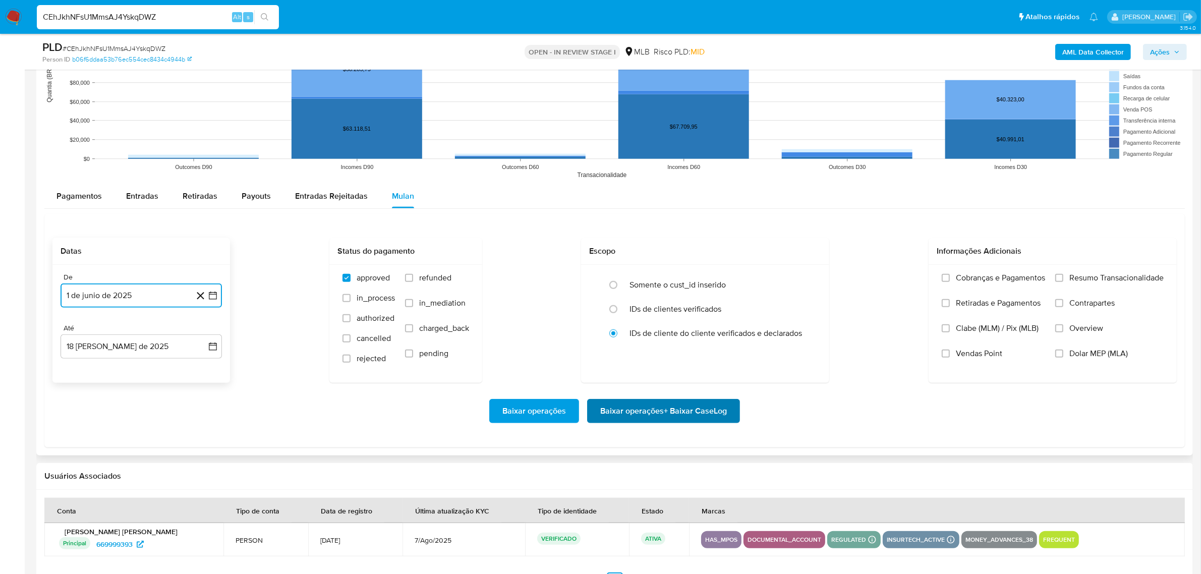
click at [644, 409] on span "Baixar operações + Baixar CaseLog" at bounding box center [663, 411] width 127 height 22
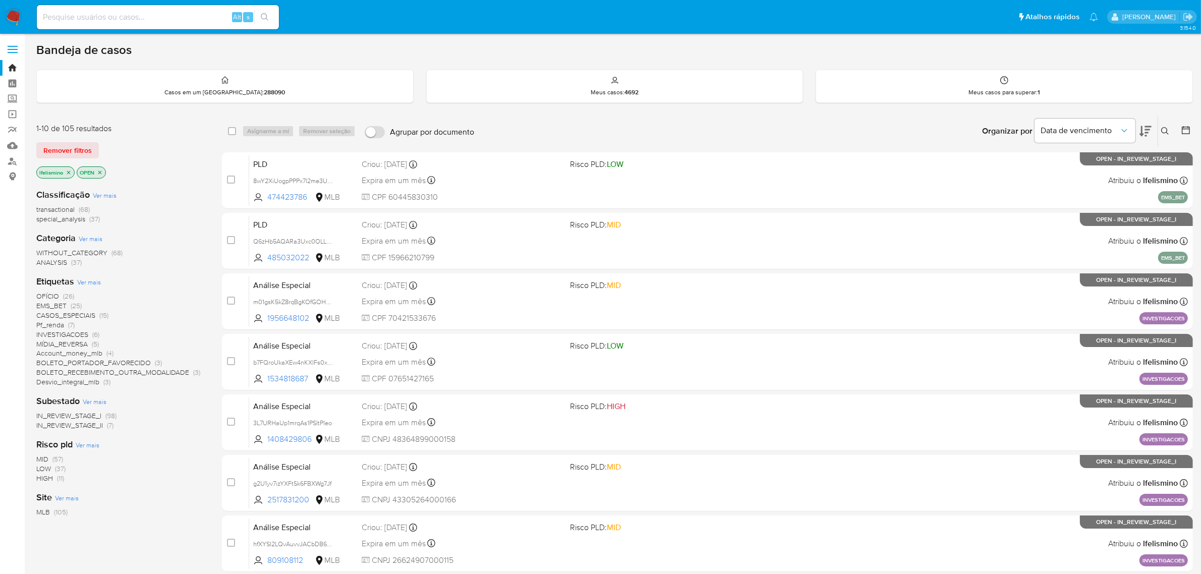
click at [197, 19] on input at bounding box center [158, 17] width 242 height 13
paste input "8pY6PU1j5dm59pDlM1DBiZZ9"
type input "8pY6PU1j5dm59pDlM1DBiZZ9"
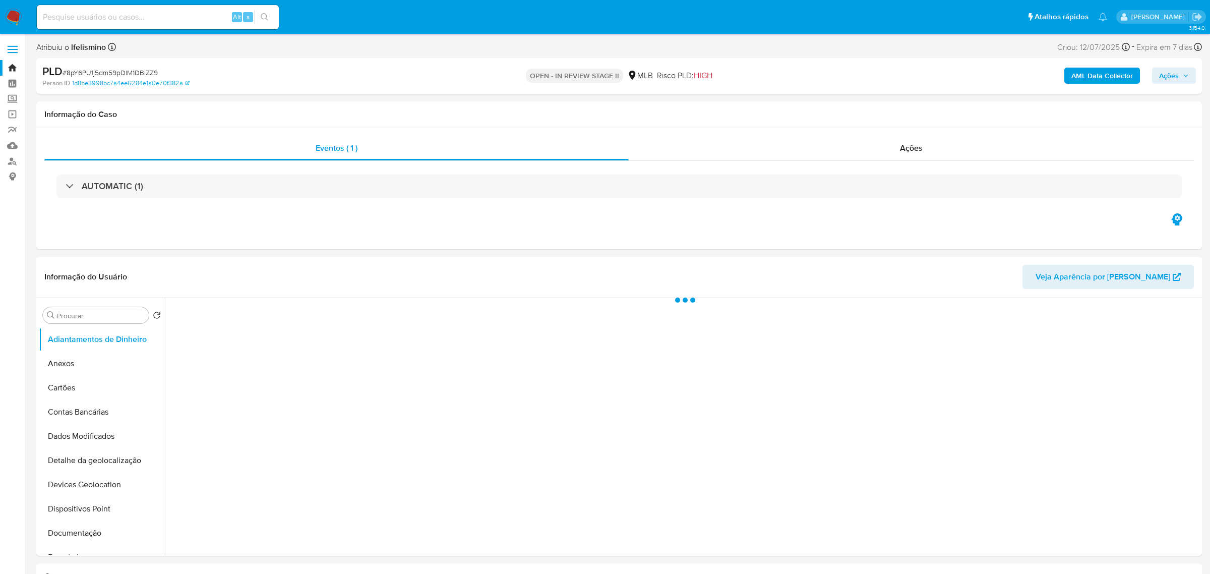
select select "10"
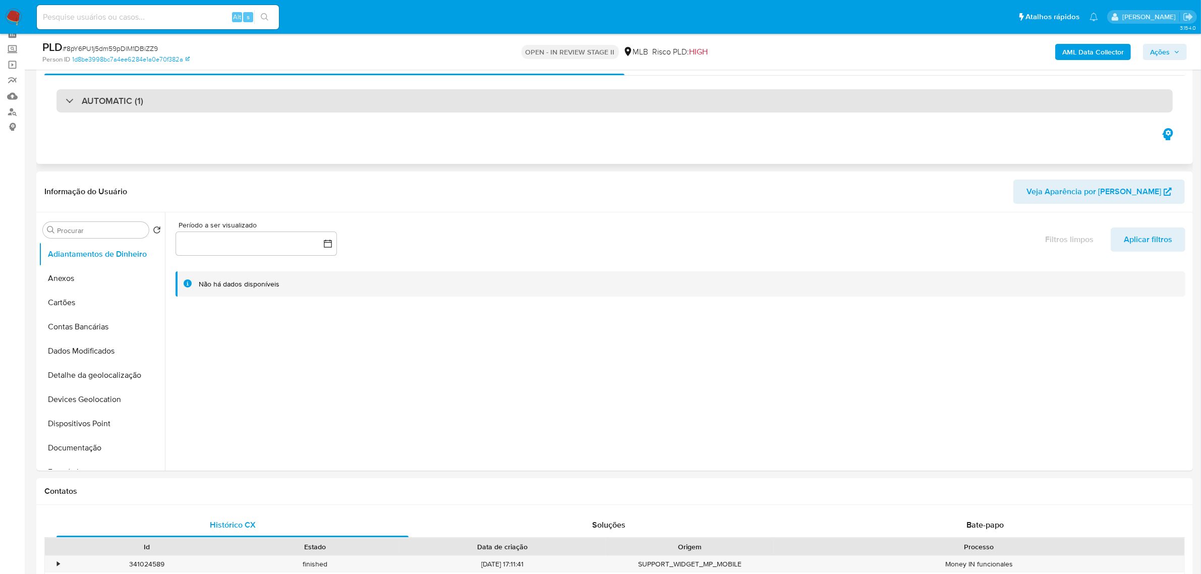
scroll to position [126, 0]
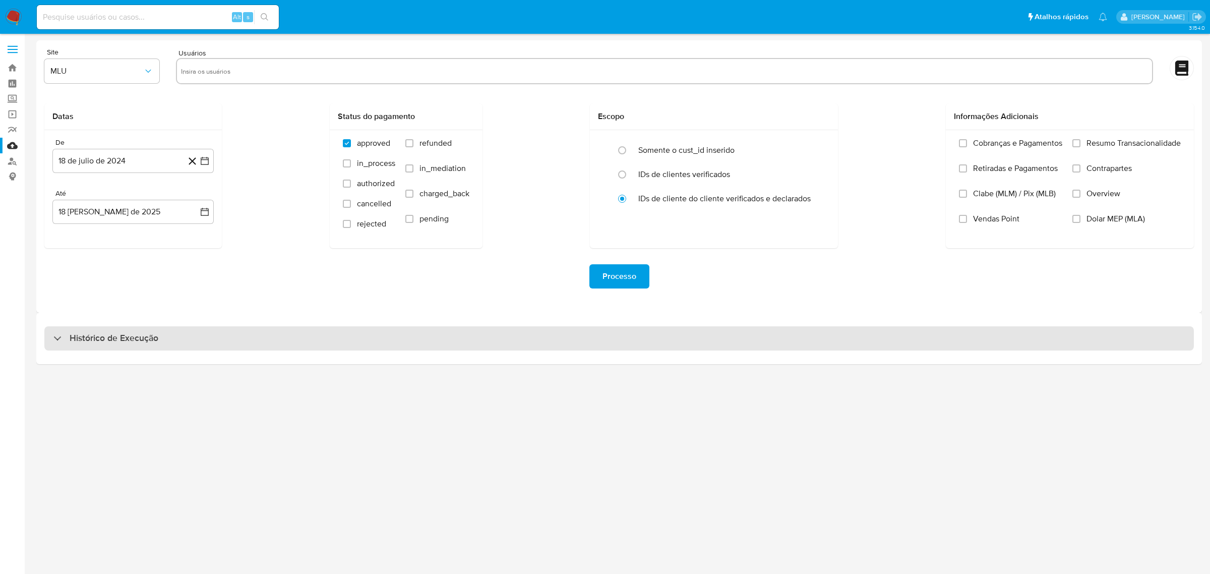
click at [437, 350] on div "Histórico de Execução" at bounding box center [619, 338] width 1150 height 24
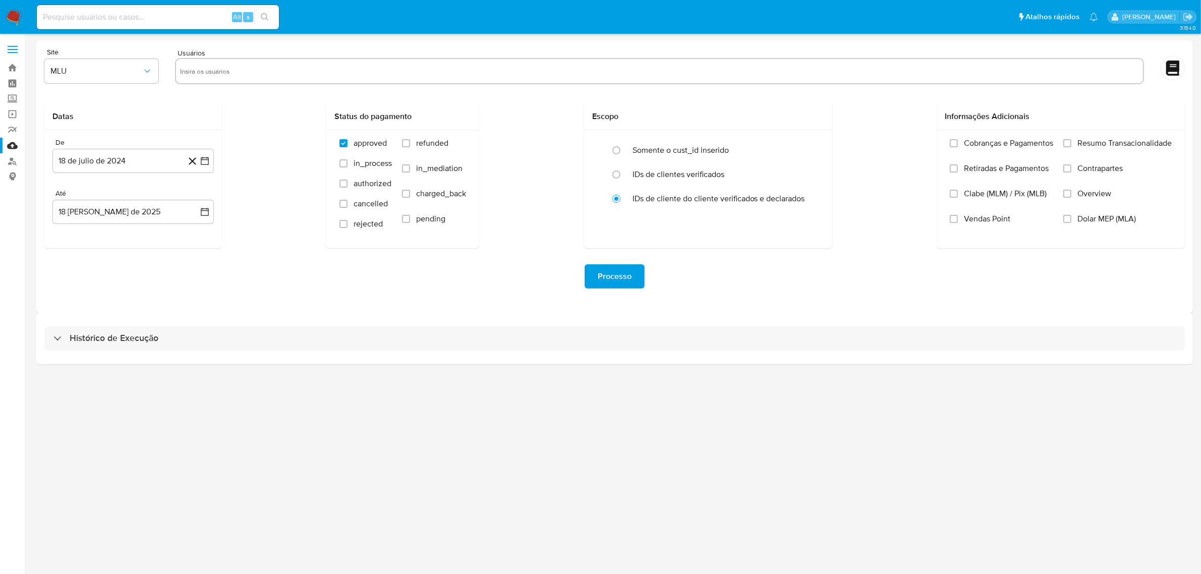
select select "10"
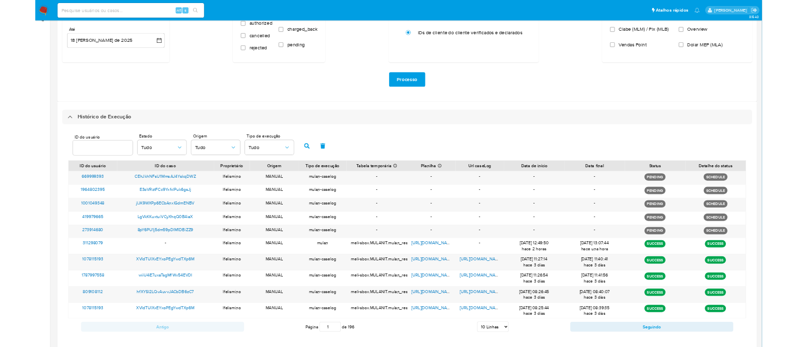
scroll to position [146, 0]
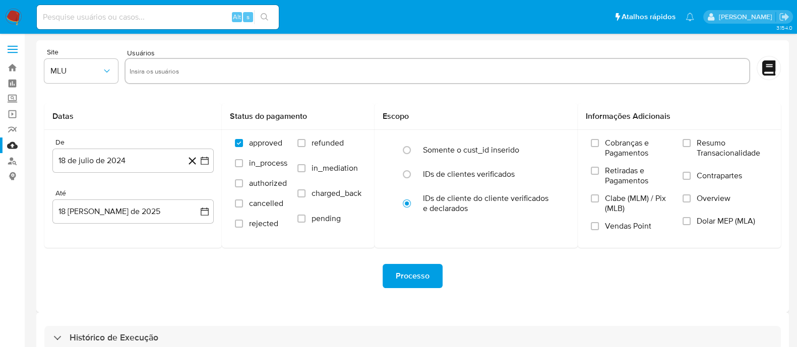
scroll to position [23, 0]
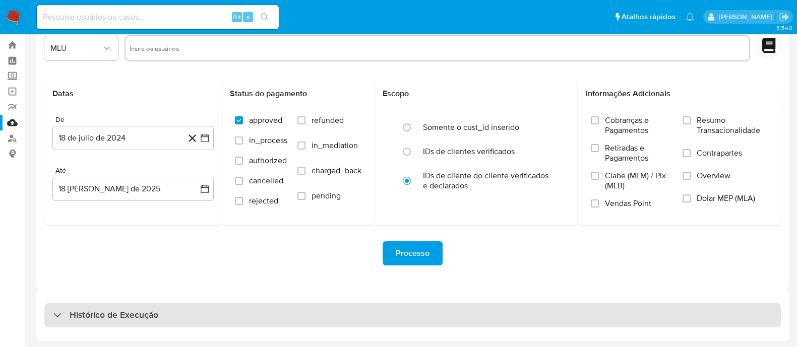
click at [709, 311] on div "Histórico de Execução" at bounding box center [412, 316] width 737 height 24
select select "10"
